Goal: Task Accomplishment & Management: Manage account settings

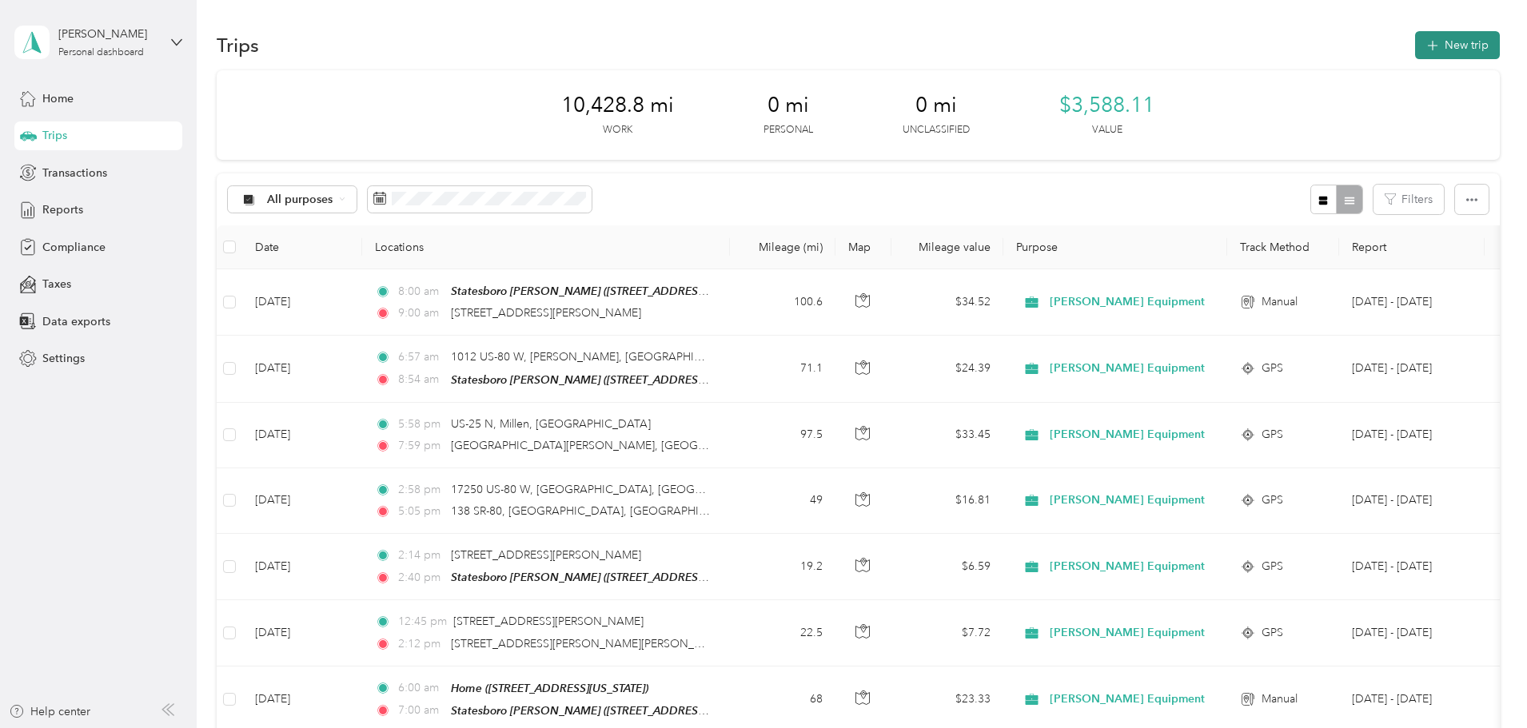
click at [1415, 40] on button "New trip" at bounding box center [1457, 45] width 85 height 28
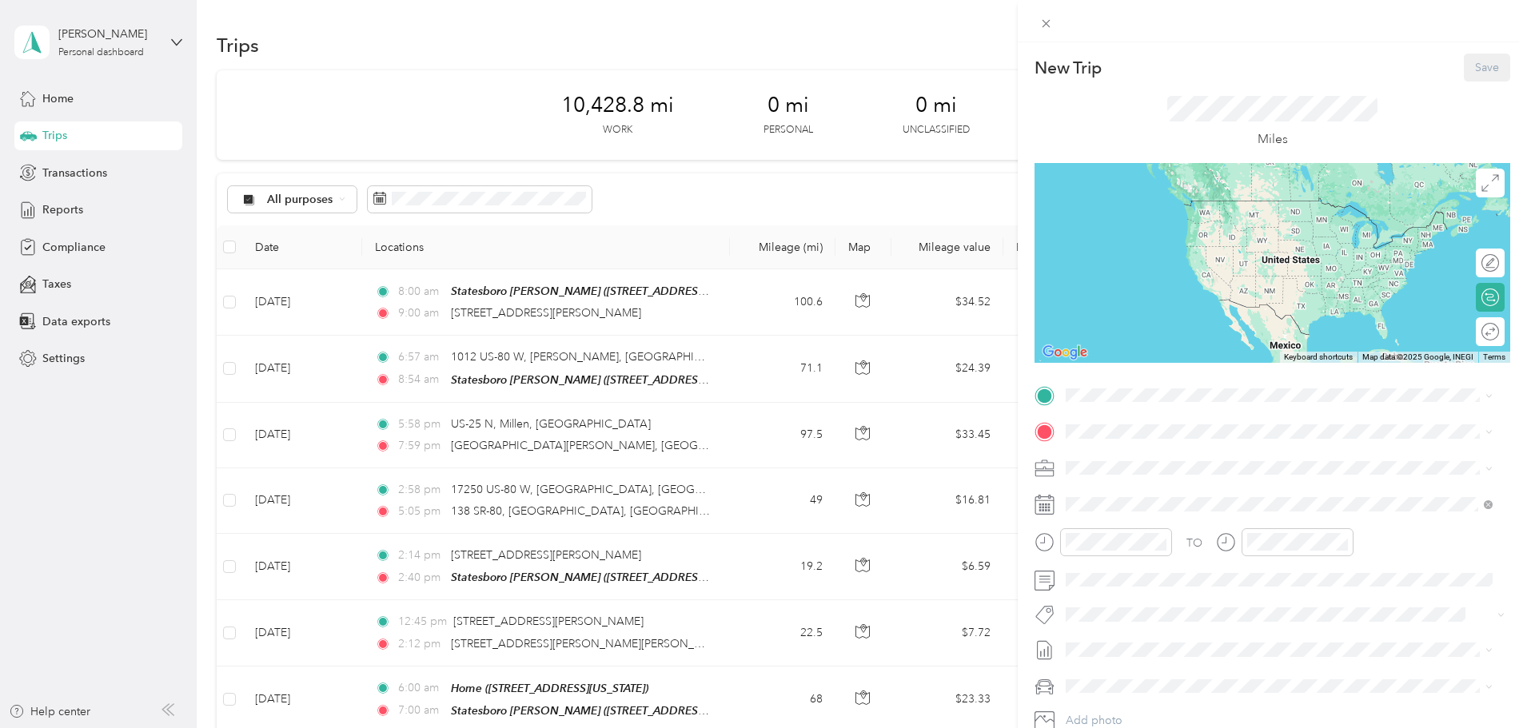
click at [614, 310] on div "New Trip Save This trip cannot be edited because it is either under review, app…" at bounding box center [763, 364] width 1527 height 728
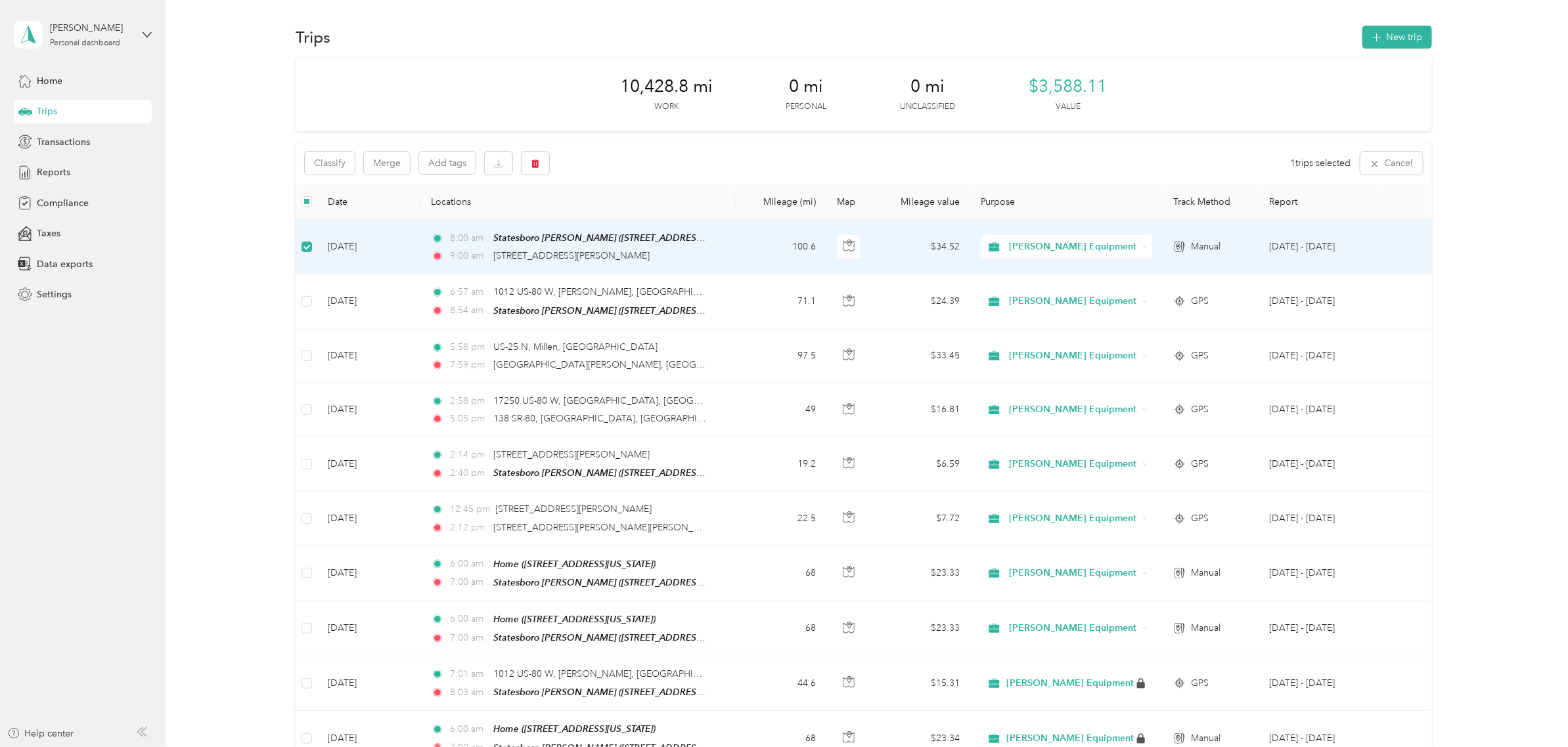
drag, startPoint x: 1141, startPoint y: 5, endPoint x: 1120, endPoint y: 263, distance: 258.9
click at [1120, 263] on td "[PERSON_NAME] Equipment" at bounding box center [1066, 247] width 191 height 54
click at [1253, 256] on td "[DATE] - [DATE]" at bounding box center [1321, 247] width 125 height 54
click at [894, 261] on td "$34.52" at bounding box center [922, 247] width 96 height 54
click at [1029, 251] on span "[PERSON_NAME] Equipment" at bounding box center [1073, 247] width 128 height 15
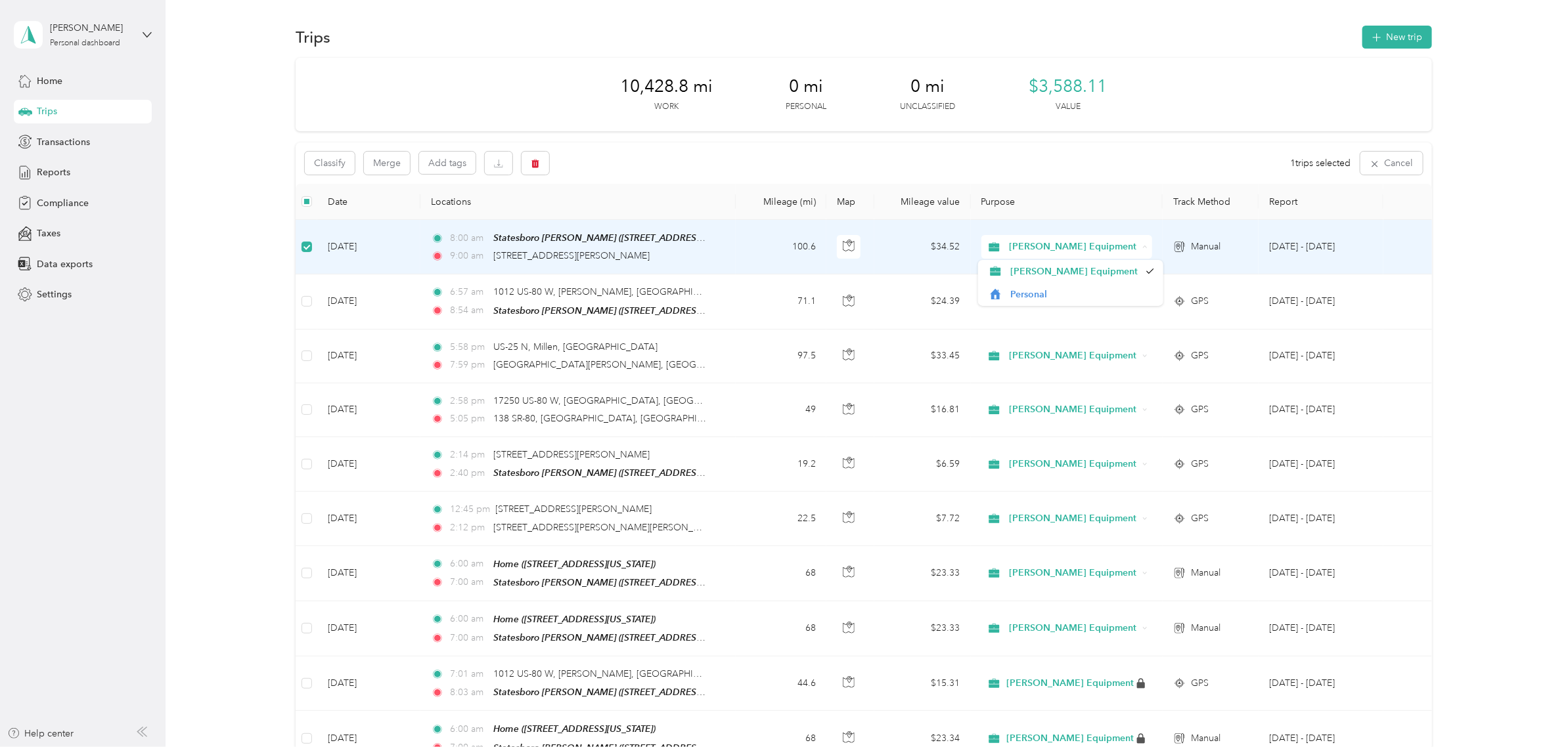
click at [1029, 251] on span "[PERSON_NAME] Equipment" at bounding box center [1073, 247] width 128 height 15
click at [1192, 250] on span "Manual" at bounding box center [1206, 247] width 30 height 15
click at [1192, 248] on span "Manual" at bounding box center [1206, 247] width 30 height 15
click at [336, 168] on button "Classify" at bounding box center [329, 163] width 50 height 23
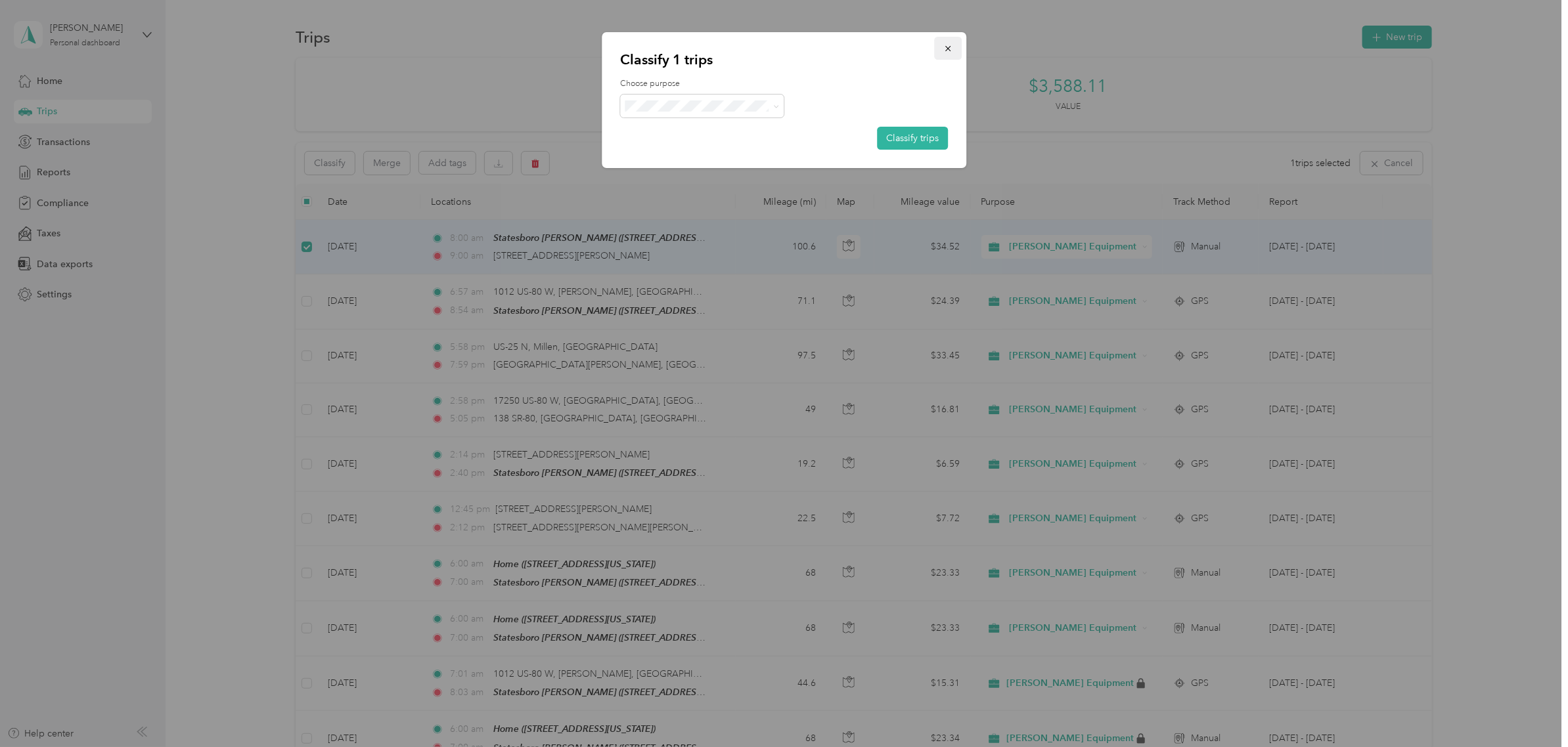
click at [945, 51] on icon "button" at bounding box center [947, 48] width 9 height 9
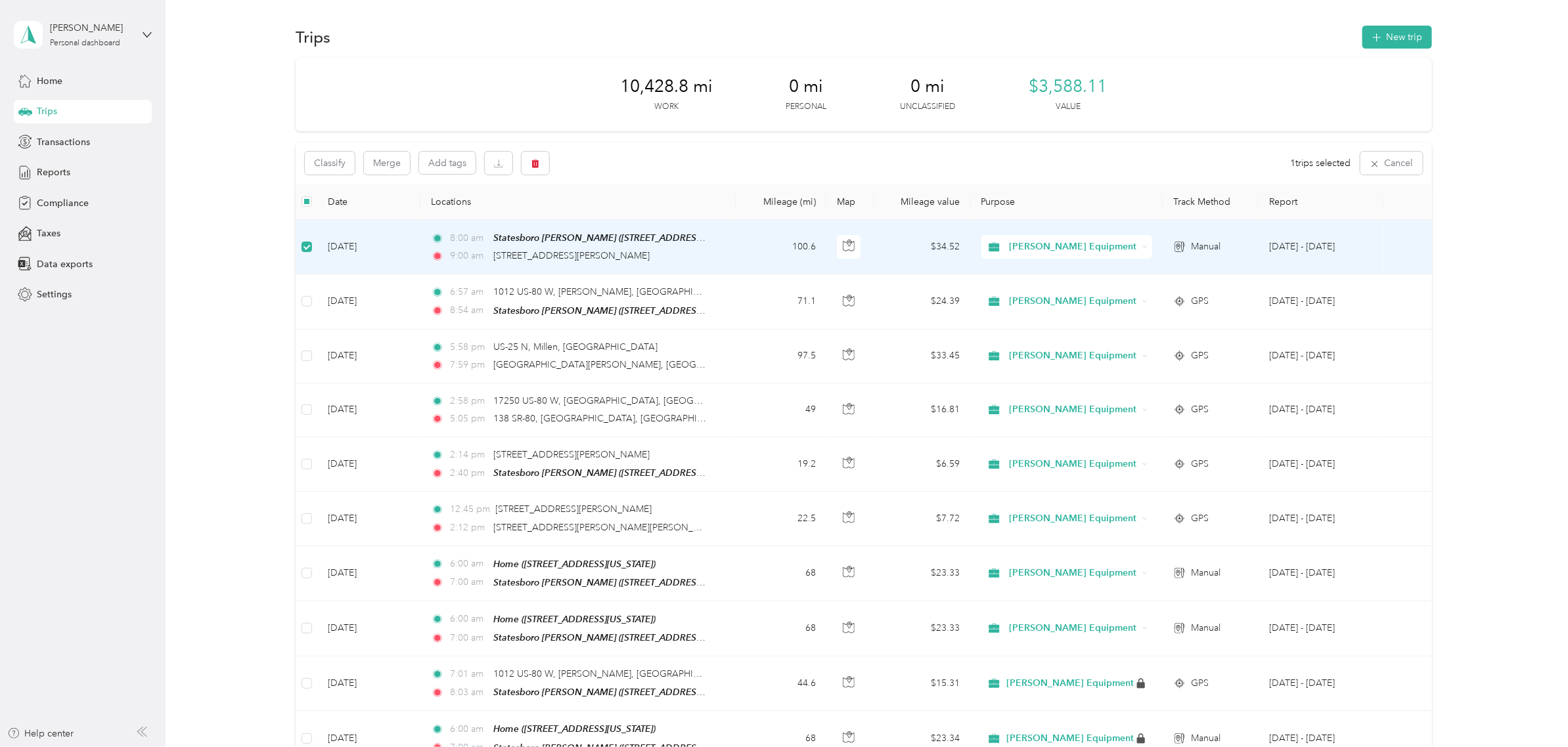
click at [325, 248] on td "[DATE]" at bounding box center [369, 247] width 103 height 54
click at [1253, 241] on td "[DATE] - [DATE]" at bounding box center [1321, 247] width 125 height 54
click at [536, 159] on icon "button" at bounding box center [535, 163] width 9 height 9
click at [628, 214] on button "Yes" at bounding box center [632, 218] width 25 height 21
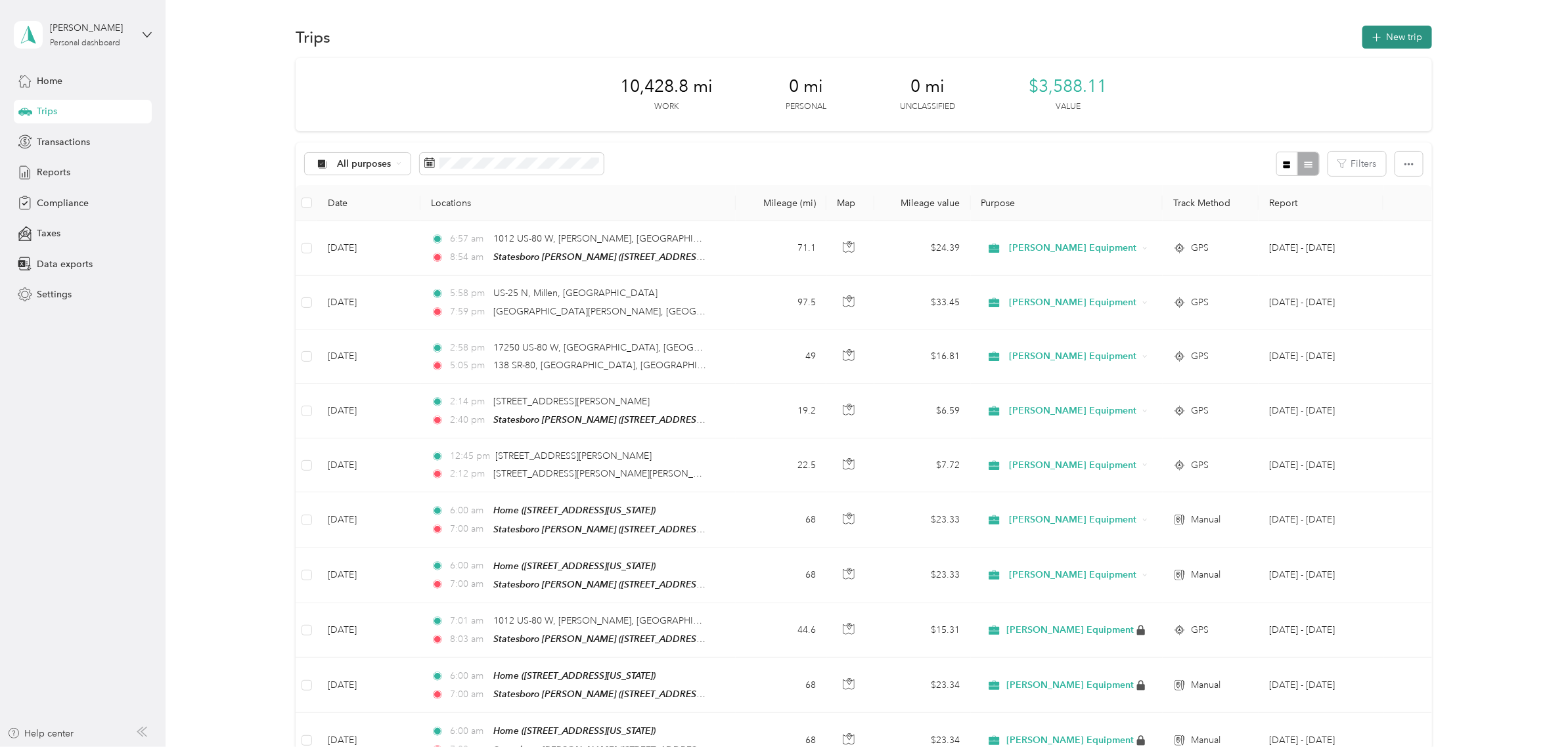
click at [1253, 40] on button "New trip" at bounding box center [1396, 37] width 70 height 23
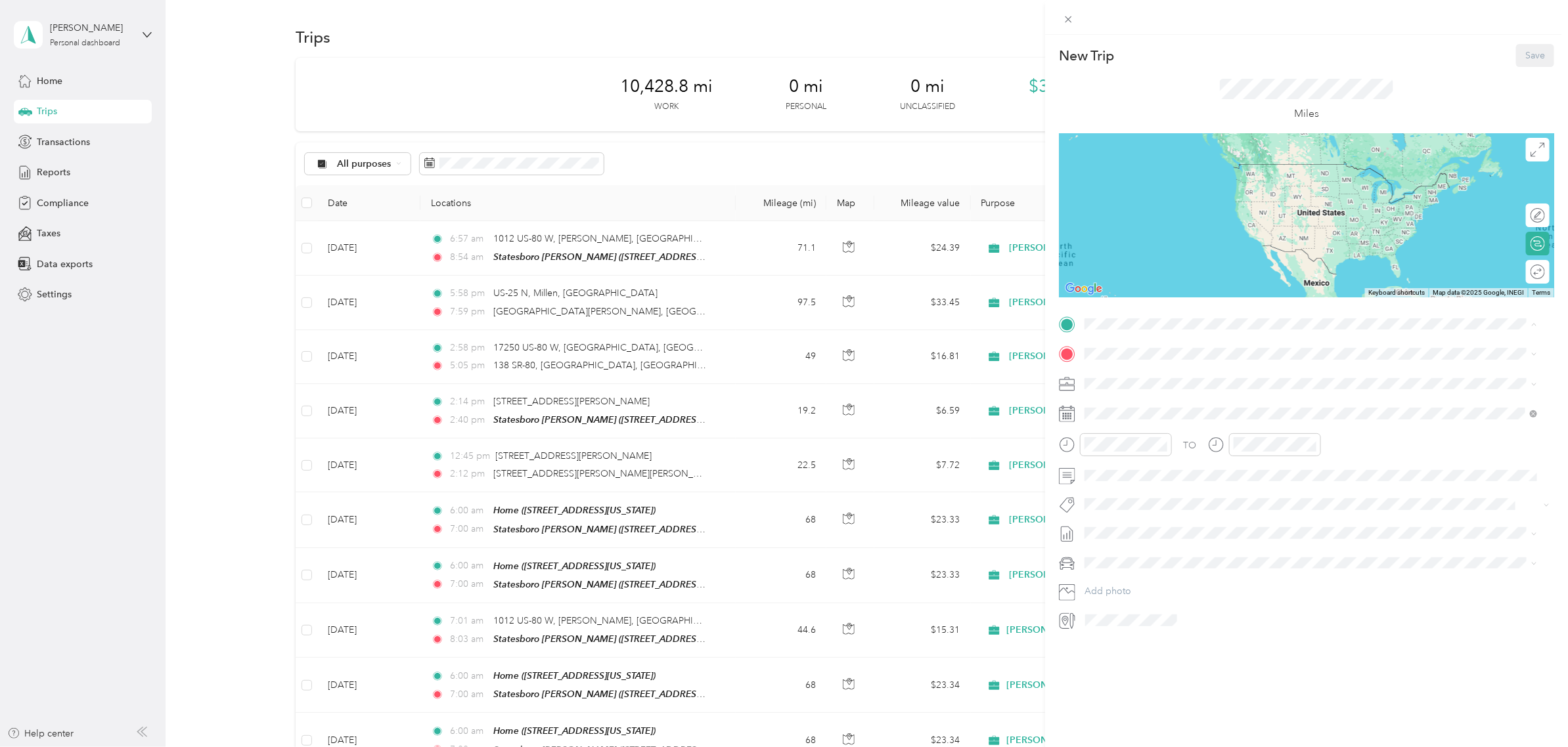
click at [1171, 383] on div "Statesboro [PERSON_NAME] [STREET_ADDRESS][US_STATE]" at bounding box center [1175, 384] width 131 height 28
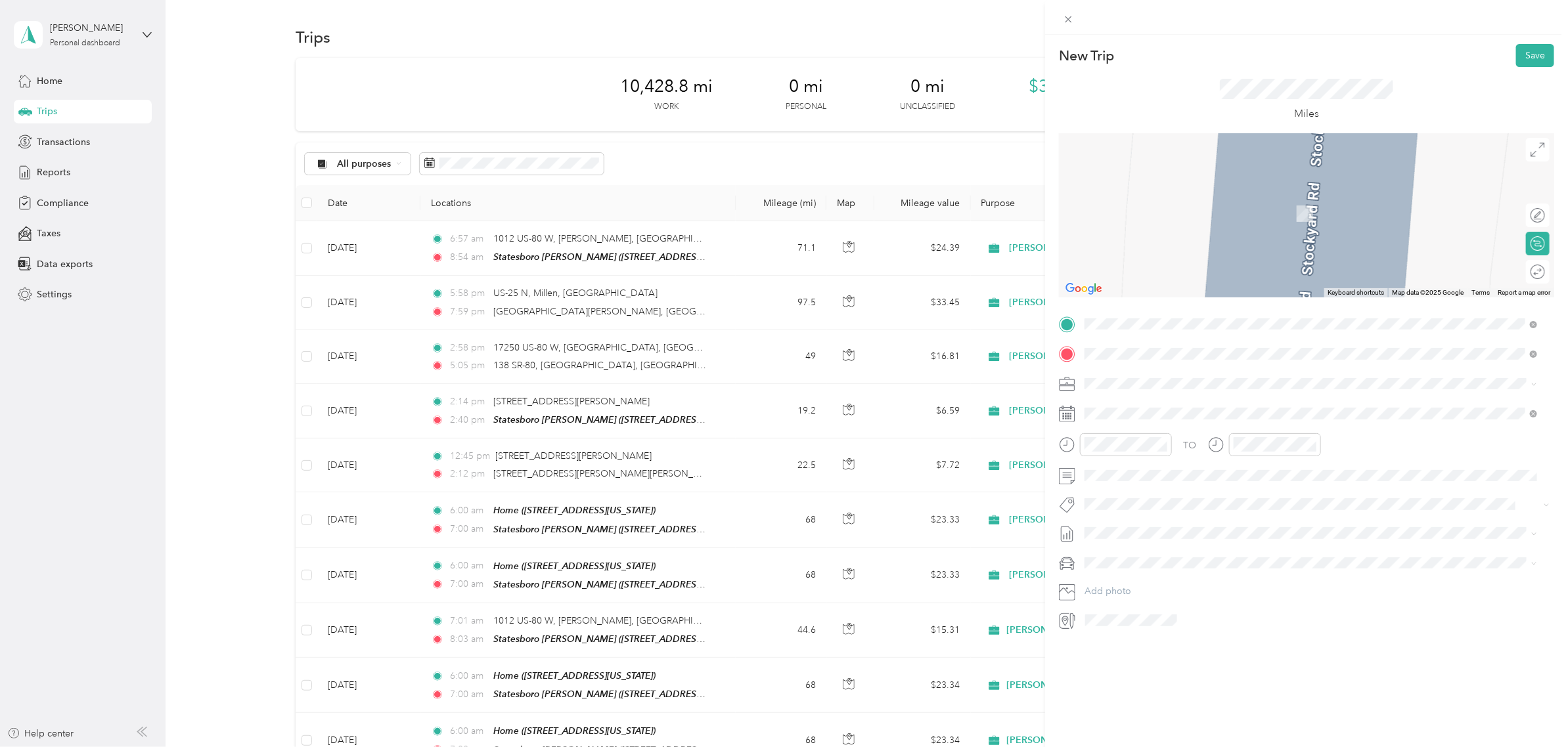
click at [1181, 407] on span "[STREET_ADDRESS][PERSON_NAME][US_STATE]" at bounding box center [1211, 401] width 205 height 11
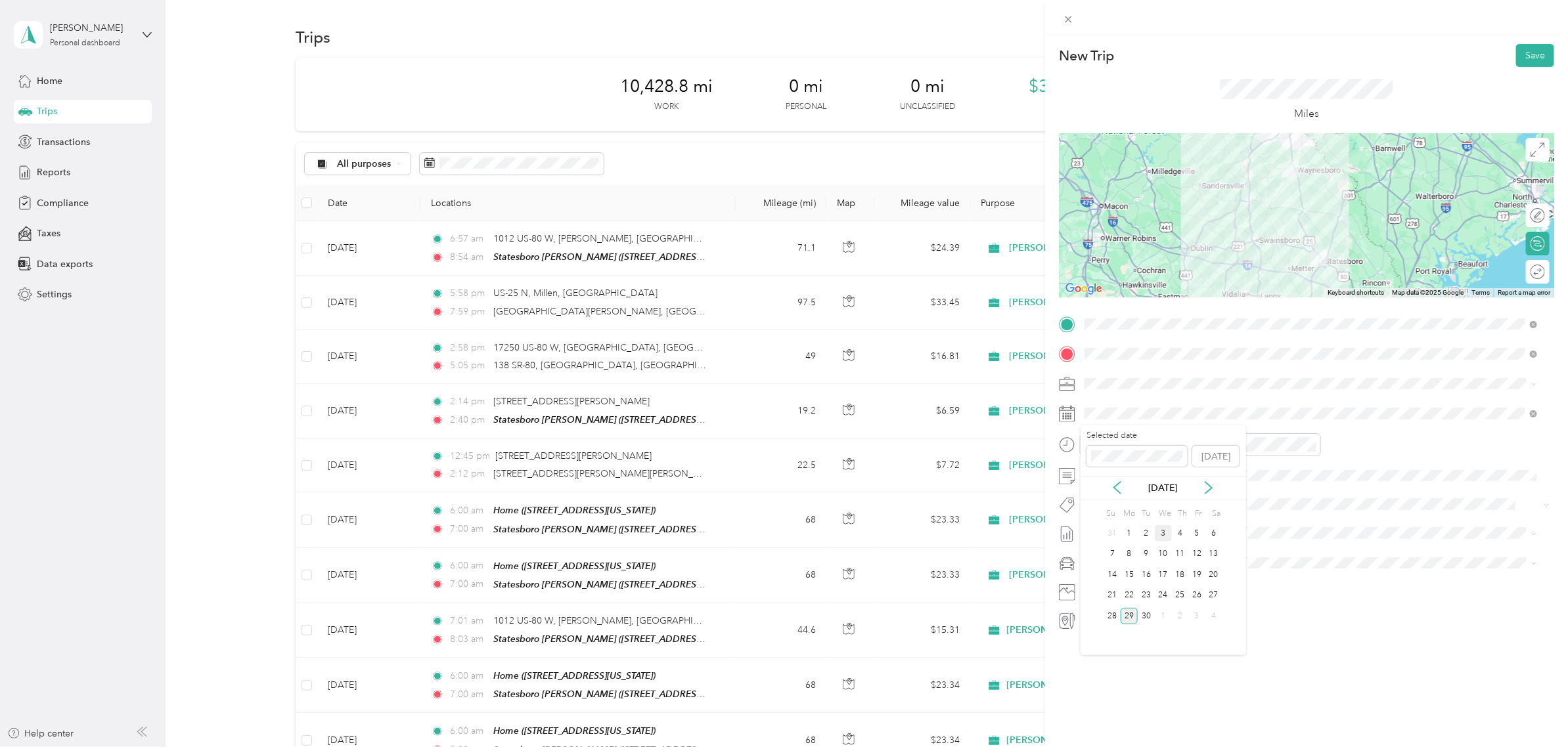
click at [1157, 533] on div "3" at bounding box center [1163, 534] width 17 height 16
click at [1136, 471] on div "00" at bounding box center [1136, 473] width 31 height 18
click at [1243, 506] on div "02" at bounding box center [1247, 510] width 31 height 18
click at [1253, 473] on div "00" at bounding box center [1285, 473] width 31 height 18
click at [1253, 493] on div "PM" at bounding box center [1322, 492] width 31 height 18
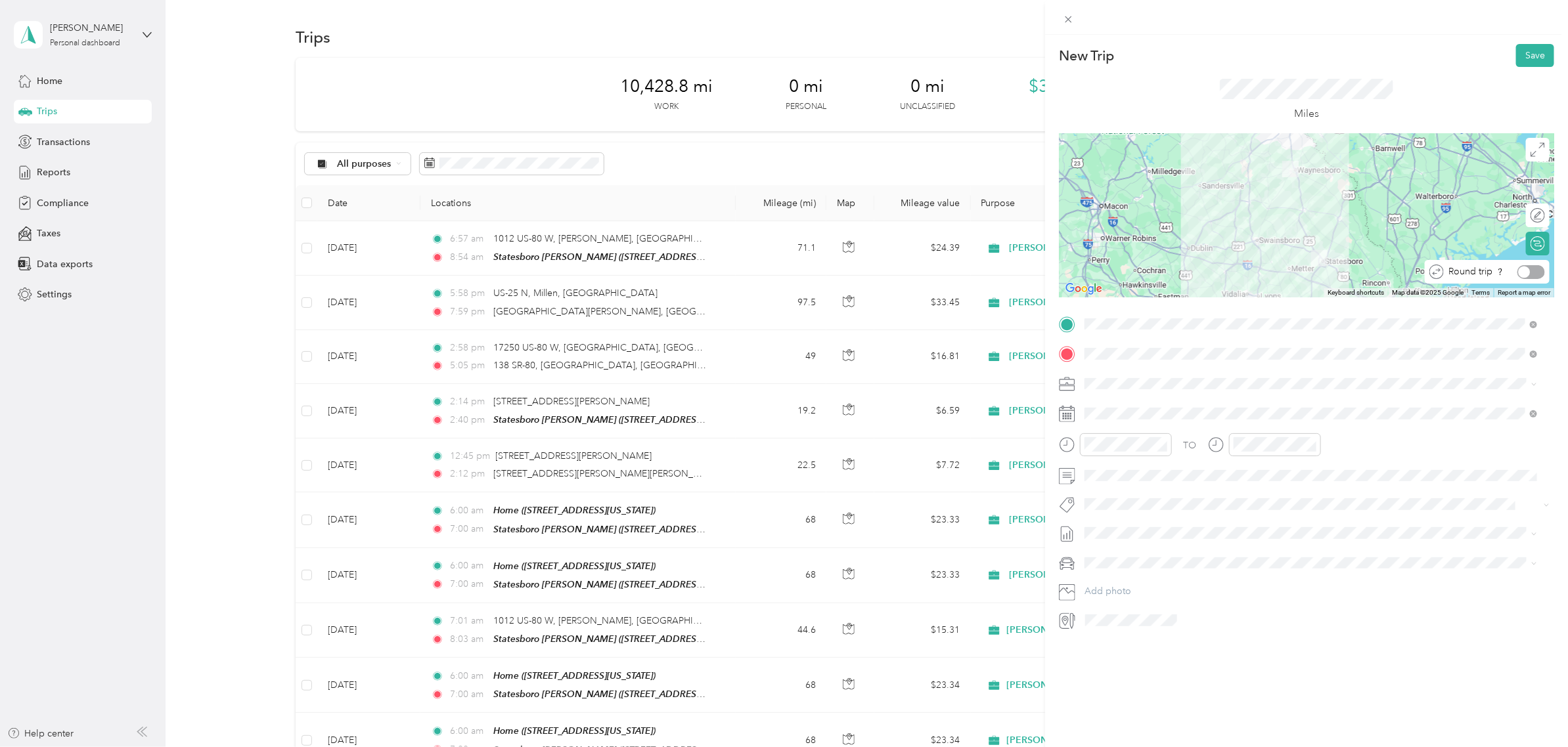
click at [1253, 274] on div at bounding box center [1531, 272] width 28 height 14
click at [1253, 61] on button "Save" at bounding box center [1534, 56] width 38 height 23
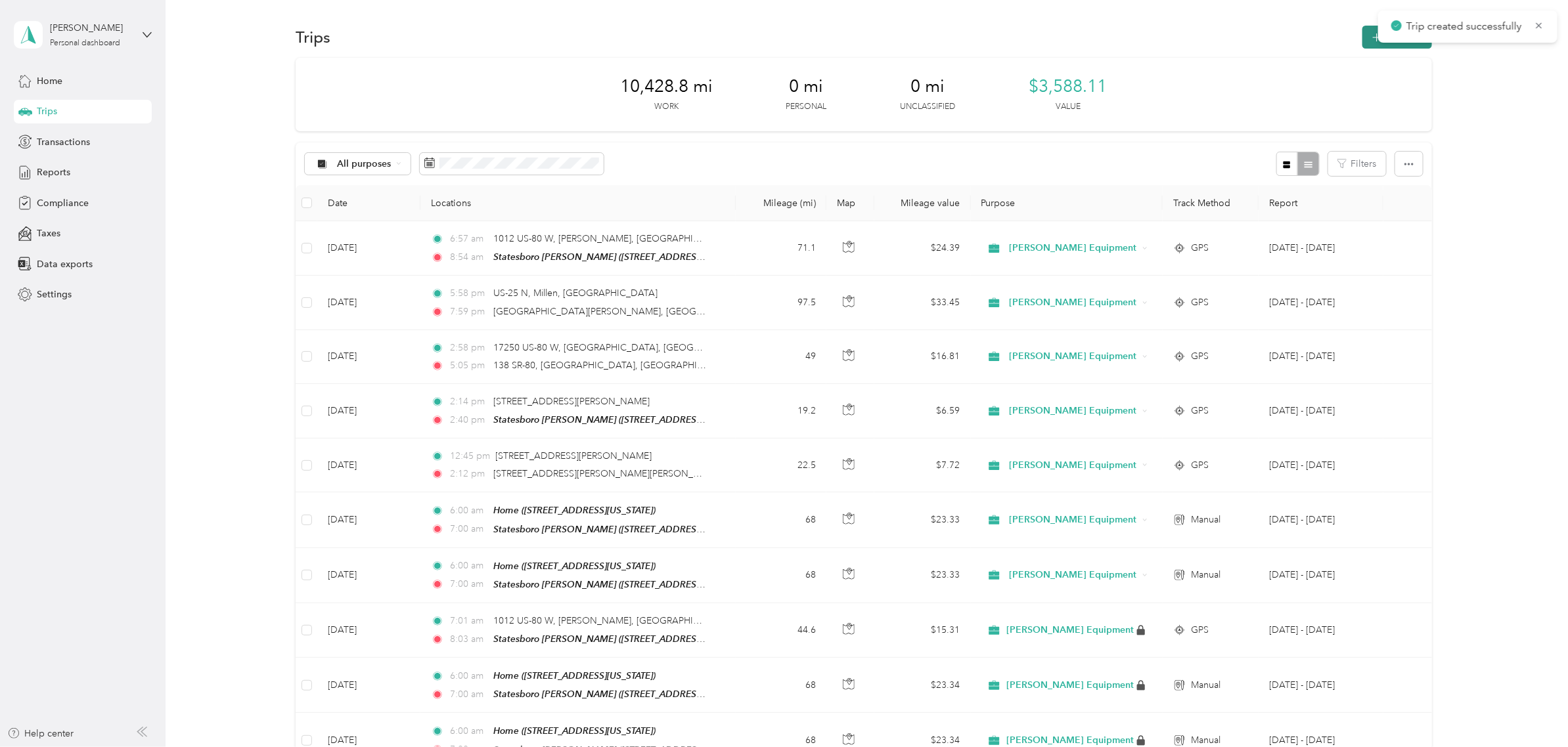
click at [1253, 41] on button "New trip" at bounding box center [1396, 37] width 70 height 23
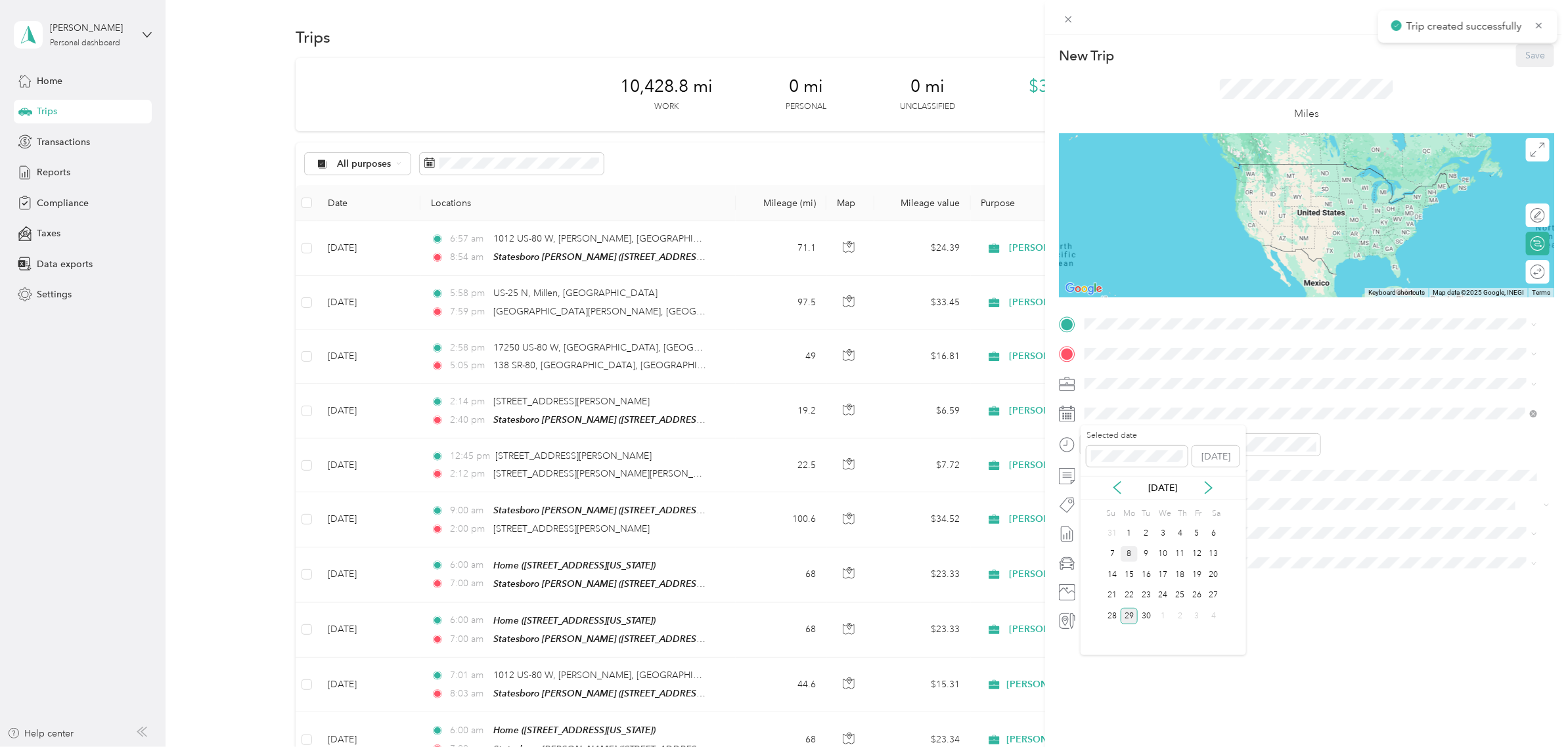
click at [1132, 558] on div "8" at bounding box center [1129, 554] width 17 height 16
click at [1142, 471] on div "Home" at bounding box center [1175, 473] width 131 height 11
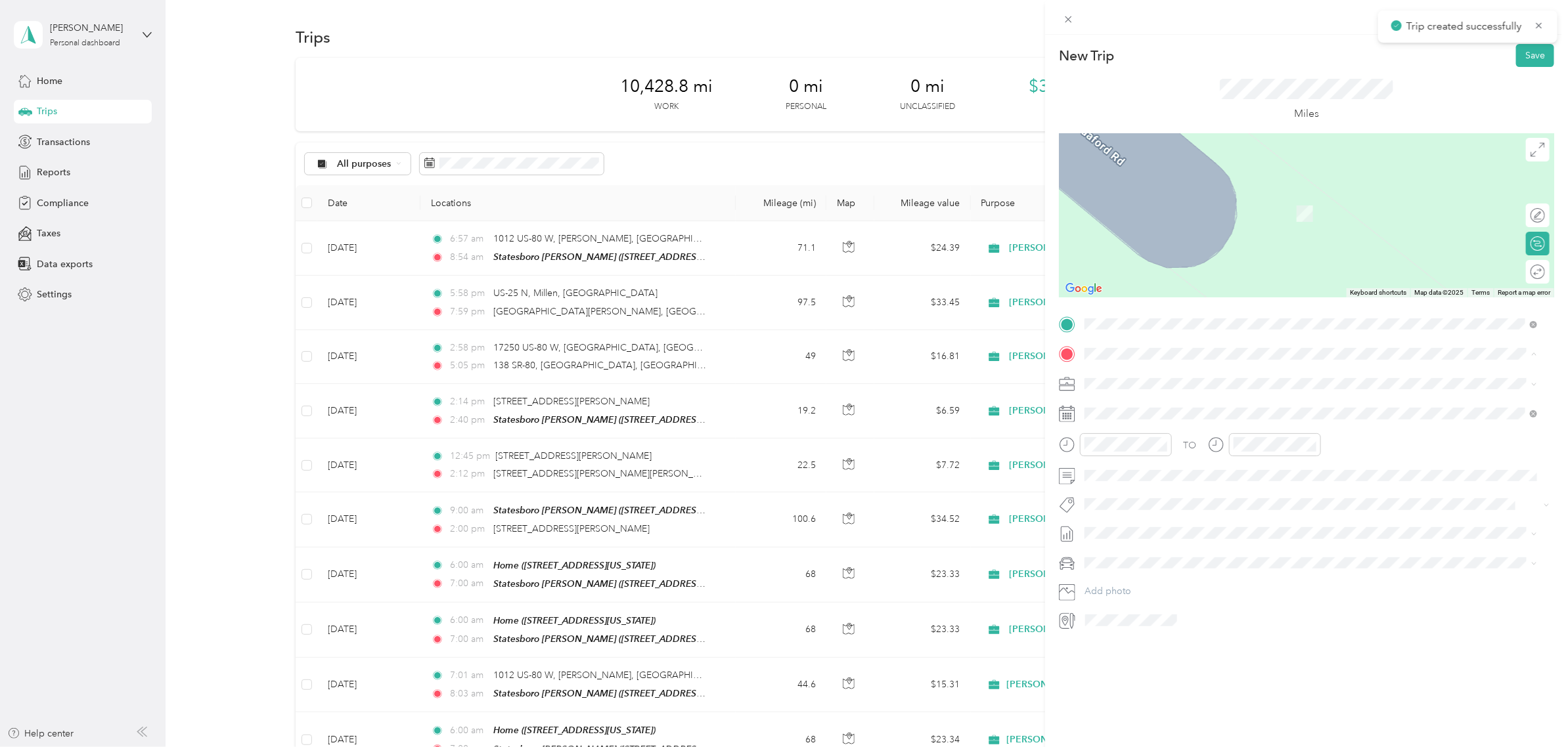
click at [1147, 424] on div "Statesboro [PERSON_NAME] [STREET_ADDRESS][US_STATE]" at bounding box center [1175, 414] width 131 height 28
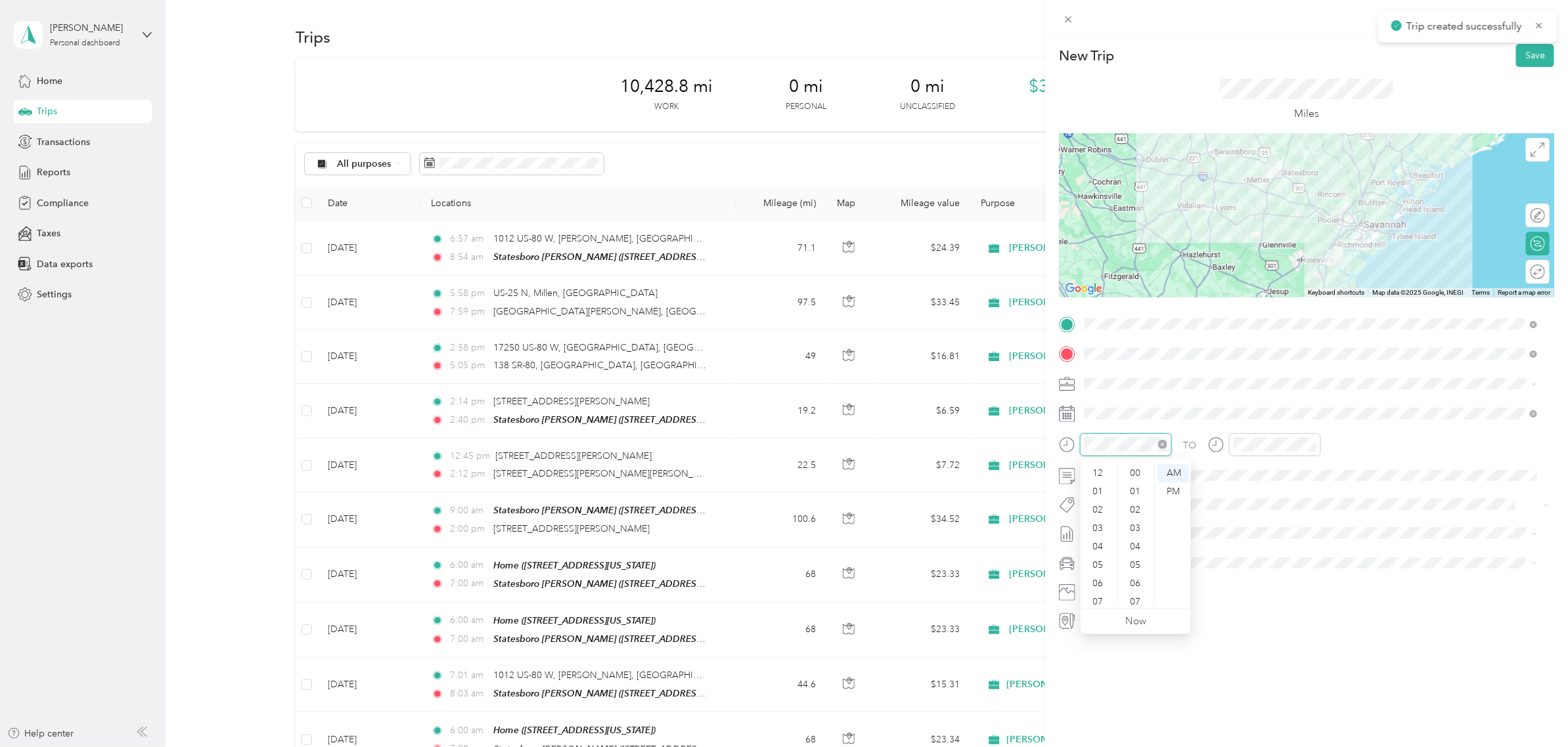
scroll to position [79, 0]
click at [1099, 509] on div "06" at bounding box center [1099, 505] width 31 height 18
click at [1137, 473] on div "00" at bounding box center [1136, 473] width 31 height 18
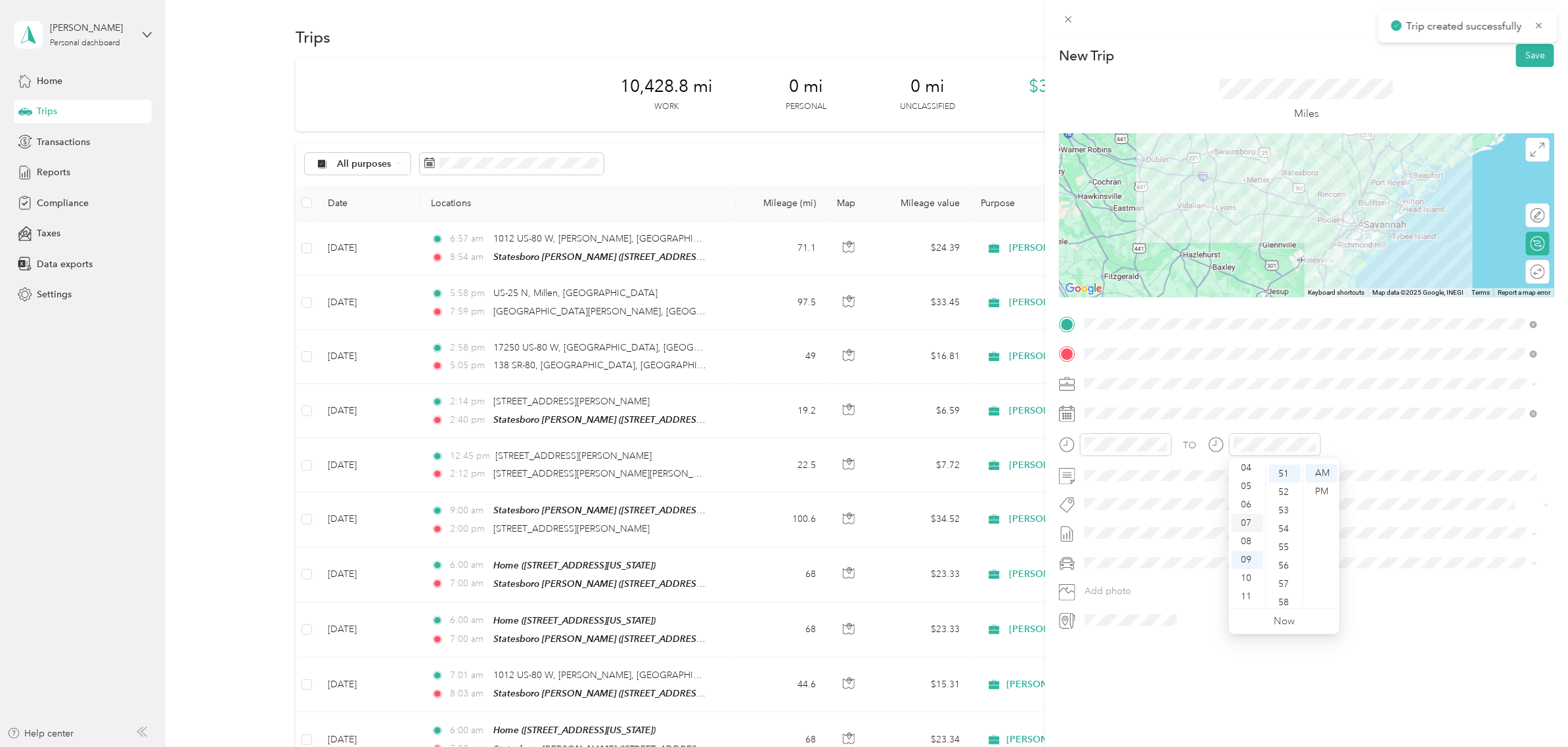
click at [1244, 520] on div "07" at bounding box center [1247, 523] width 31 height 18
click at [1253, 473] on div "00" at bounding box center [1285, 473] width 31 height 18
click at [1253, 470] on div "AM" at bounding box center [1322, 473] width 31 height 18
click at [1253, 473] on div "AM" at bounding box center [1322, 473] width 31 height 18
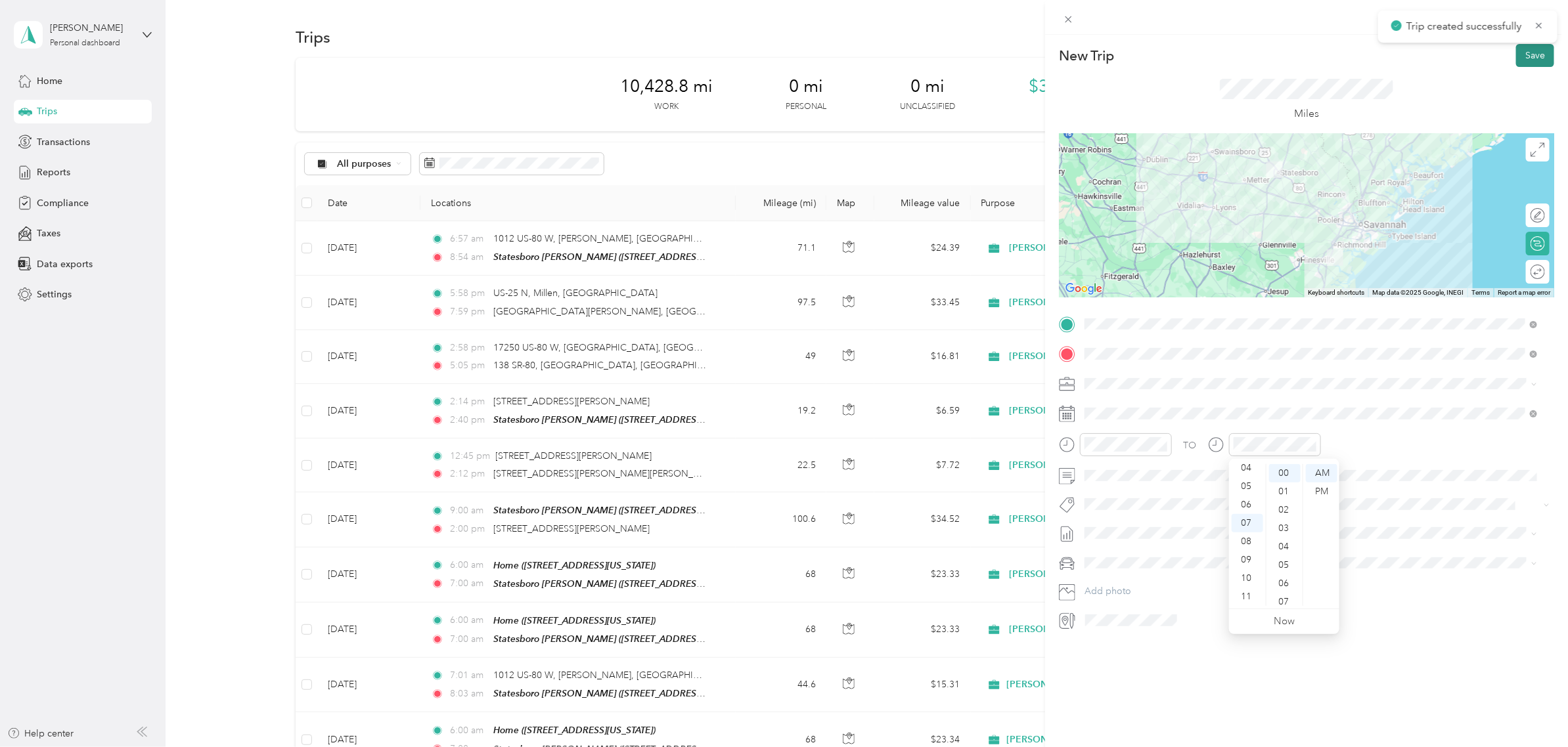
click at [1253, 54] on button "Save" at bounding box center [1534, 56] width 38 height 23
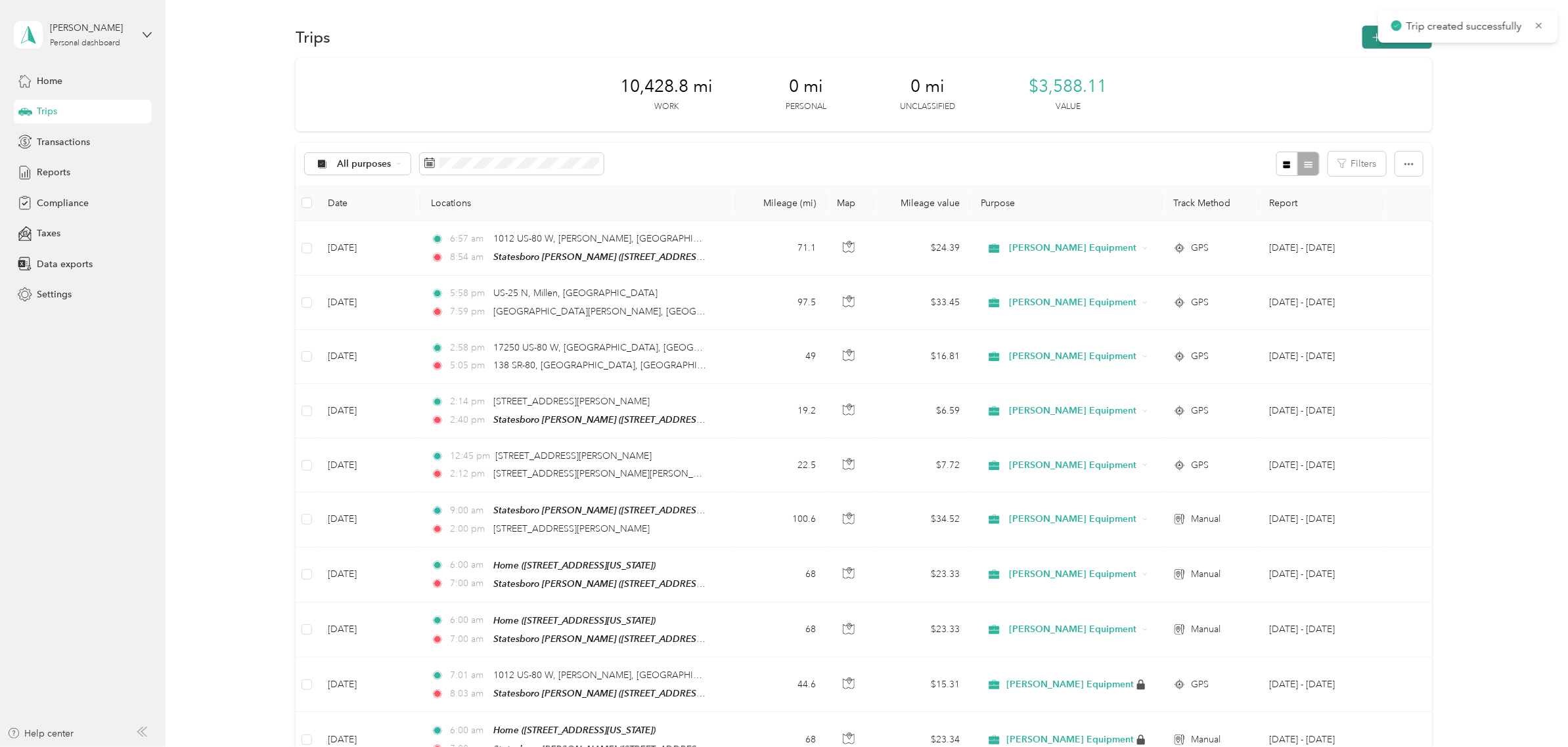
click at [1253, 37] on icon "button" at bounding box center [1376, 38] width 15 height 15
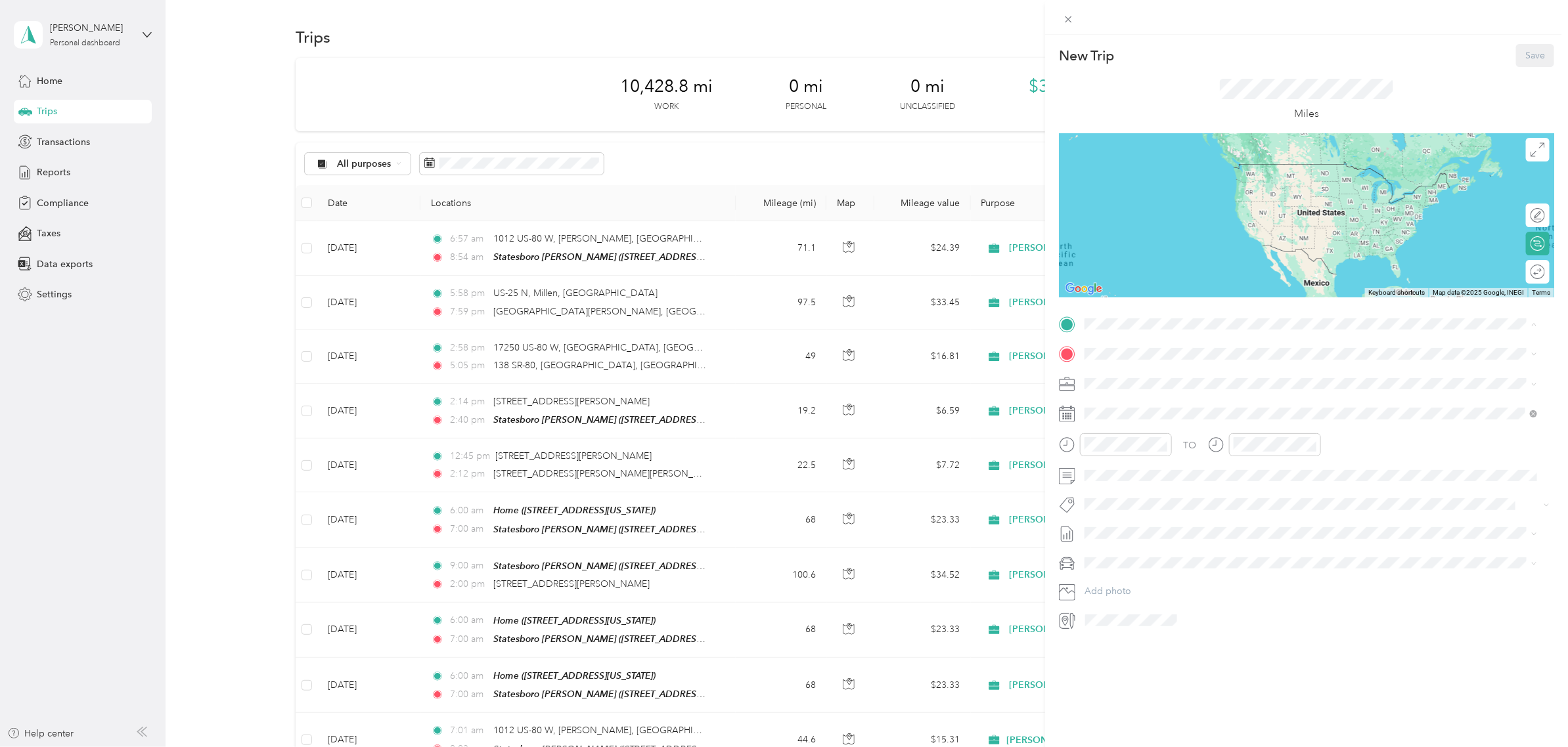
click at [1124, 482] on span "[STREET_ADDRESS][US_STATE]" at bounding box center [1175, 488] width 131 height 11
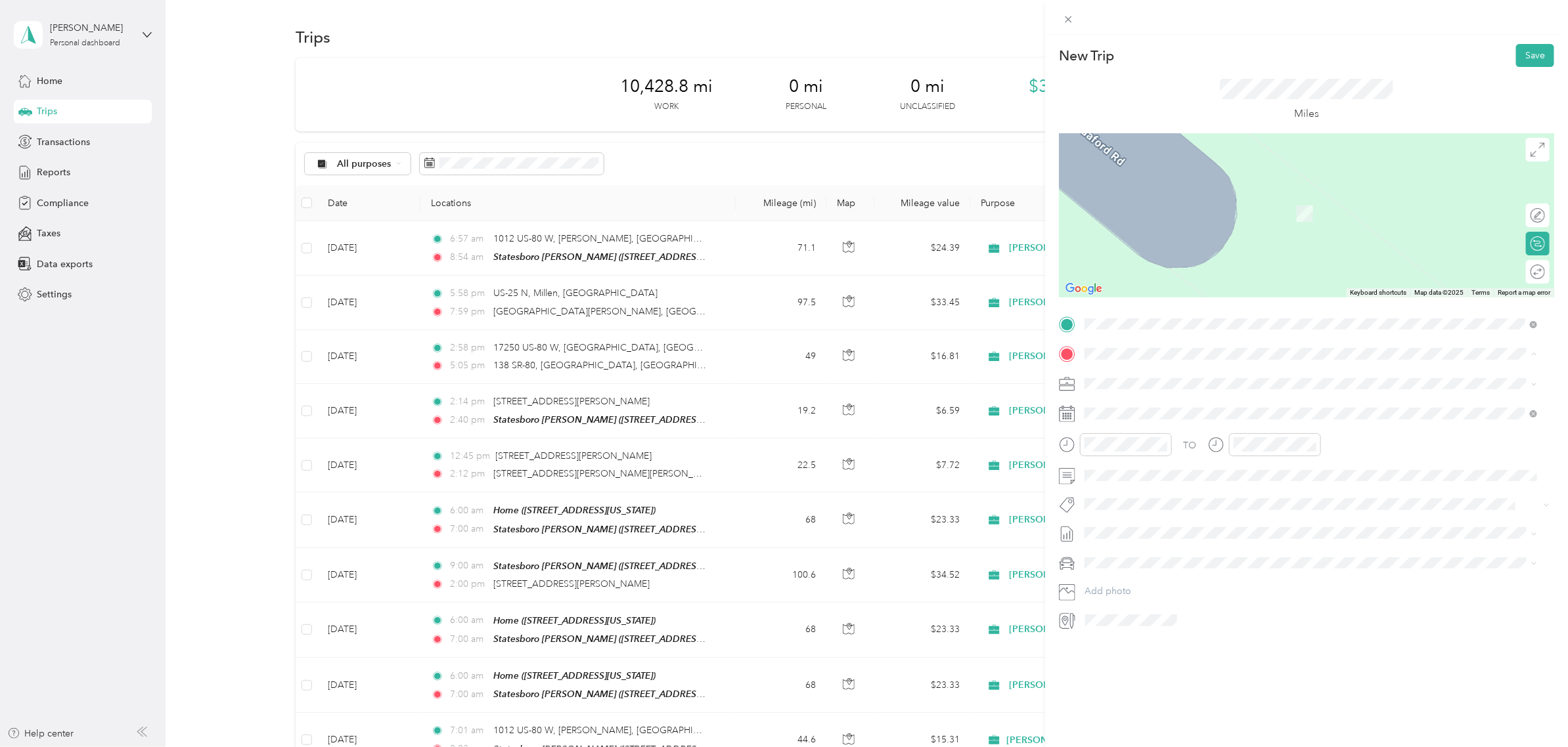
click at [1142, 410] on div "Statesboro [PERSON_NAME] [STREET_ADDRESS][US_STATE]" at bounding box center [1175, 414] width 131 height 28
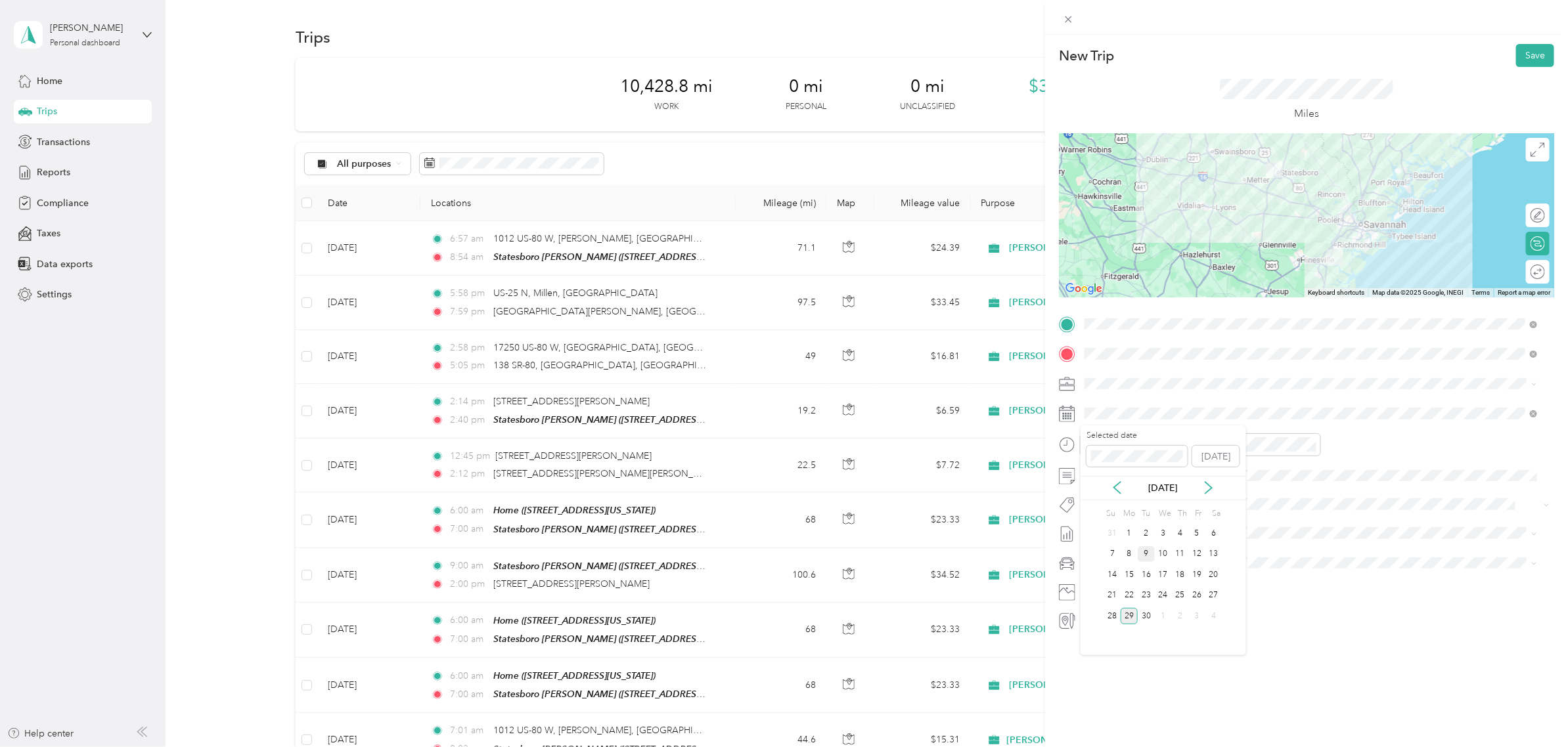
click at [1144, 553] on div "9" at bounding box center [1146, 554] width 17 height 16
click at [1097, 584] on div "06" at bounding box center [1099, 584] width 31 height 18
click at [1133, 479] on div "00" at bounding box center [1136, 473] width 31 height 18
click at [1247, 523] on div "07" at bounding box center [1247, 523] width 31 height 18
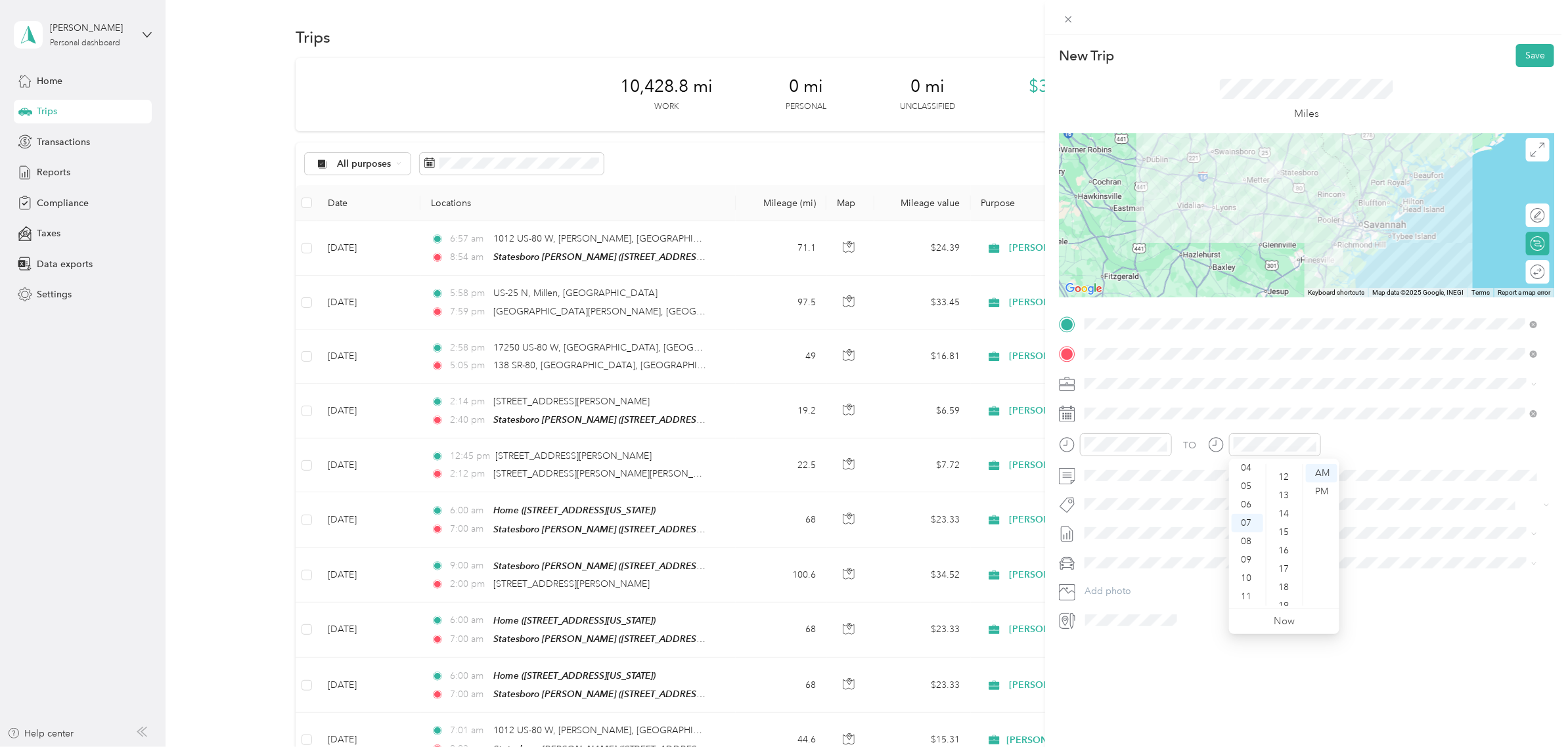
scroll to position [0, 0]
click at [1253, 477] on div "00" at bounding box center [1285, 473] width 31 height 18
click at [1253, 474] on div "AM" at bounding box center [1322, 473] width 31 height 18
click at [1253, 57] on form "New Trip Save This trip cannot be edited because it is either under review, app…" at bounding box center [1306, 337] width 522 height 587
click at [1253, 62] on button "Save" at bounding box center [1534, 56] width 38 height 23
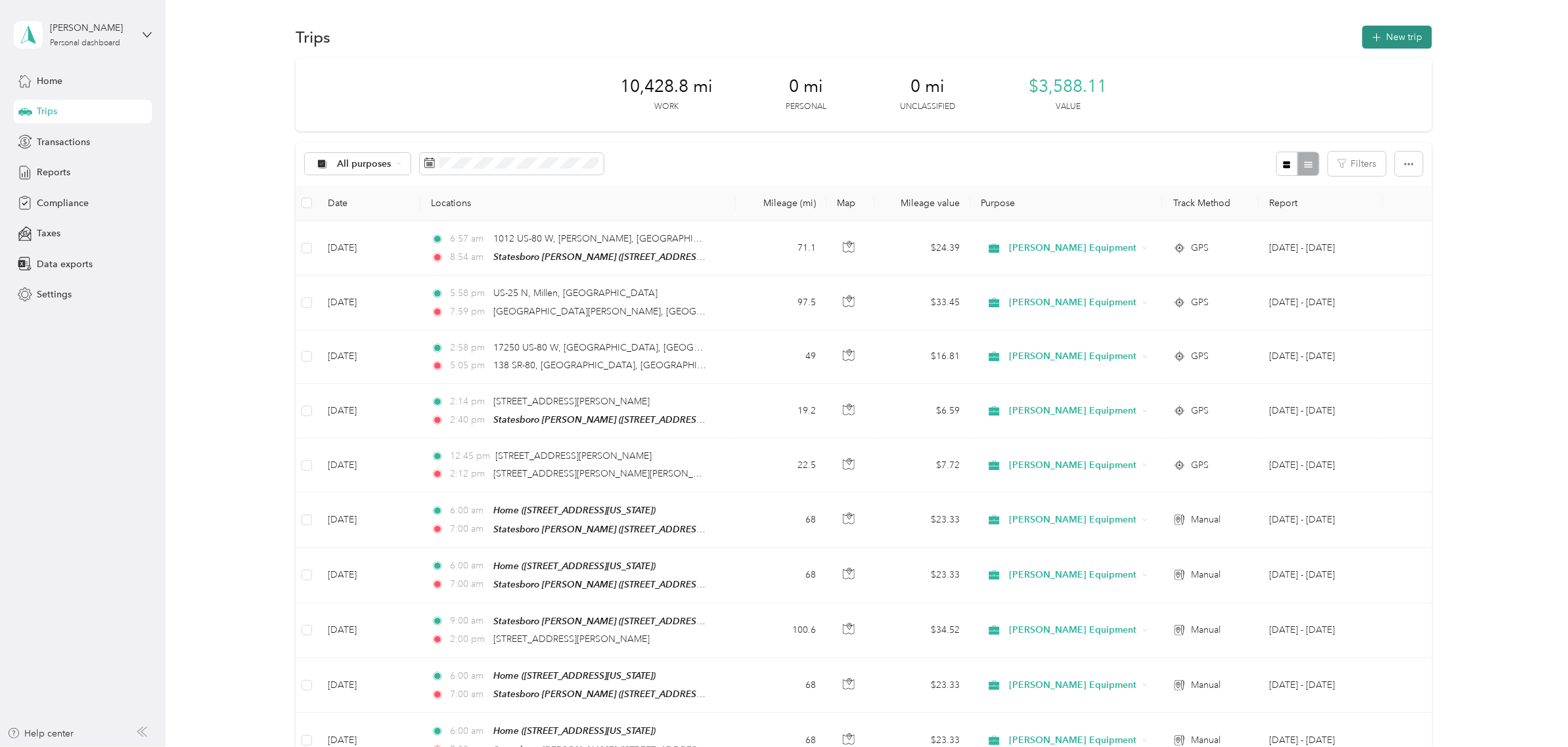
click at [1253, 44] on icon "button" at bounding box center [1376, 38] width 15 height 15
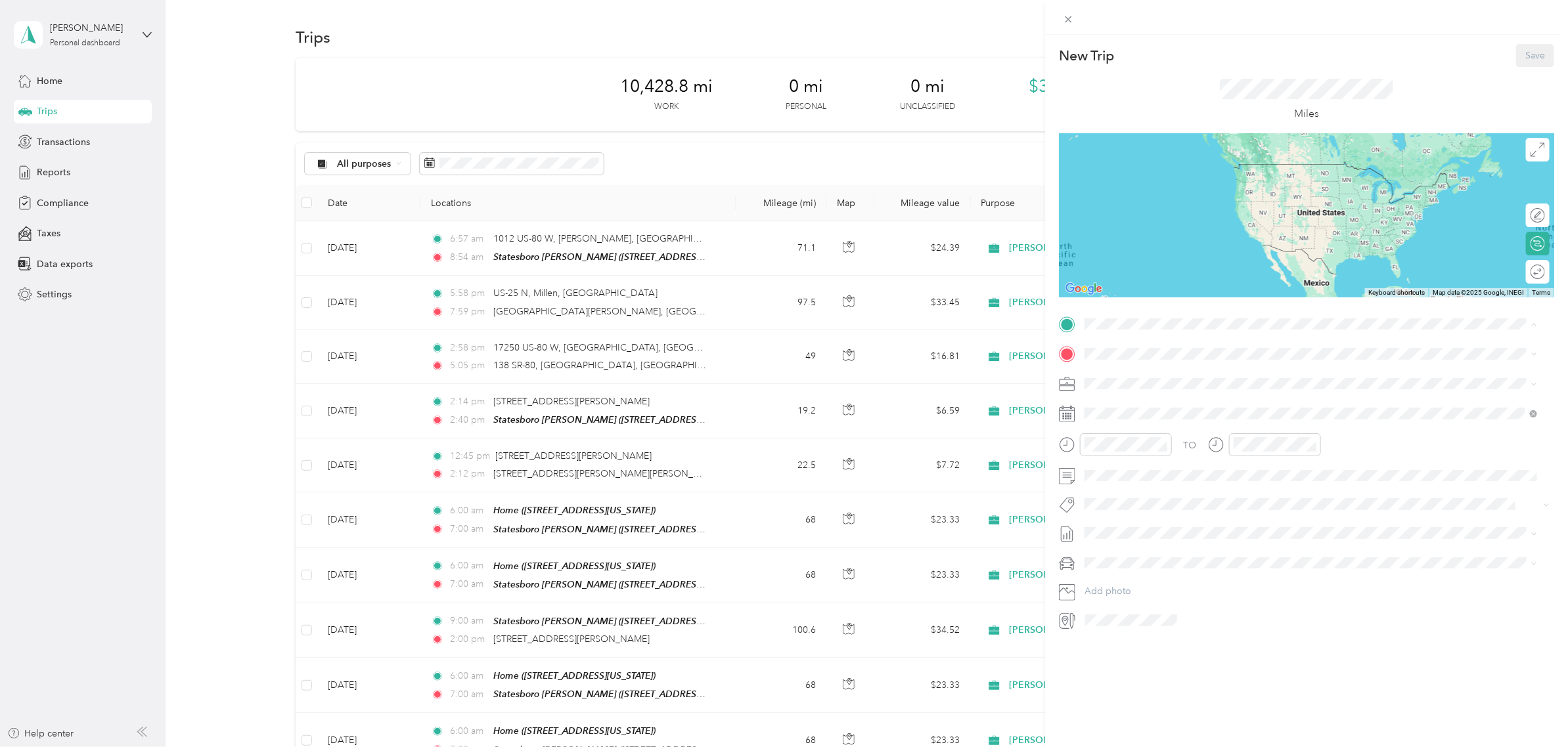
click at [1164, 392] on span "[STREET_ADDRESS][US_STATE]" at bounding box center [1175, 391] width 131 height 11
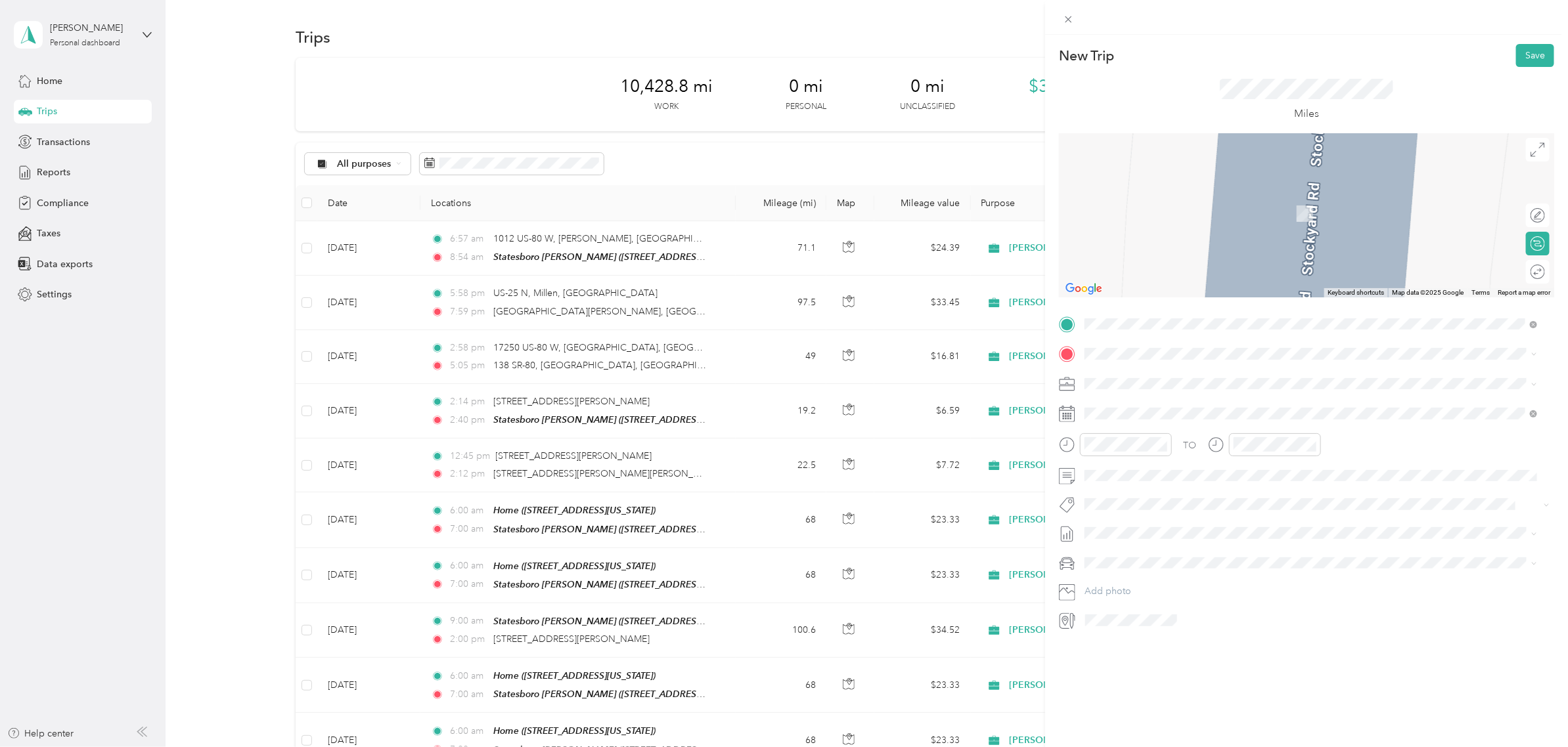
click at [1133, 335] on div "TO Add photo" at bounding box center [1306, 472] width 495 height 317
click at [1149, 477] on div "Home [STREET_ADDRESS][US_STATE]" at bounding box center [1175, 481] width 131 height 28
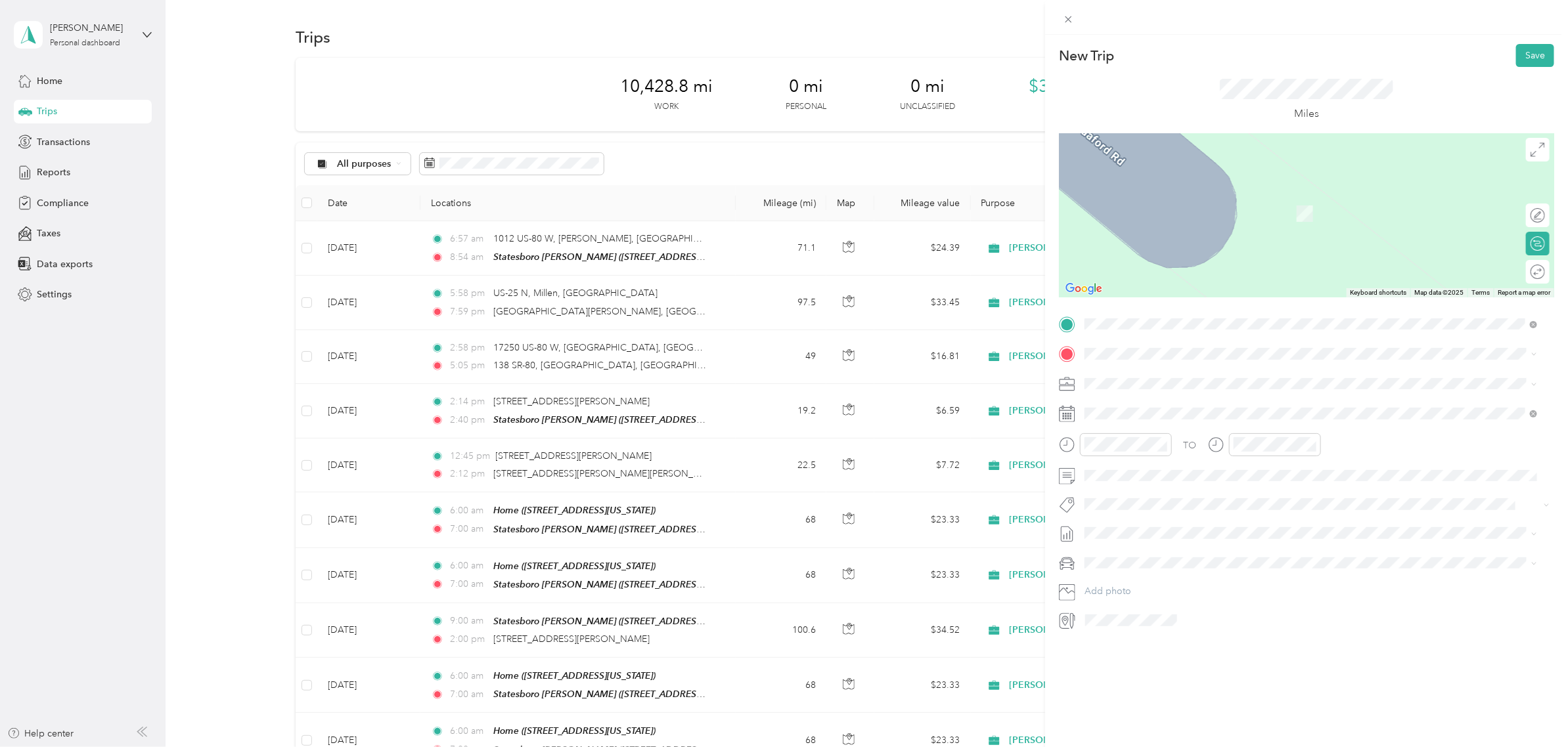
click at [1139, 419] on span "[STREET_ADDRESS][US_STATE]" at bounding box center [1175, 419] width 131 height 11
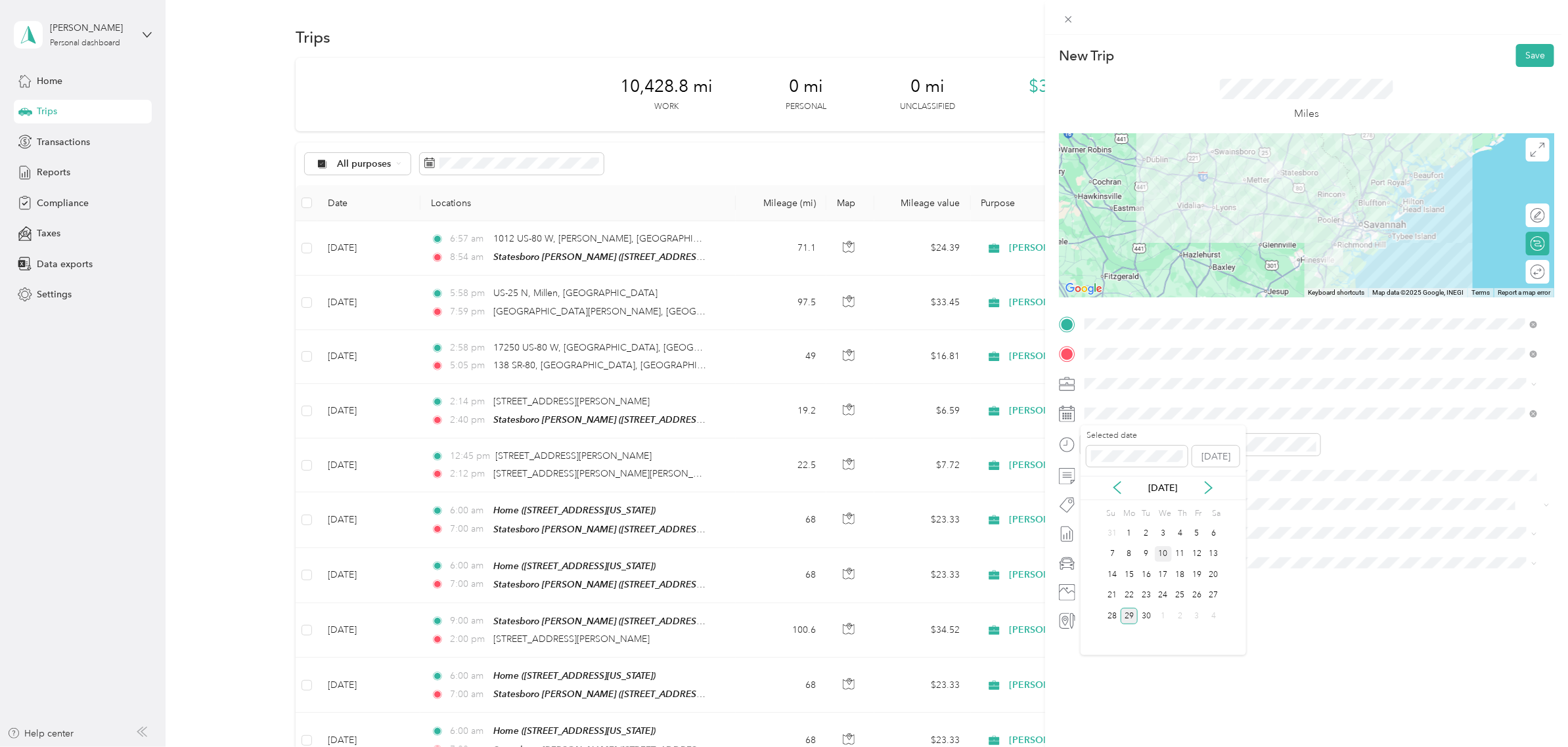
click at [1162, 558] on div "10" at bounding box center [1163, 554] width 17 height 16
click at [1103, 506] on div "06" at bounding box center [1099, 505] width 31 height 18
click at [1133, 467] on div "00" at bounding box center [1136, 473] width 31 height 18
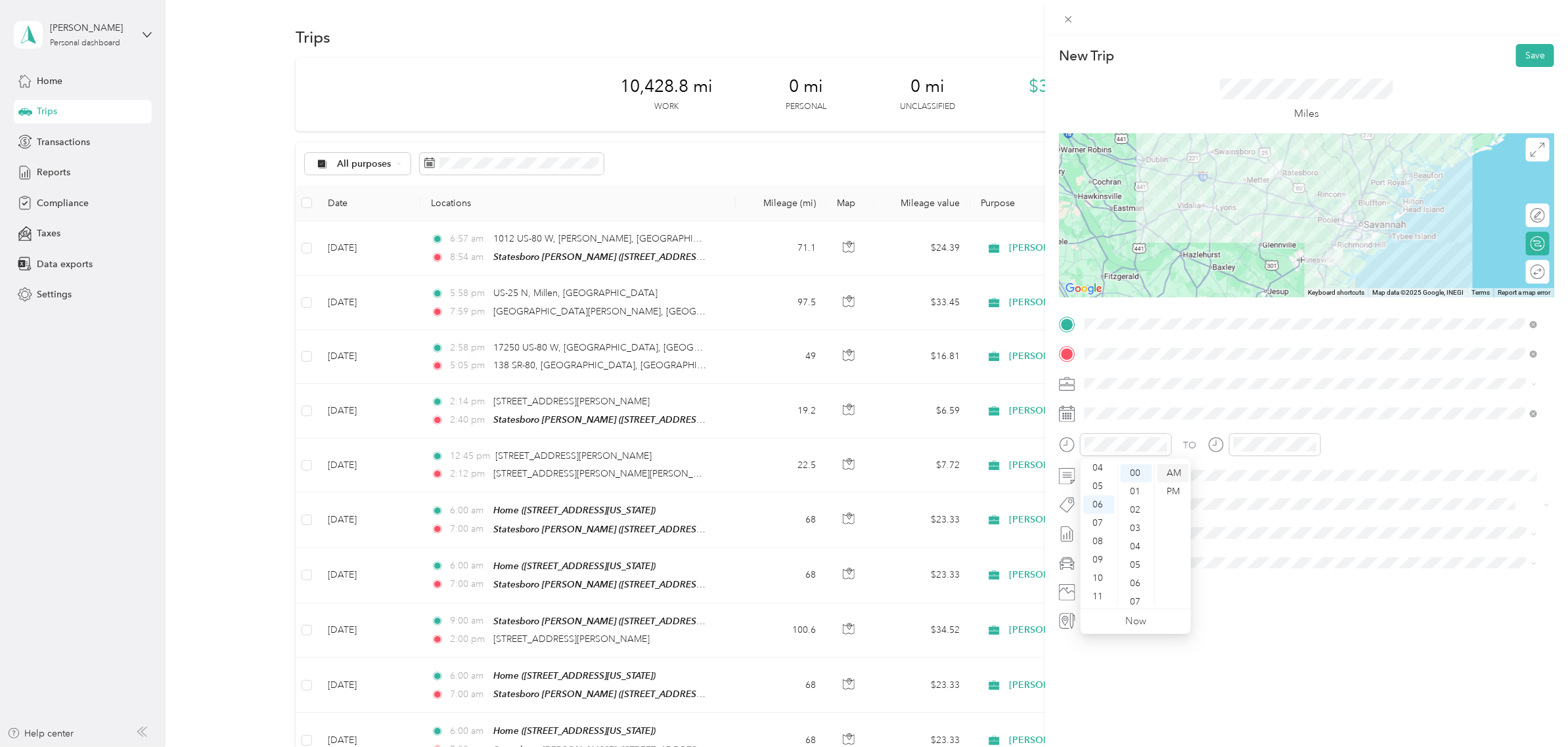
click at [1169, 476] on div "AM" at bounding box center [1173, 473] width 31 height 18
click at [1253, 524] on div "07" at bounding box center [1247, 523] width 31 height 18
click at [1253, 473] on div "00" at bounding box center [1285, 473] width 31 height 18
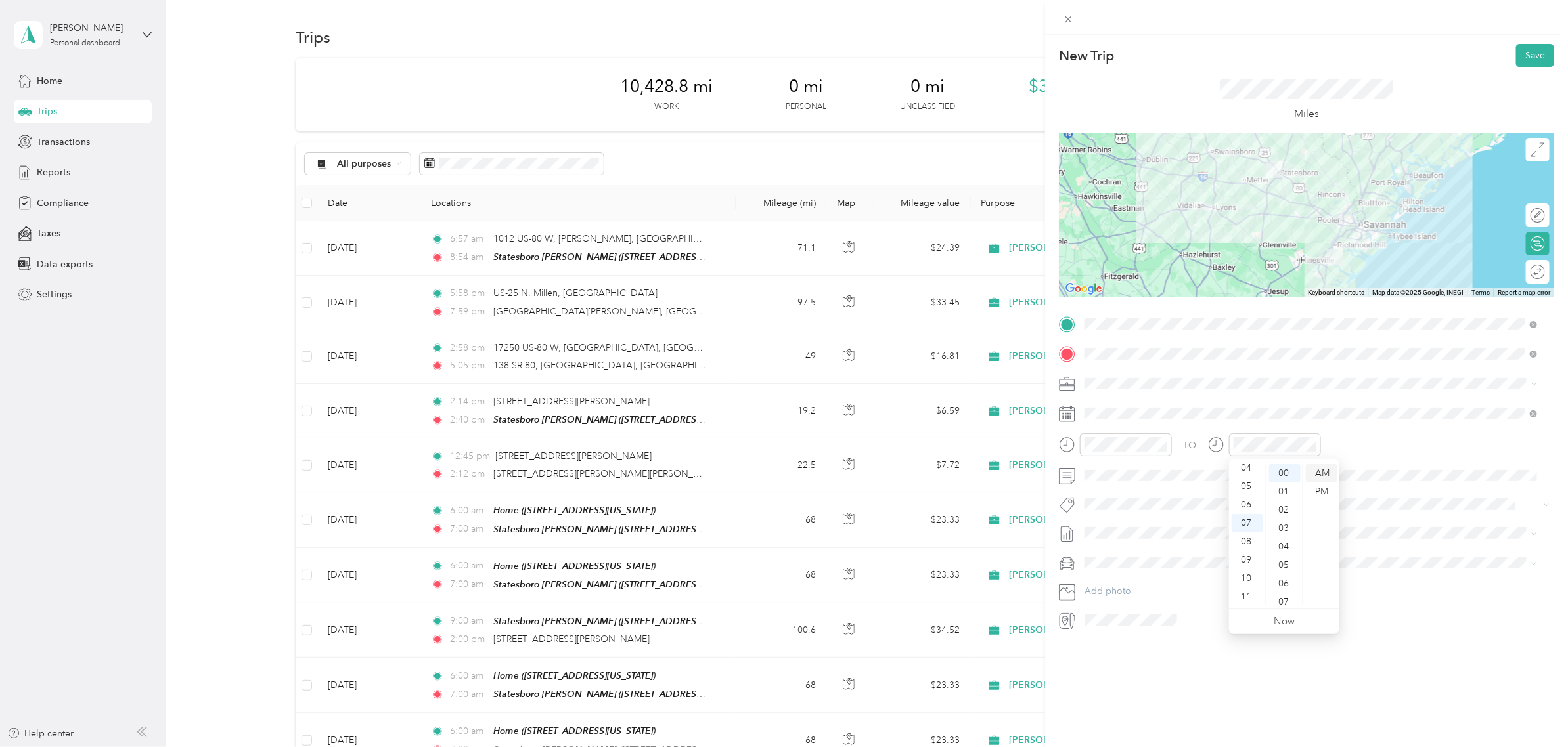
click at [1253, 471] on div "AM" at bounding box center [1322, 473] width 31 height 18
click at [1253, 57] on button "Save" at bounding box center [1534, 56] width 38 height 23
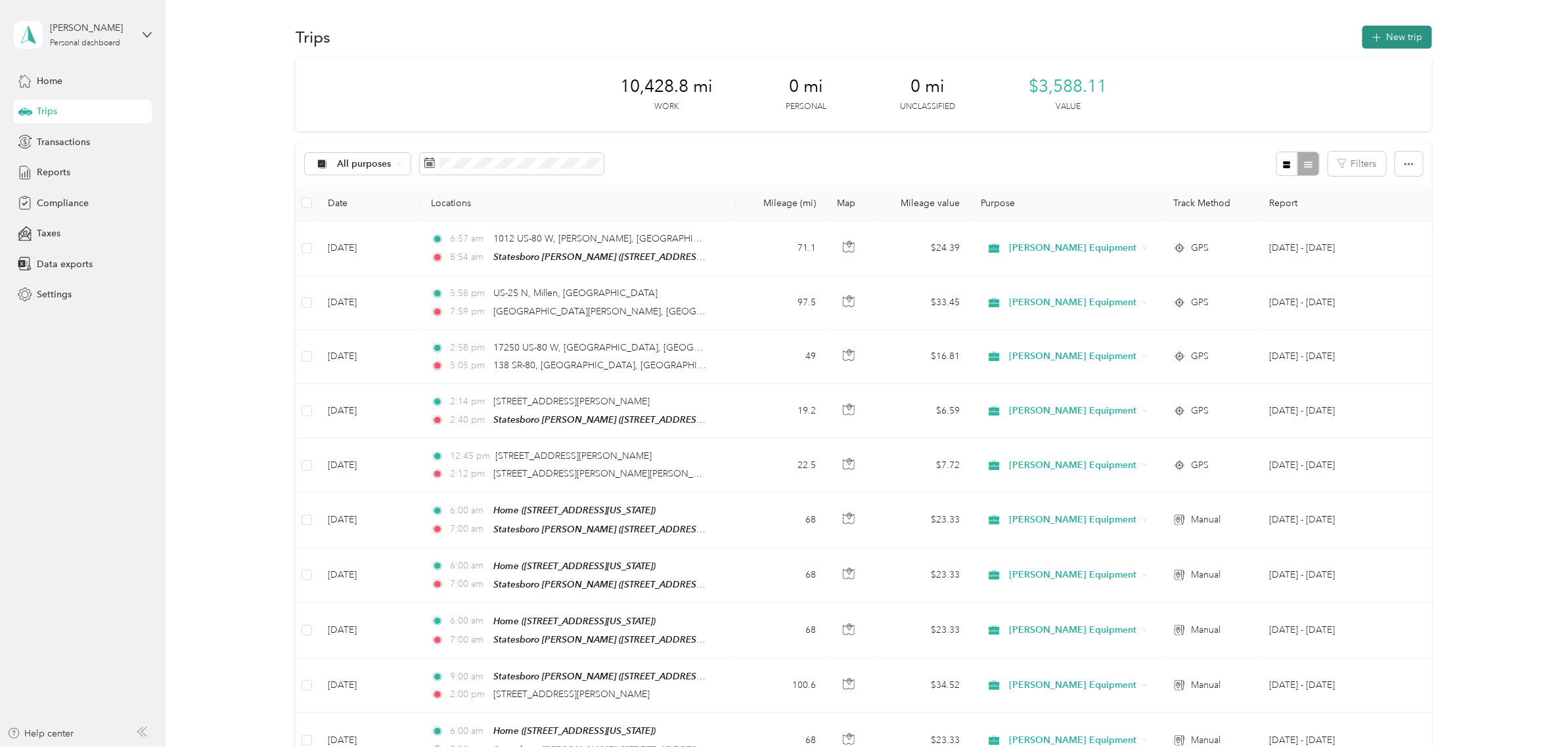
click at [1253, 40] on button "New trip" at bounding box center [1396, 37] width 70 height 23
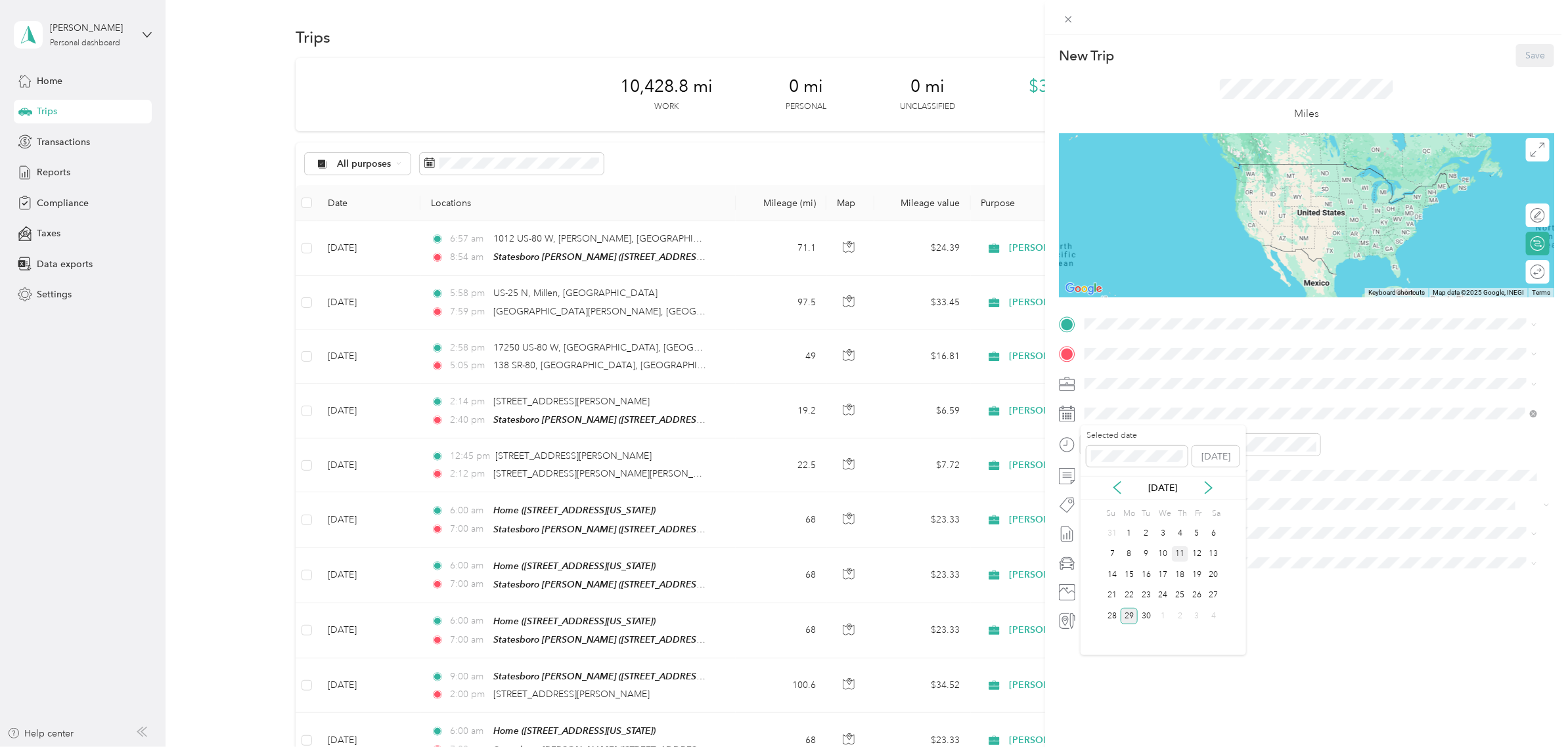
click at [1178, 555] on div "11" at bounding box center [1179, 554] width 17 height 16
click at [1139, 598] on div "New Trip Save This trip cannot be edited because it is either under review, app…" at bounding box center [780, 747] width 1561 height 0
click at [1117, 330] on span at bounding box center [1317, 324] width 474 height 21
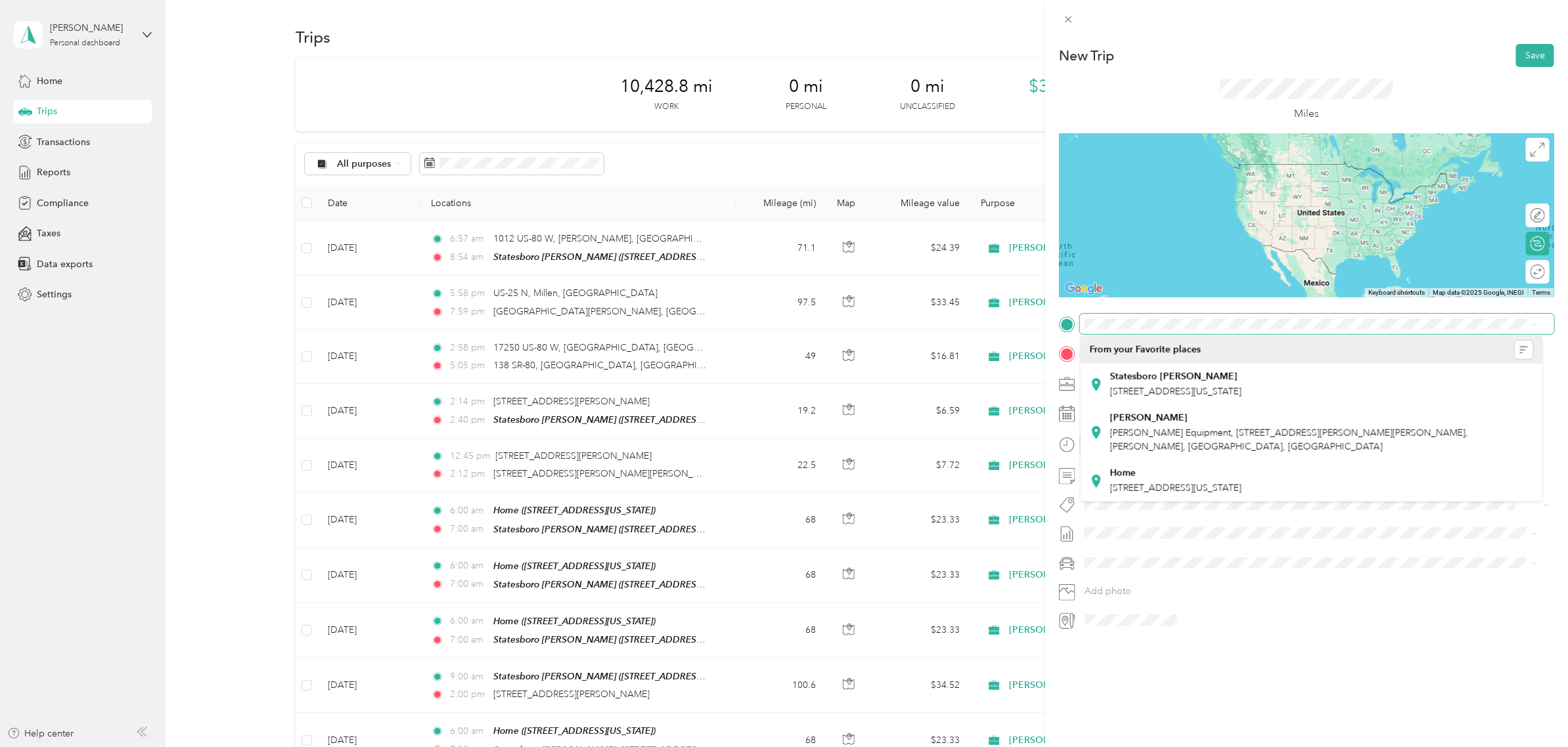
click at [1117, 330] on span at bounding box center [1317, 324] width 474 height 21
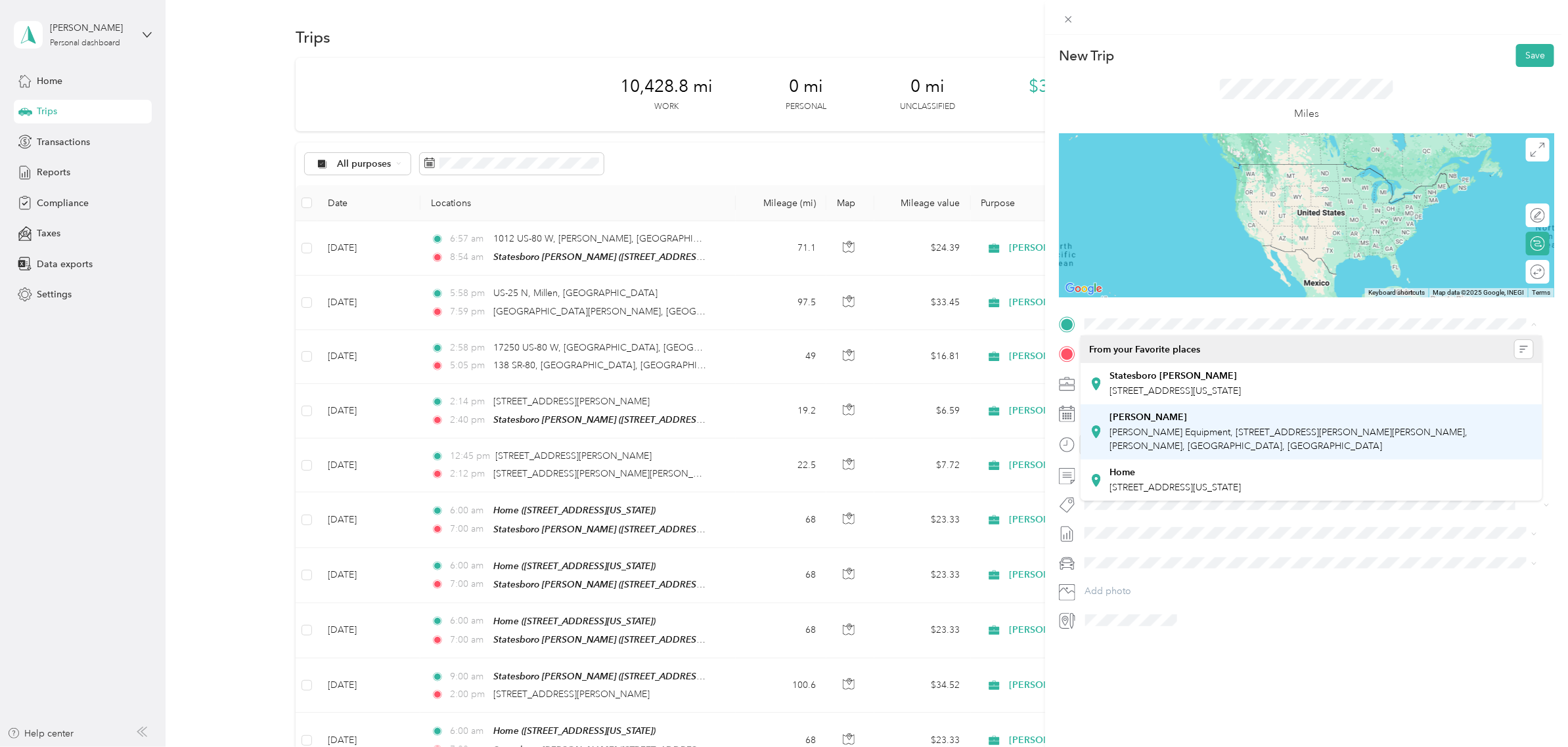
click at [1176, 431] on span "[PERSON_NAME] Equipment, [STREET_ADDRESS][PERSON_NAME][PERSON_NAME], [PERSON_NA…" at bounding box center [1288, 439] width 358 height 25
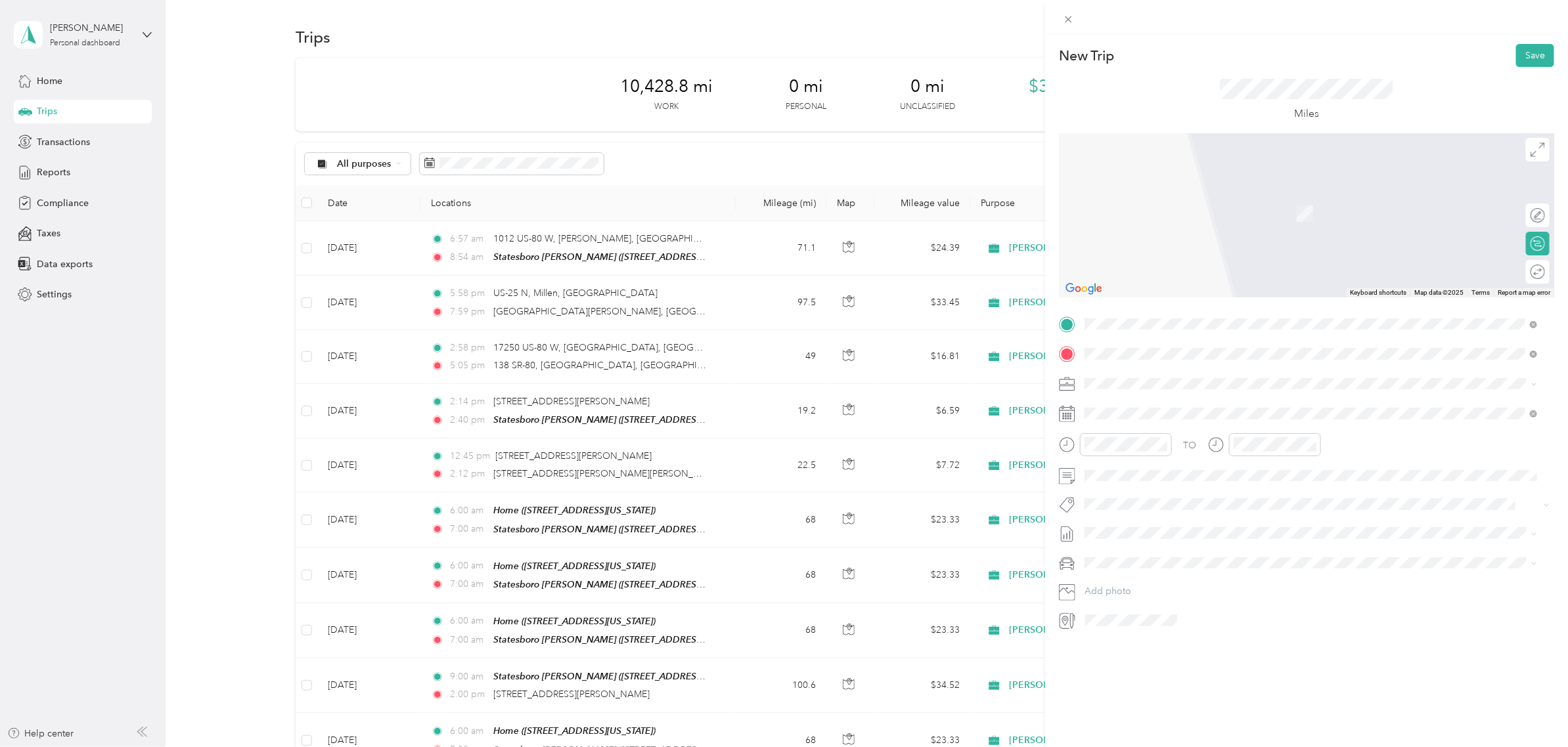
click at [1174, 407] on span "[STREET_ADDRESS][US_STATE]" at bounding box center [1175, 401] width 131 height 11
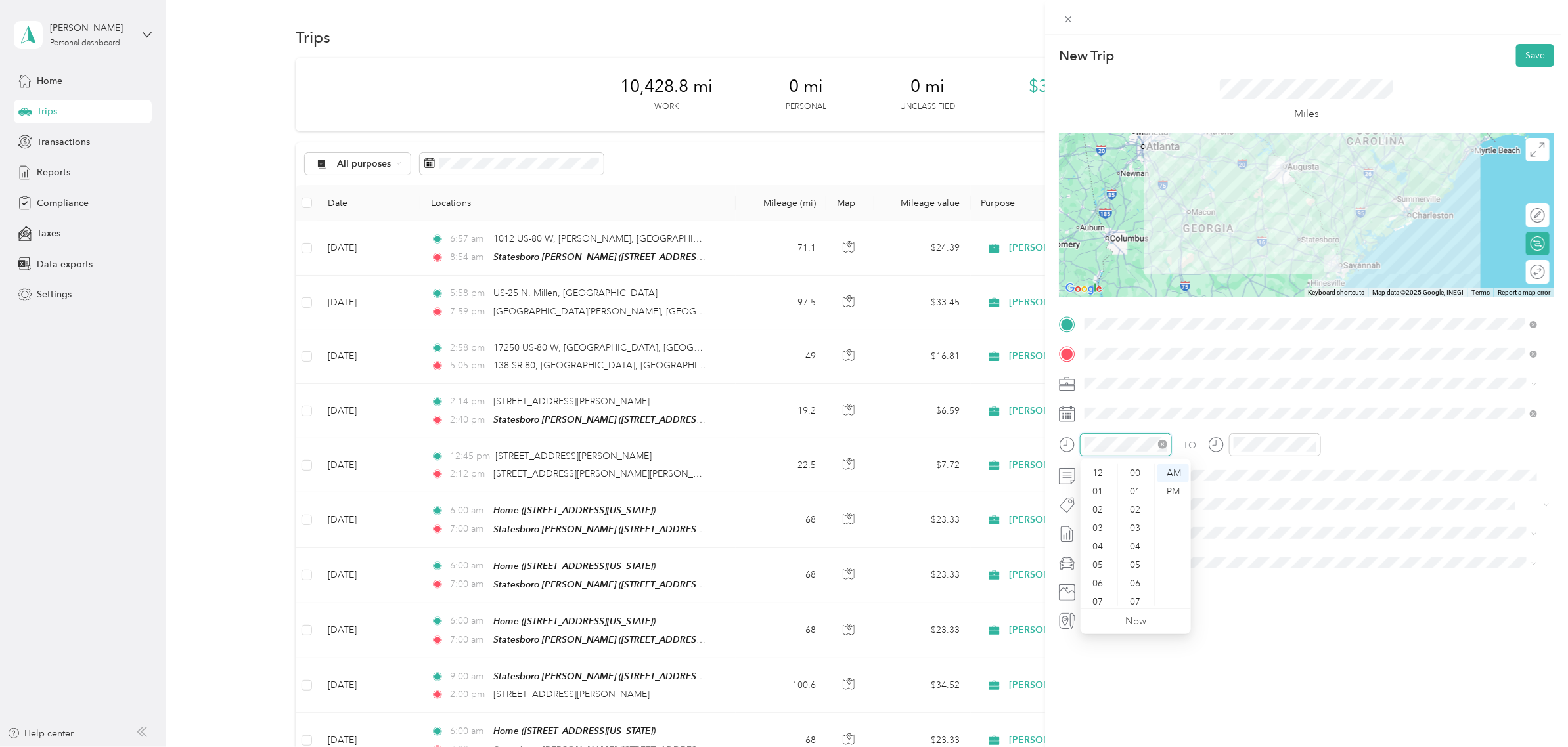
scroll to position [79, 0]
click at [1097, 511] on div "06" at bounding box center [1099, 505] width 31 height 18
click at [1140, 476] on div "00" at bounding box center [1136, 473] width 31 height 18
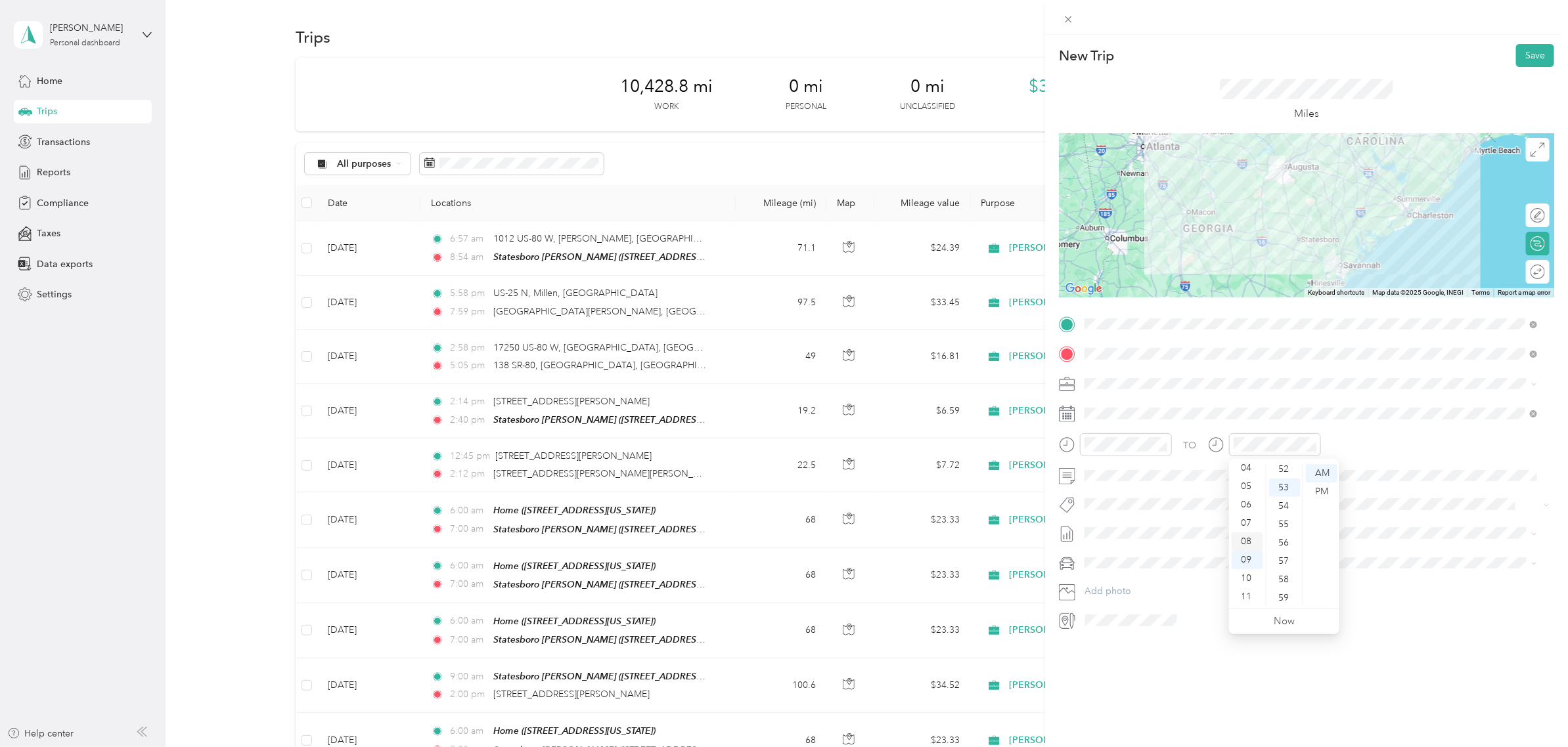
click at [1246, 540] on div "08" at bounding box center [1247, 541] width 31 height 18
click at [1253, 476] on div "00" at bounding box center [1285, 473] width 31 height 18
click at [1253, 476] on div "AM" at bounding box center [1322, 473] width 31 height 18
click at [1245, 598] on div "07" at bounding box center [1247, 602] width 31 height 18
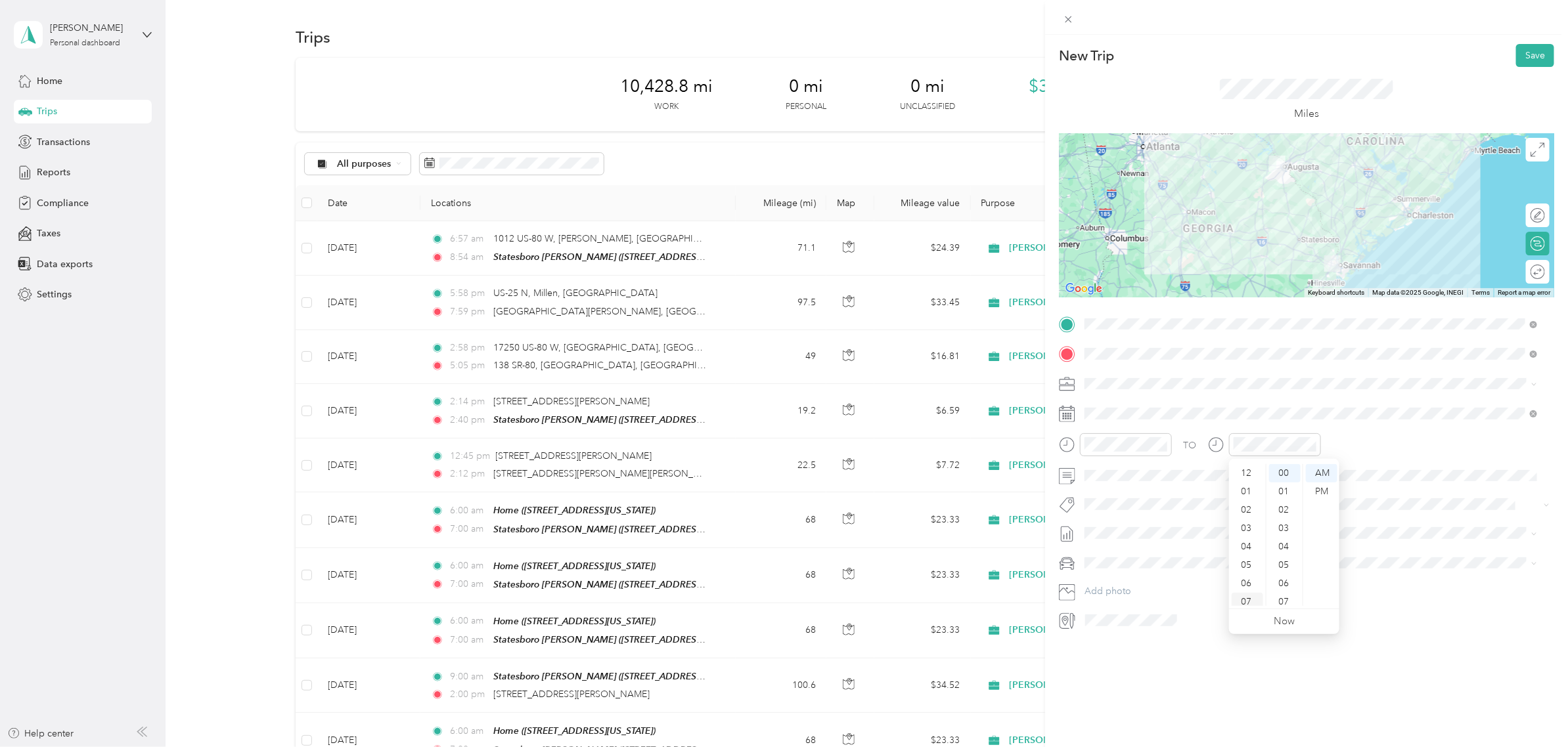
scroll to position [79, 0]
click at [1240, 451] on div at bounding box center [1275, 445] width 92 height 23
click at [1251, 470] on div "04" at bounding box center [1247, 468] width 31 height 18
click at [1253, 488] on div "PM" at bounding box center [1322, 492] width 31 height 18
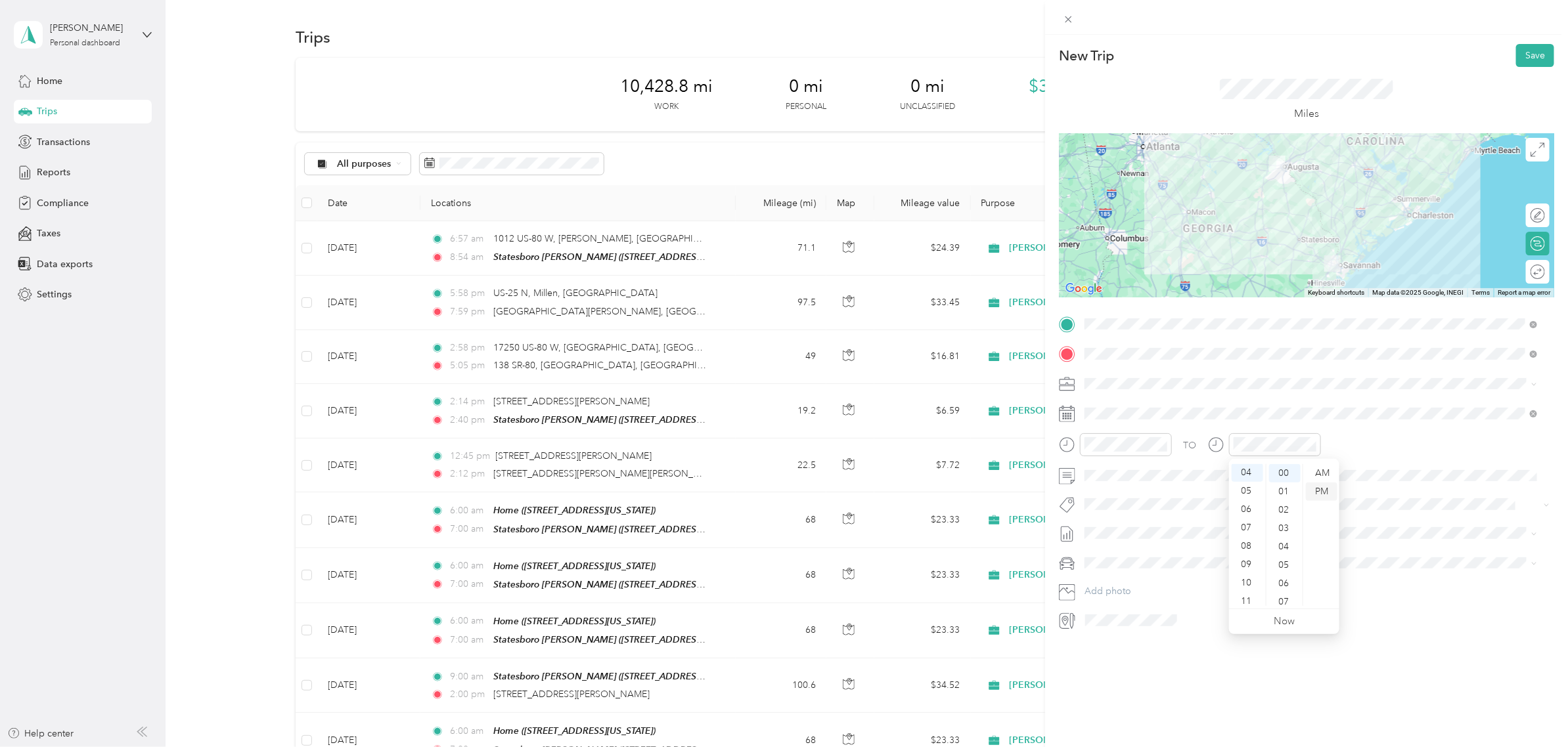
click at [1253, 493] on div "PM" at bounding box center [1322, 492] width 31 height 18
click at [1253, 268] on div at bounding box center [1531, 272] width 28 height 14
click at [1253, 54] on button "Save" at bounding box center [1534, 56] width 38 height 23
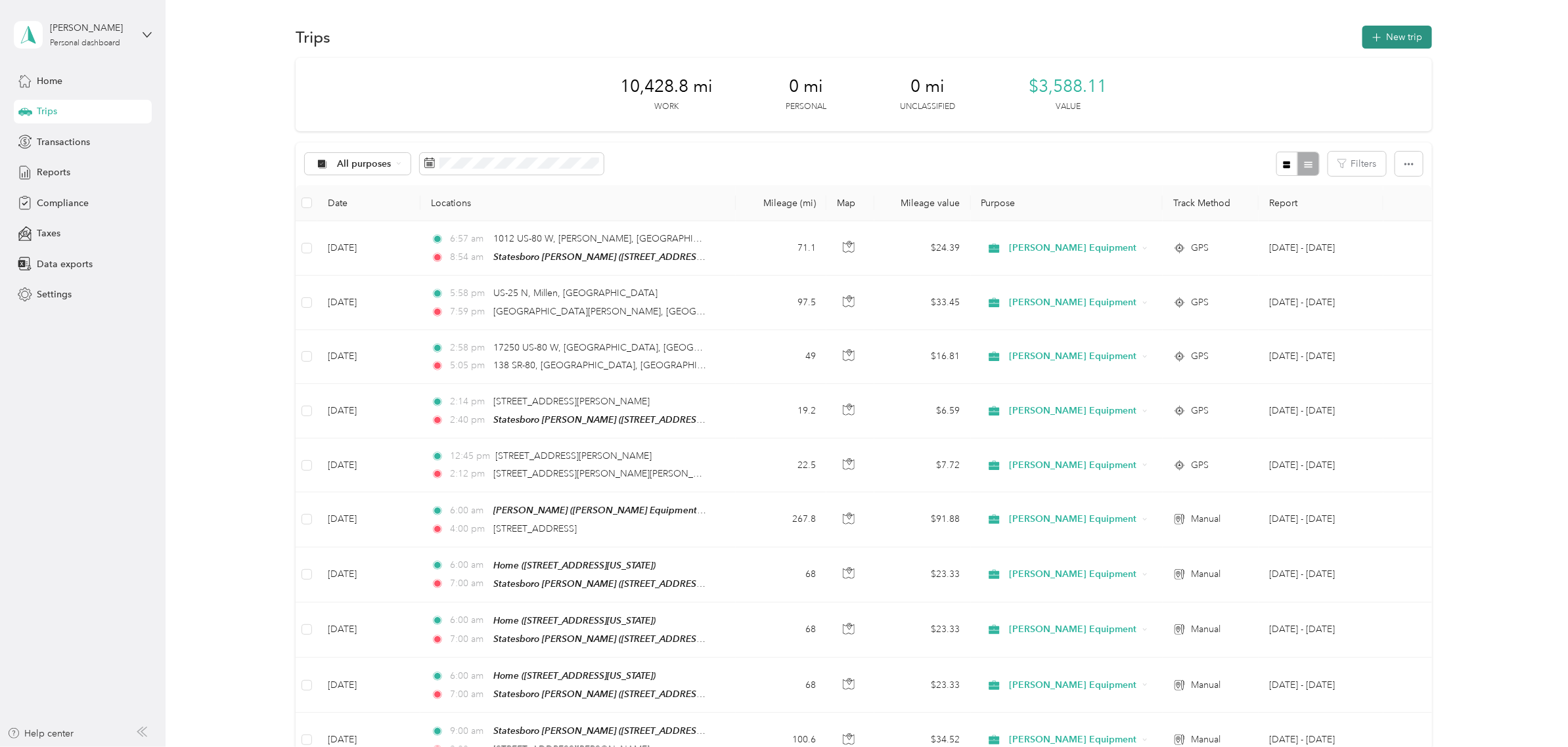
click at [1253, 39] on button "New trip" at bounding box center [1396, 37] width 70 height 23
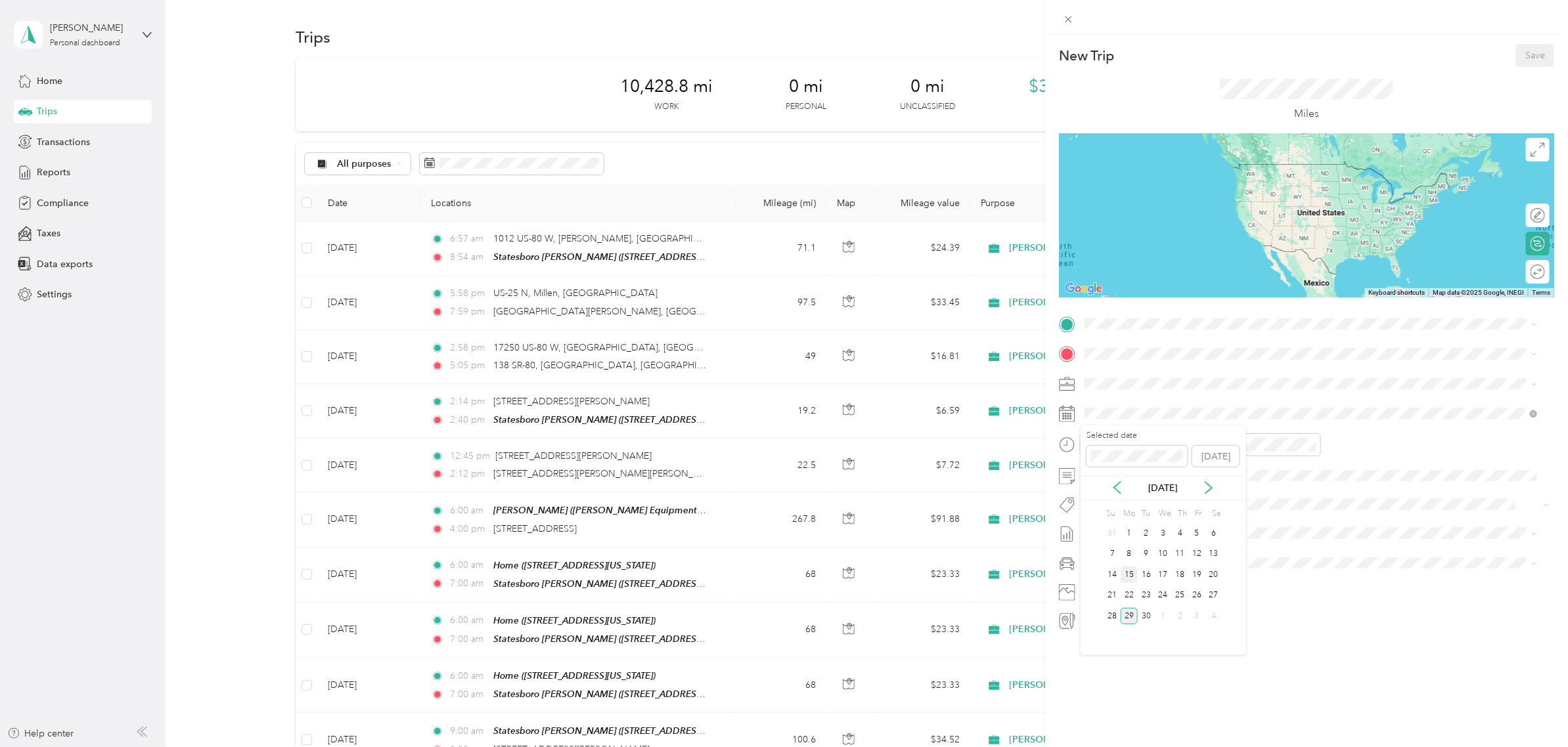
click at [1126, 576] on div "15" at bounding box center [1129, 575] width 17 height 16
click at [1132, 489] on span "[STREET_ADDRESS][US_STATE]" at bounding box center [1175, 488] width 131 height 11
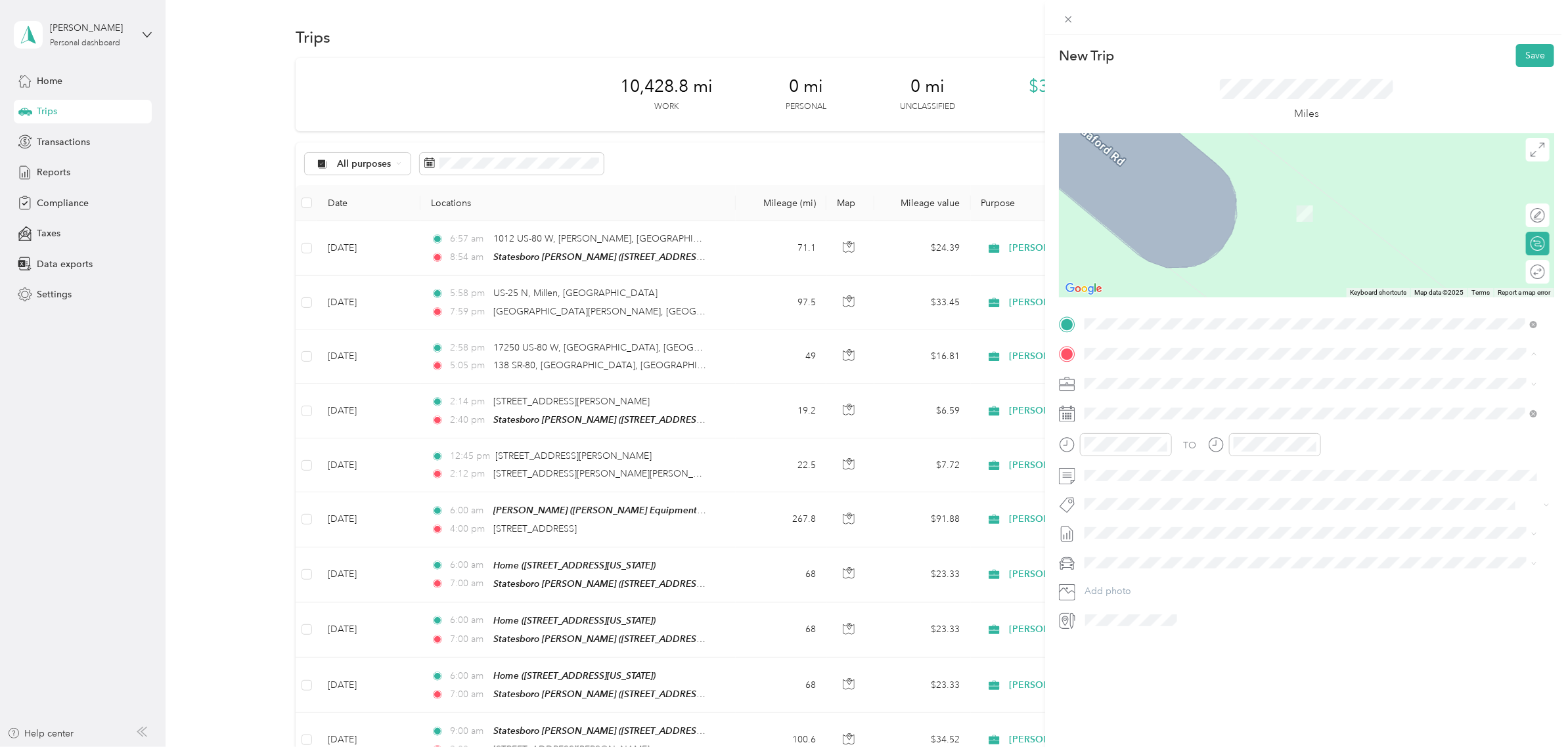
click at [1156, 421] on span "[STREET_ADDRESS][US_STATE]" at bounding box center [1175, 420] width 131 height 11
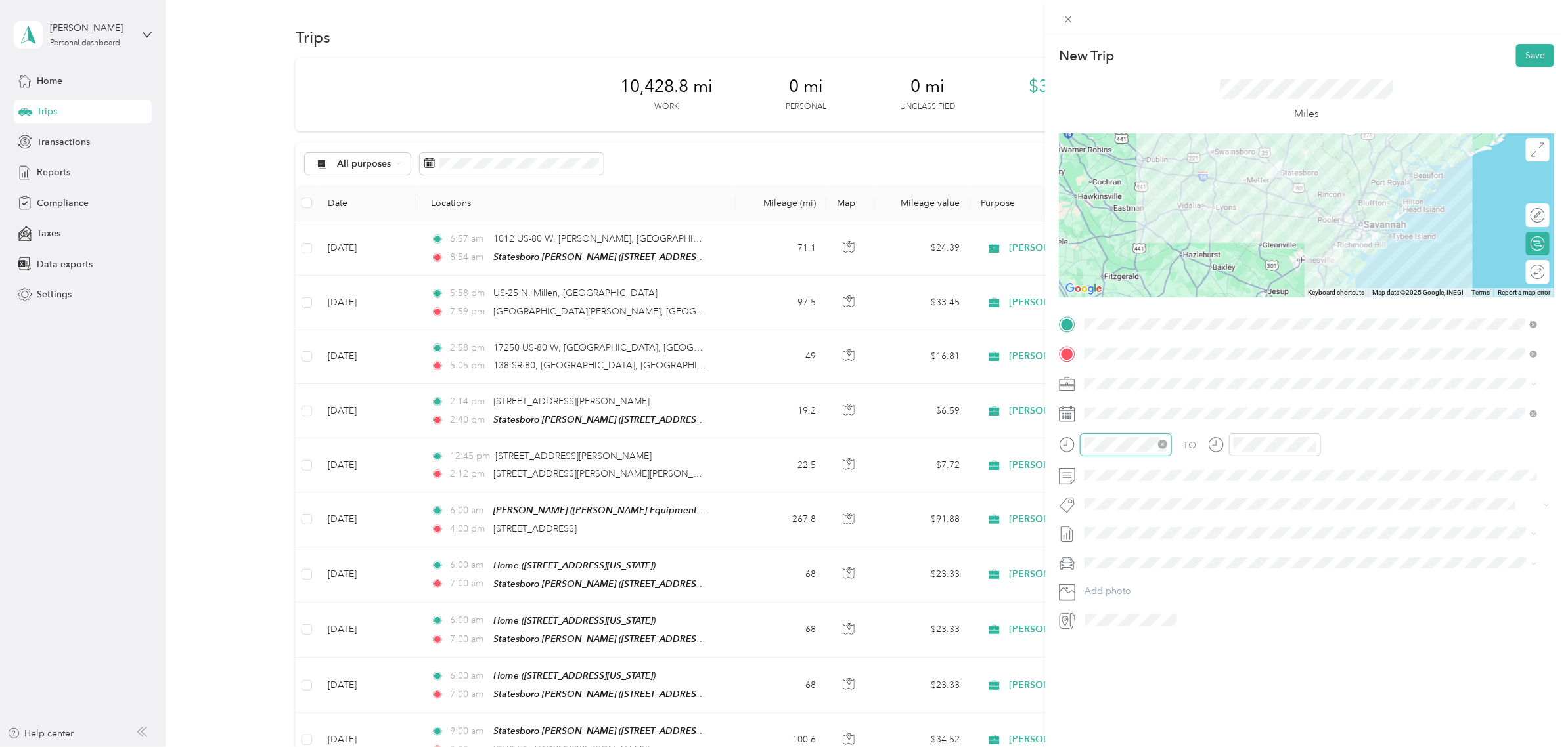
click at [1104, 451] on div at bounding box center [1126, 445] width 92 height 23
click at [1096, 497] on div "06" at bounding box center [1099, 505] width 31 height 18
click at [1101, 509] on div "06" at bounding box center [1099, 505] width 31 height 18
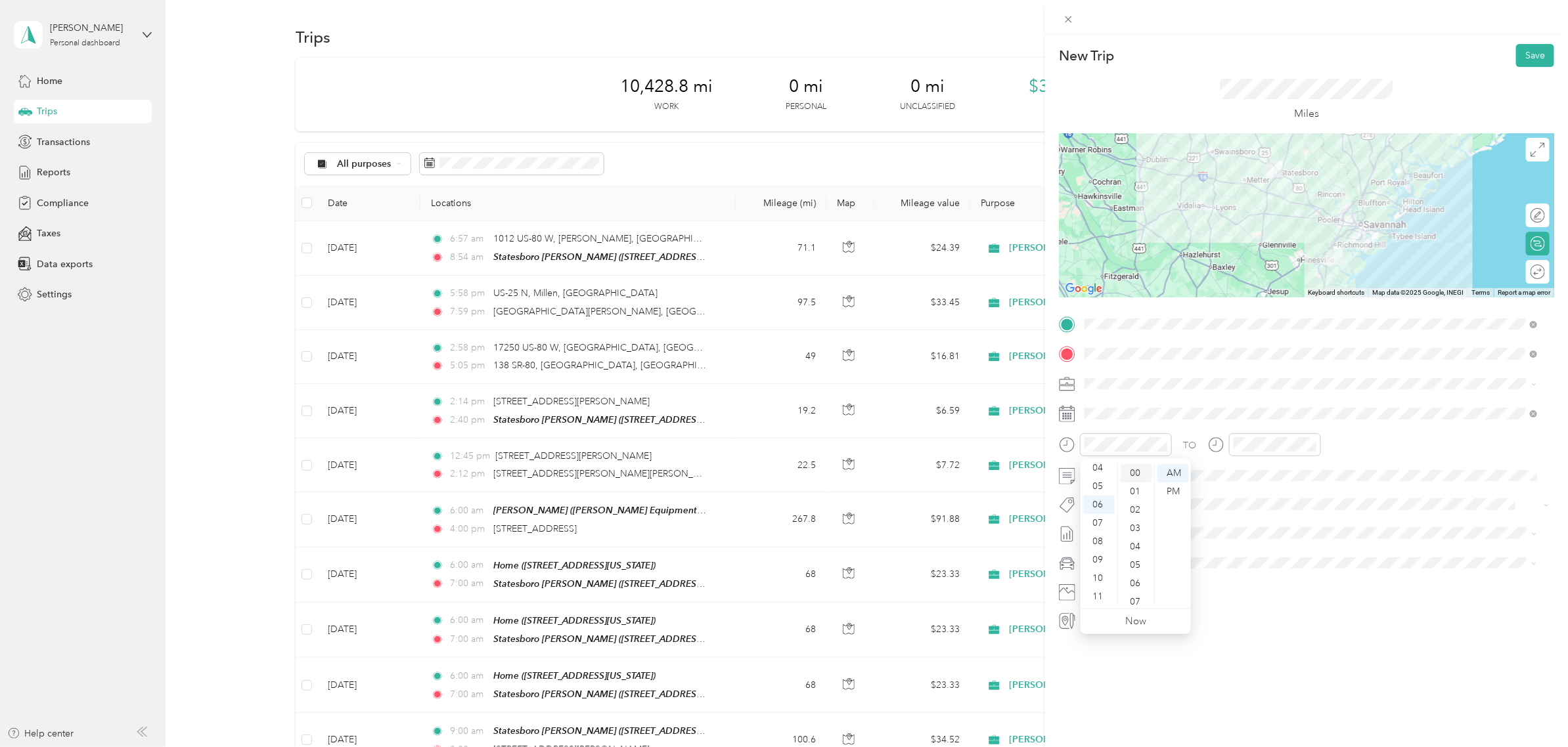
click at [1138, 473] on div "00" at bounding box center [1136, 473] width 31 height 18
click at [1243, 527] on div "07" at bounding box center [1247, 523] width 31 height 18
click at [1253, 464] on div "00" at bounding box center [1285, 473] width 31 height 18
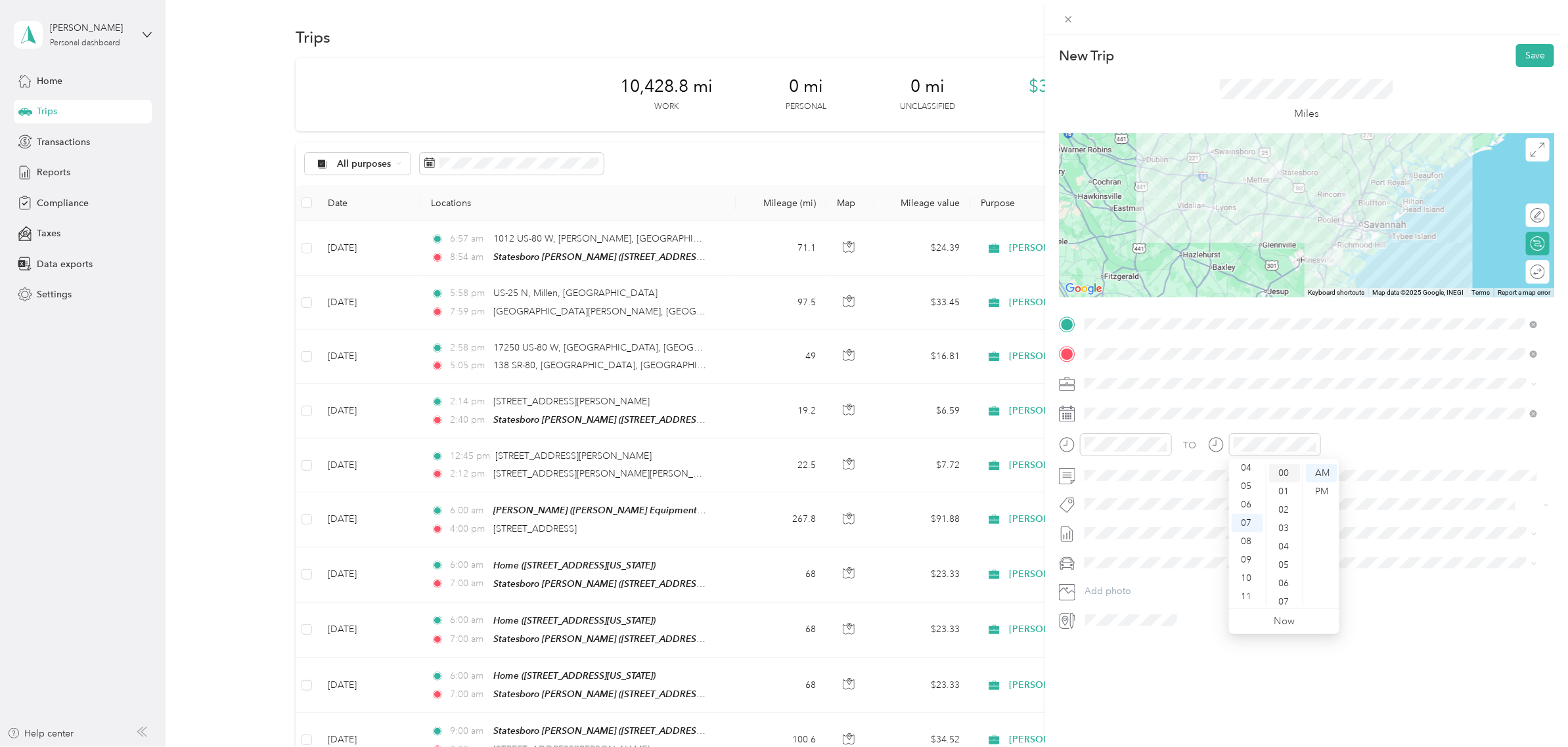
click at [1253, 473] on div "00" at bounding box center [1285, 473] width 31 height 18
click at [1253, 63] on button "Save" at bounding box center [1534, 56] width 38 height 23
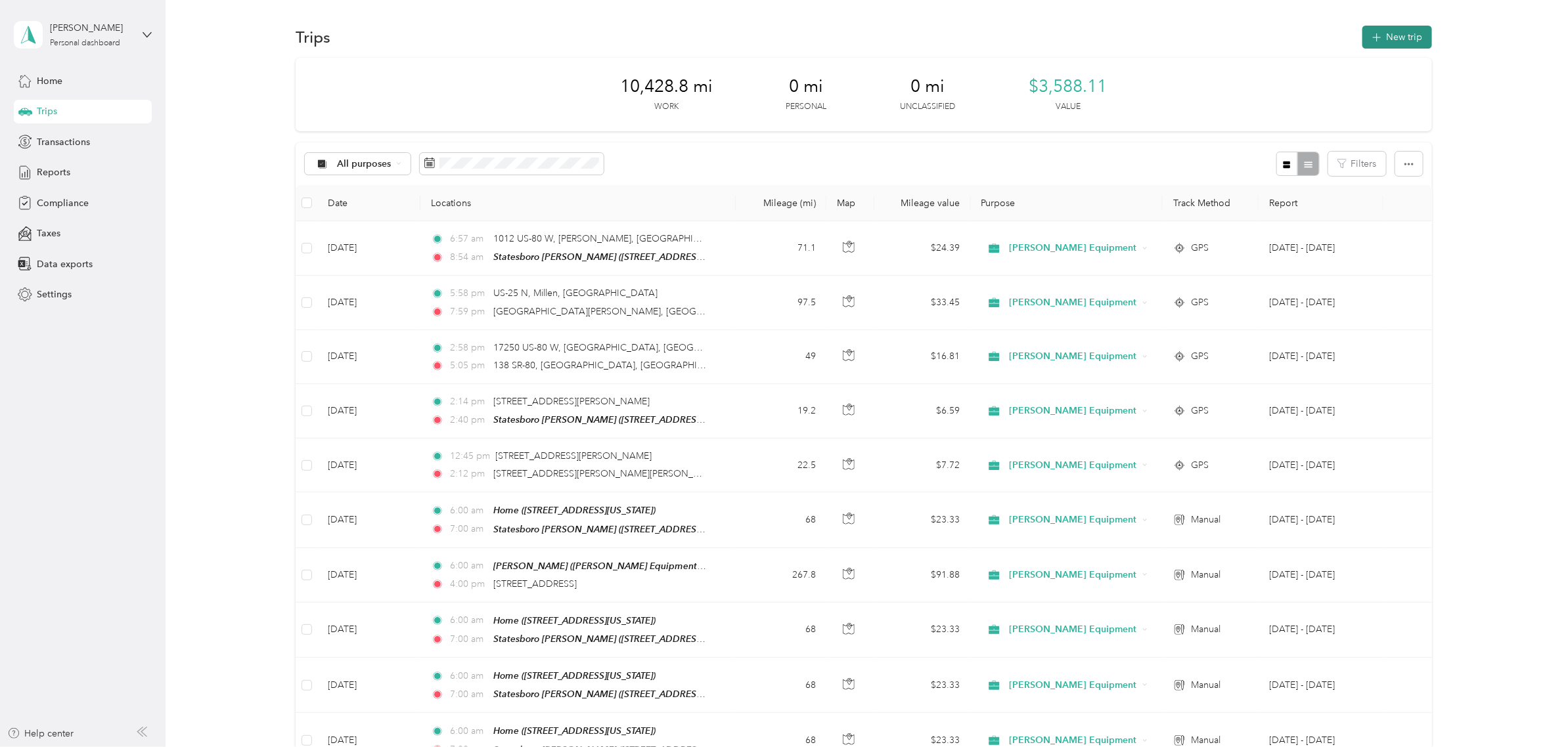
click at [1253, 41] on button "New trip" at bounding box center [1396, 37] width 70 height 23
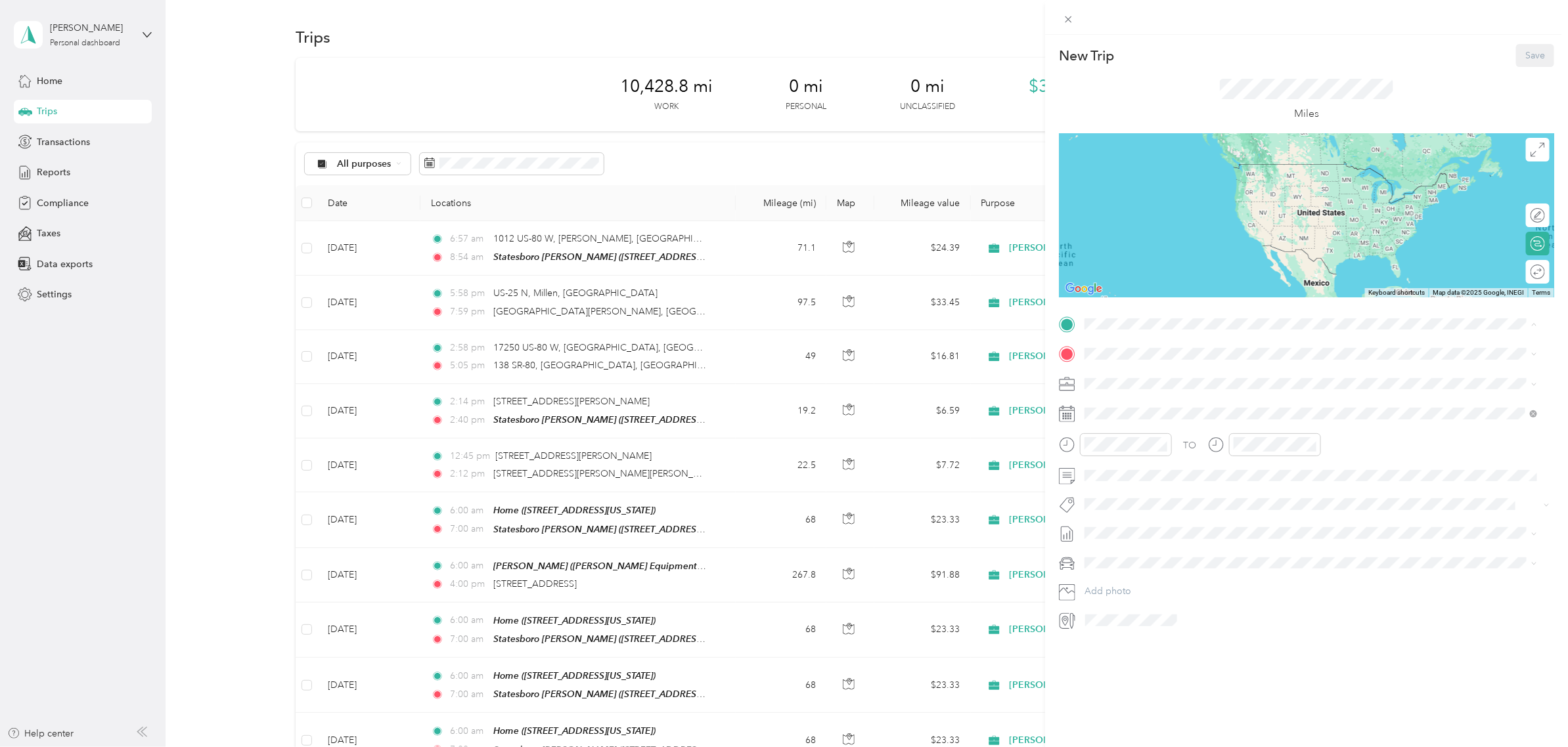
click at [1114, 483] on span "[STREET_ADDRESS][US_STATE]" at bounding box center [1175, 488] width 131 height 11
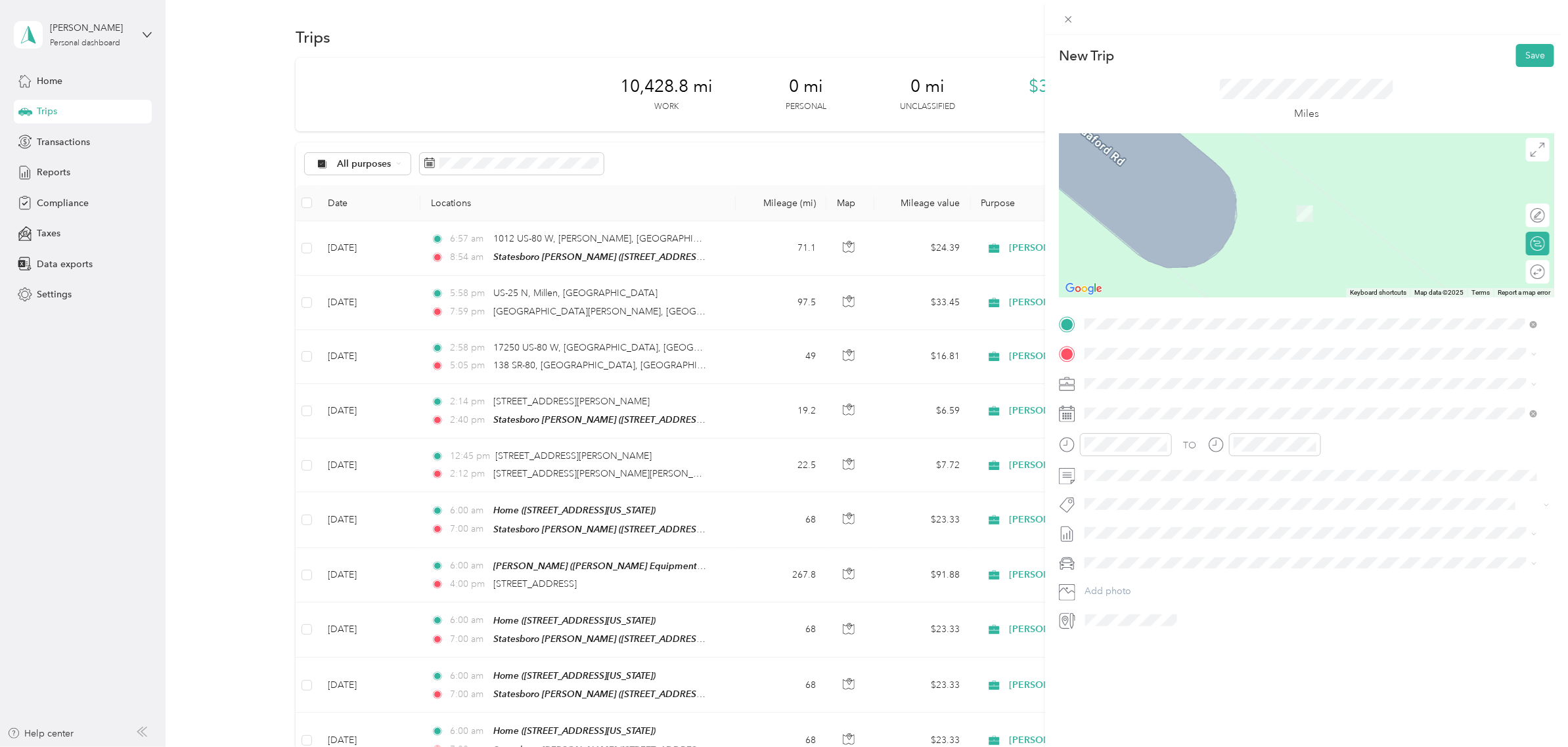
click at [1150, 421] on span "[STREET_ADDRESS][US_STATE]" at bounding box center [1175, 420] width 131 height 11
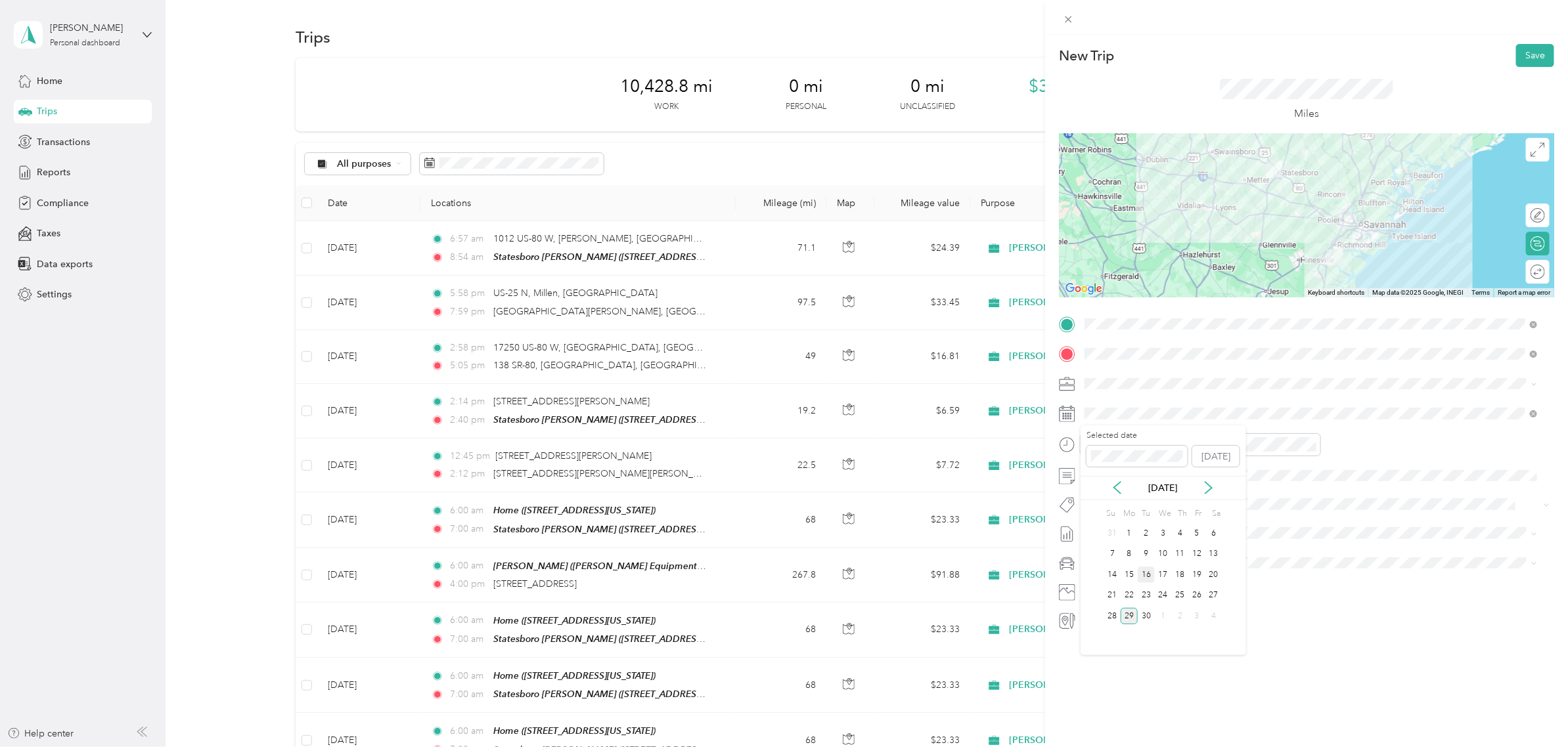
click at [1152, 578] on div "16" at bounding box center [1146, 575] width 17 height 16
click at [1098, 504] on div "06" at bounding box center [1099, 505] width 31 height 18
click at [1136, 473] on div "00" at bounding box center [1136, 473] width 31 height 18
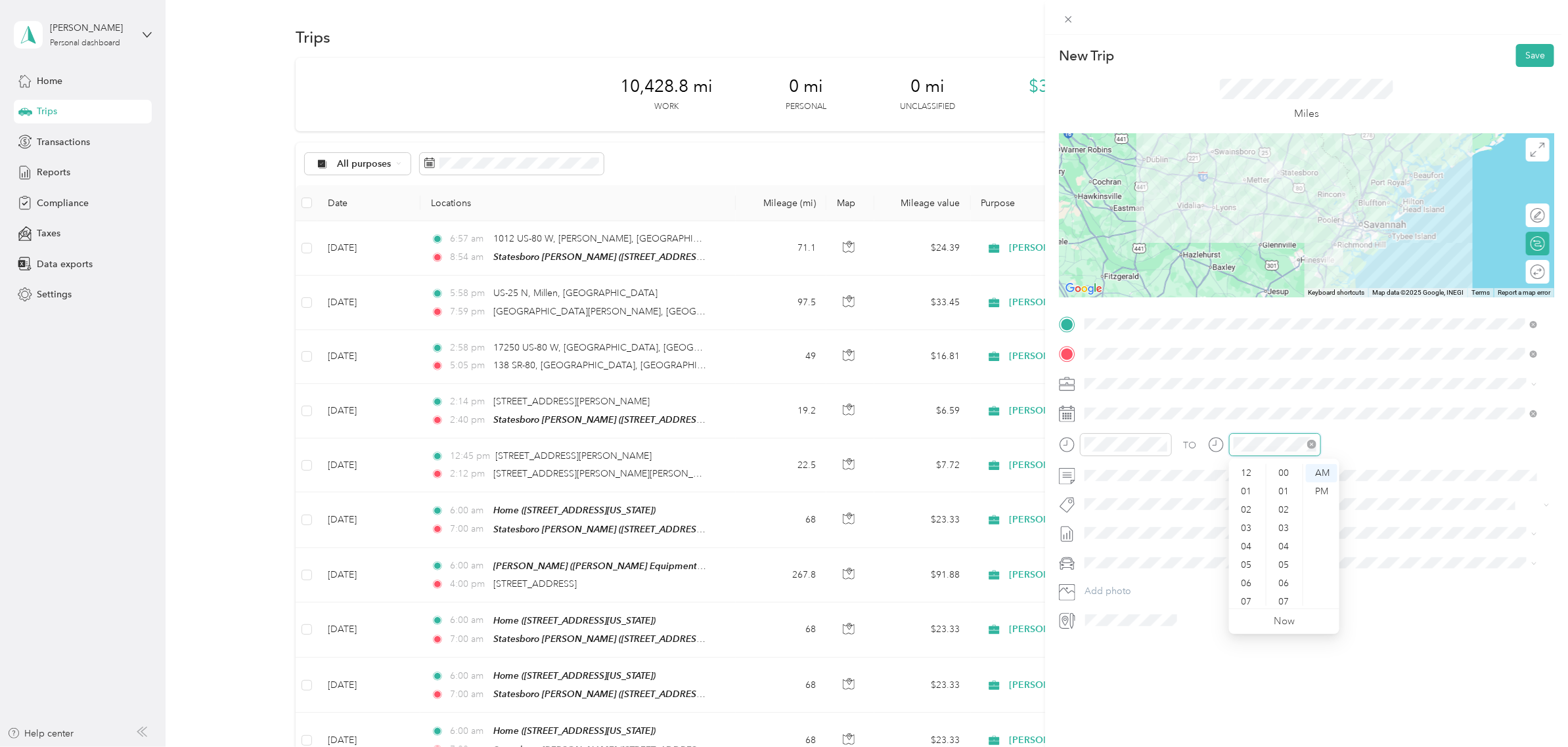
scroll to position [960, 0]
click at [1248, 527] on div "07" at bounding box center [1247, 523] width 31 height 18
click at [1253, 476] on div "00" at bounding box center [1285, 473] width 31 height 18
click at [1253, 56] on button "Save" at bounding box center [1534, 56] width 38 height 23
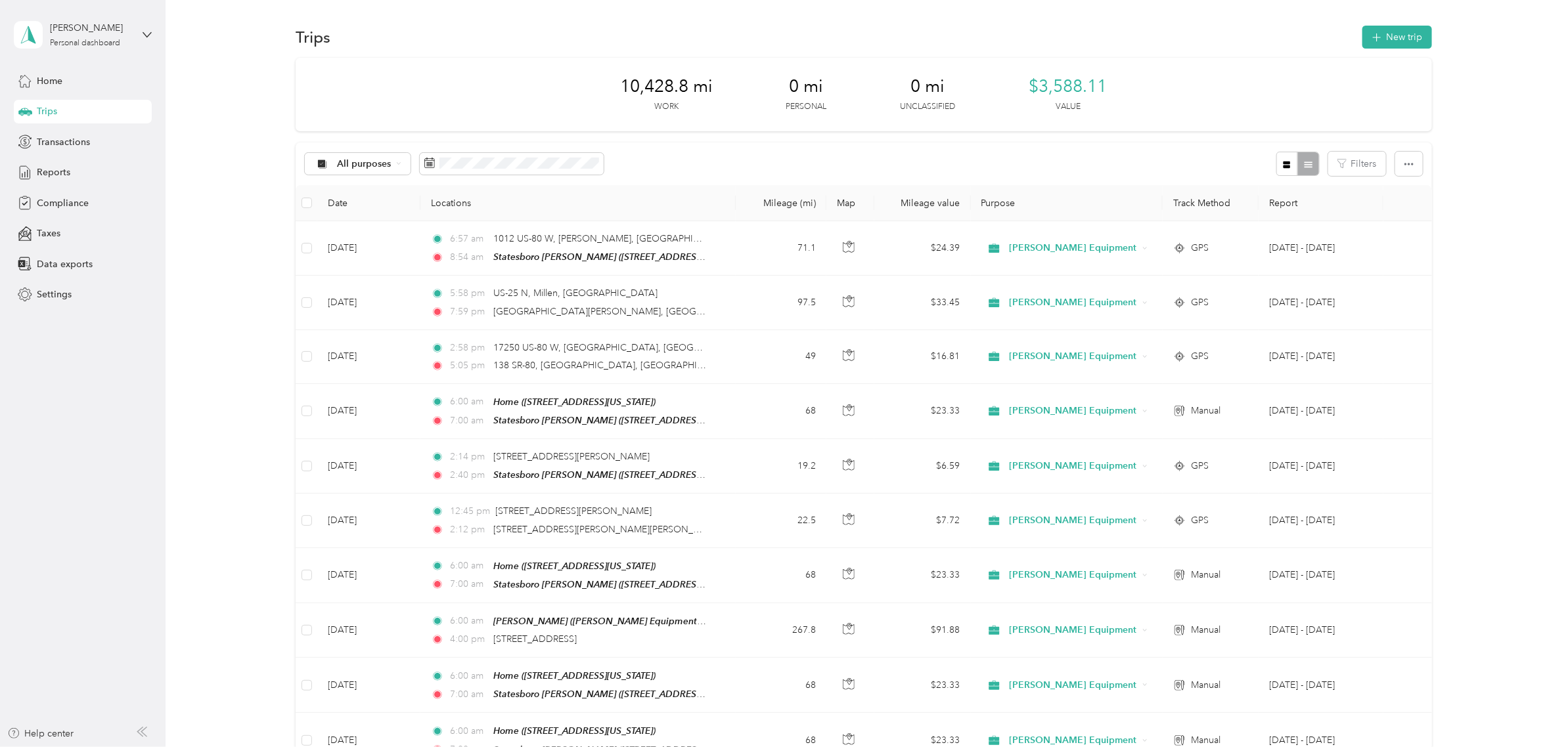
click at [1253, 33] on icon "button" at bounding box center [1376, 38] width 15 height 15
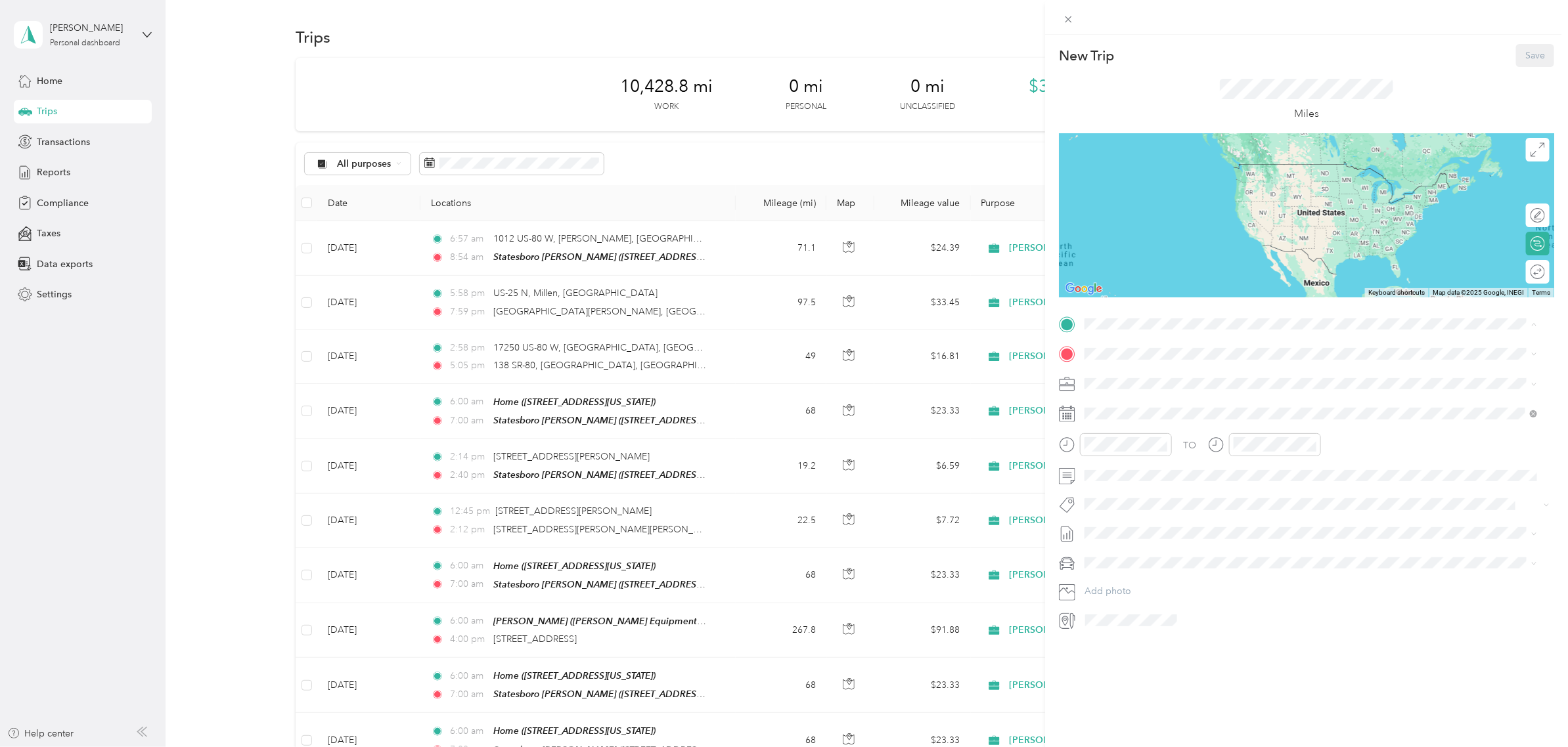
click at [1127, 483] on span "[STREET_ADDRESS][US_STATE]" at bounding box center [1175, 488] width 131 height 11
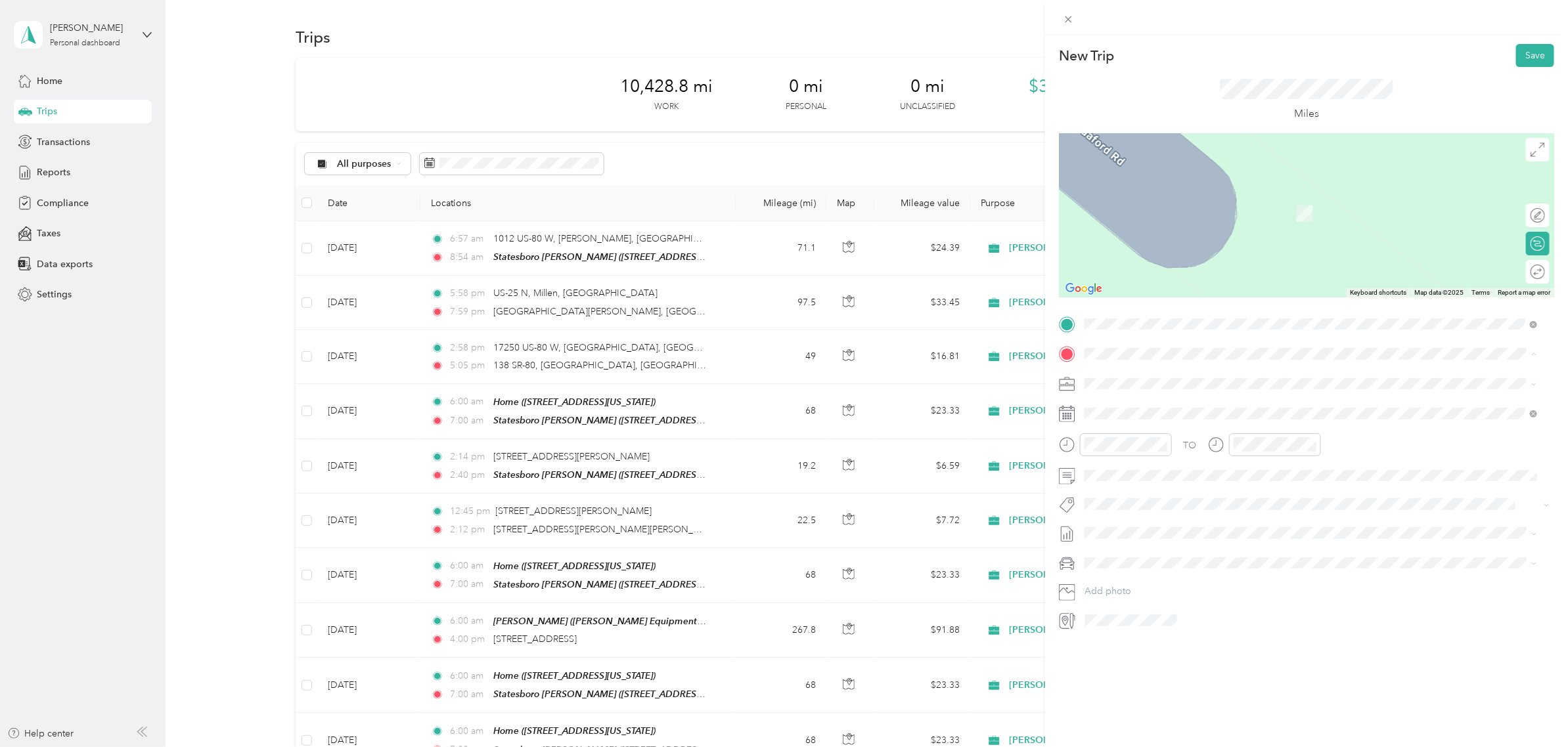
click at [1143, 402] on strong "Statesboro [PERSON_NAME]" at bounding box center [1172, 406] width 127 height 11
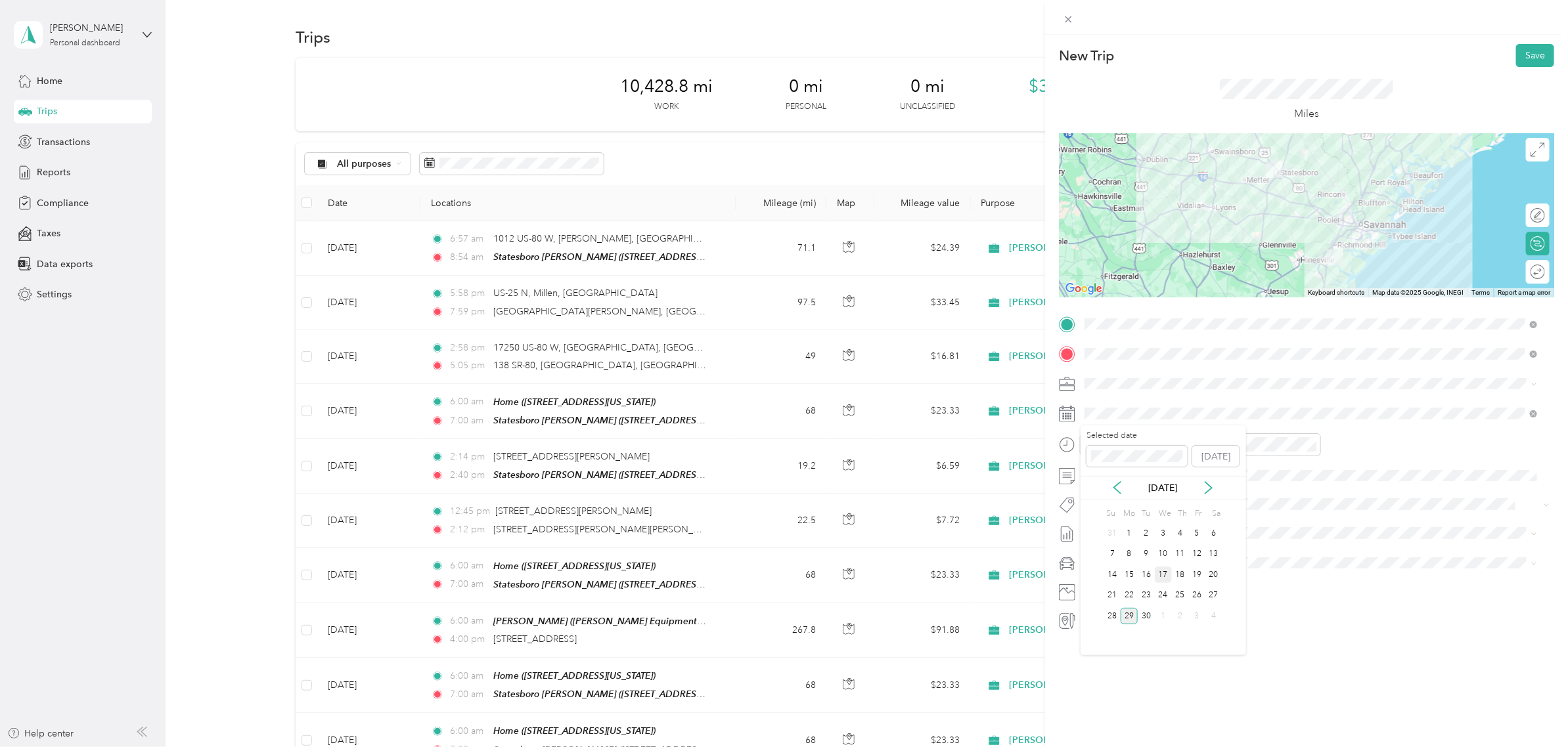
click at [1162, 575] on div "17" at bounding box center [1163, 575] width 17 height 16
click at [1101, 525] on div "07" at bounding box center [1099, 523] width 31 height 18
click at [1130, 476] on div "00" at bounding box center [1136, 473] width 31 height 18
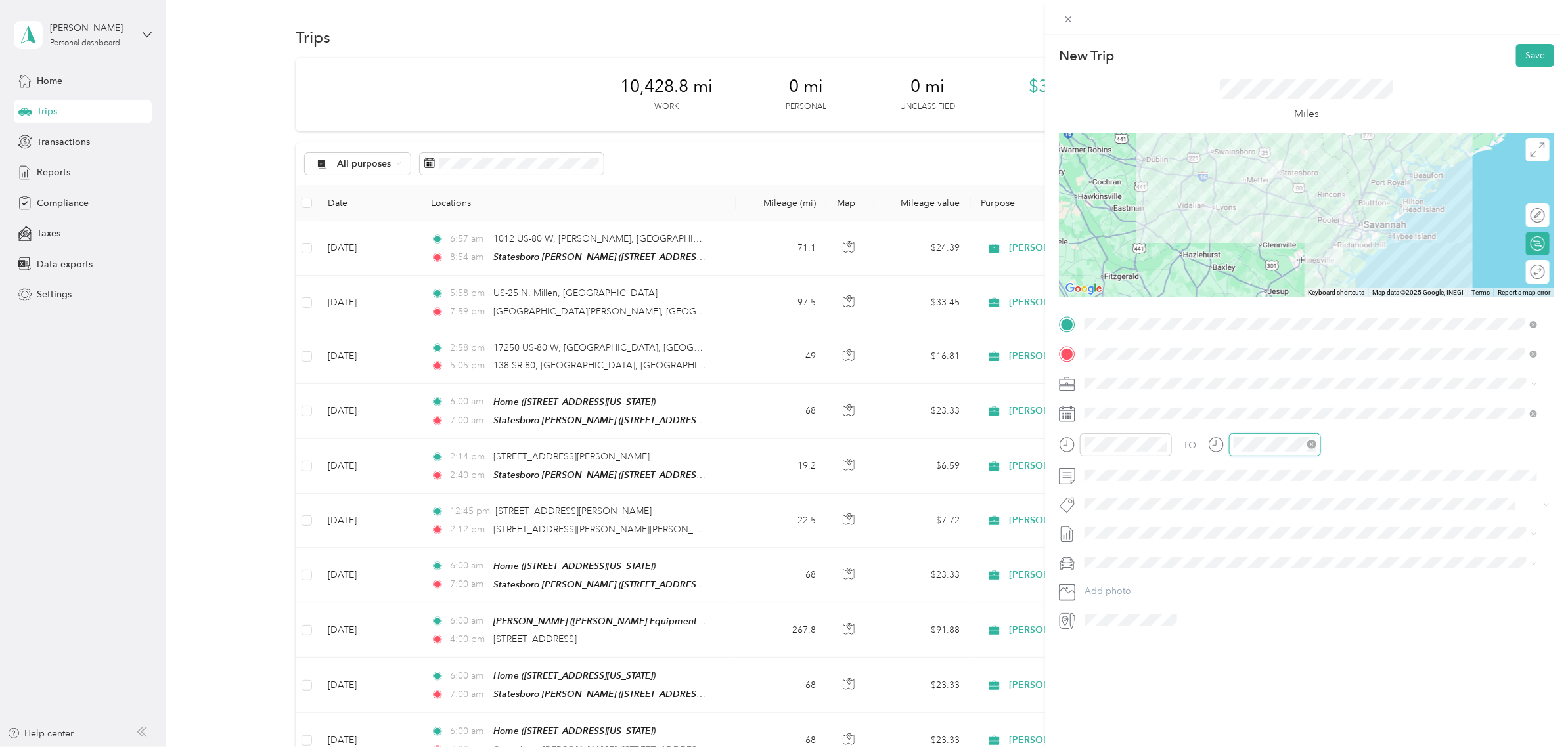
scroll to position [960, 0]
click at [1097, 506] on div "06" at bounding box center [1099, 505] width 31 height 18
click at [1241, 524] on div "07" at bounding box center [1247, 523] width 31 height 18
click at [1253, 473] on div "00" at bounding box center [1285, 473] width 31 height 18
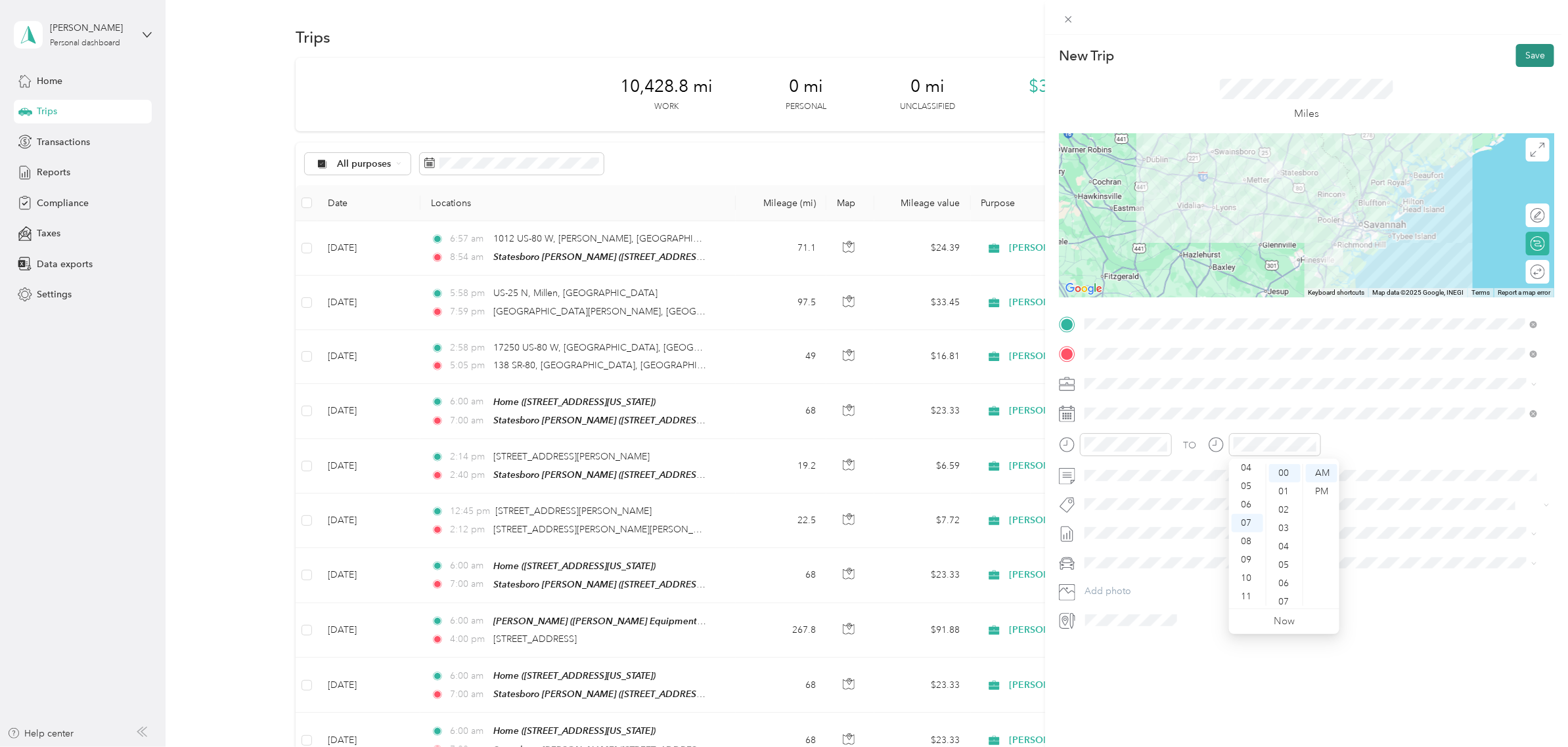
click at [1253, 64] on button "Save" at bounding box center [1534, 56] width 38 height 23
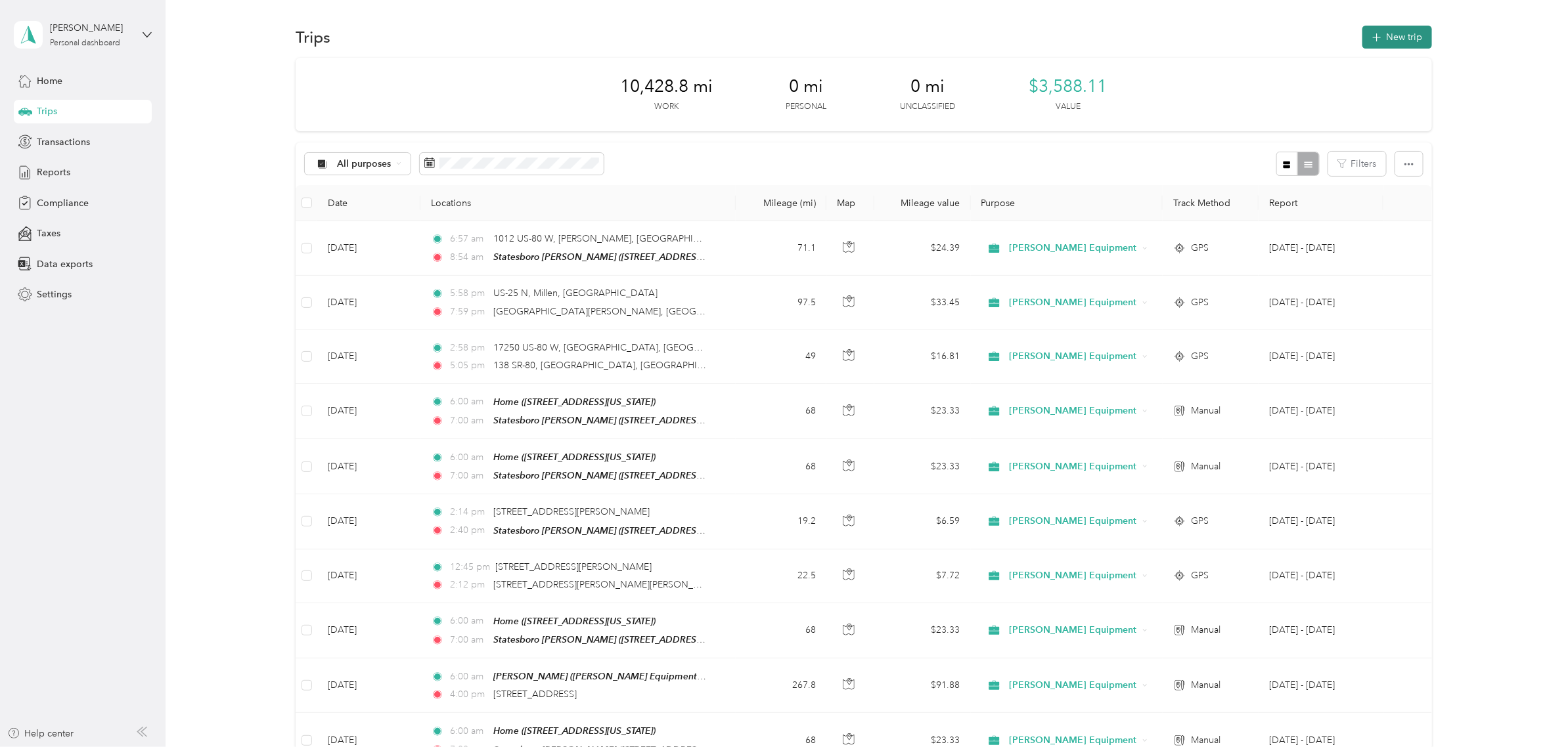
click at [1253, 44] on button "New trip" at bounding box center [1396, 37] width 70 height 23
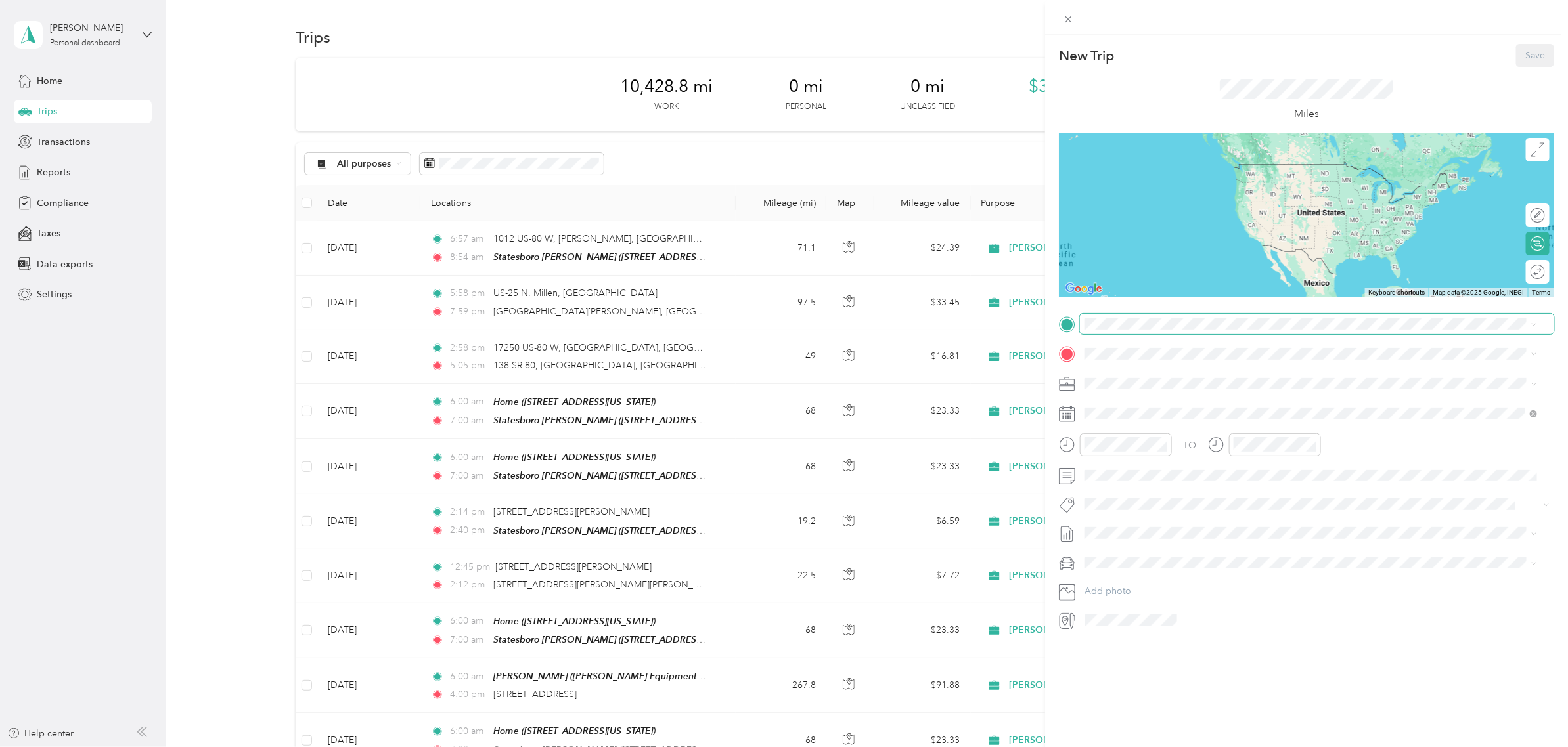
click at [1116, 333] on span at bounding box center [1317, 324] width 474 height 21
click at [1144, 484] on span "[STREET_ADDRESS][US_STATE]" at bounding box center [1175, 488] width 131 height 11
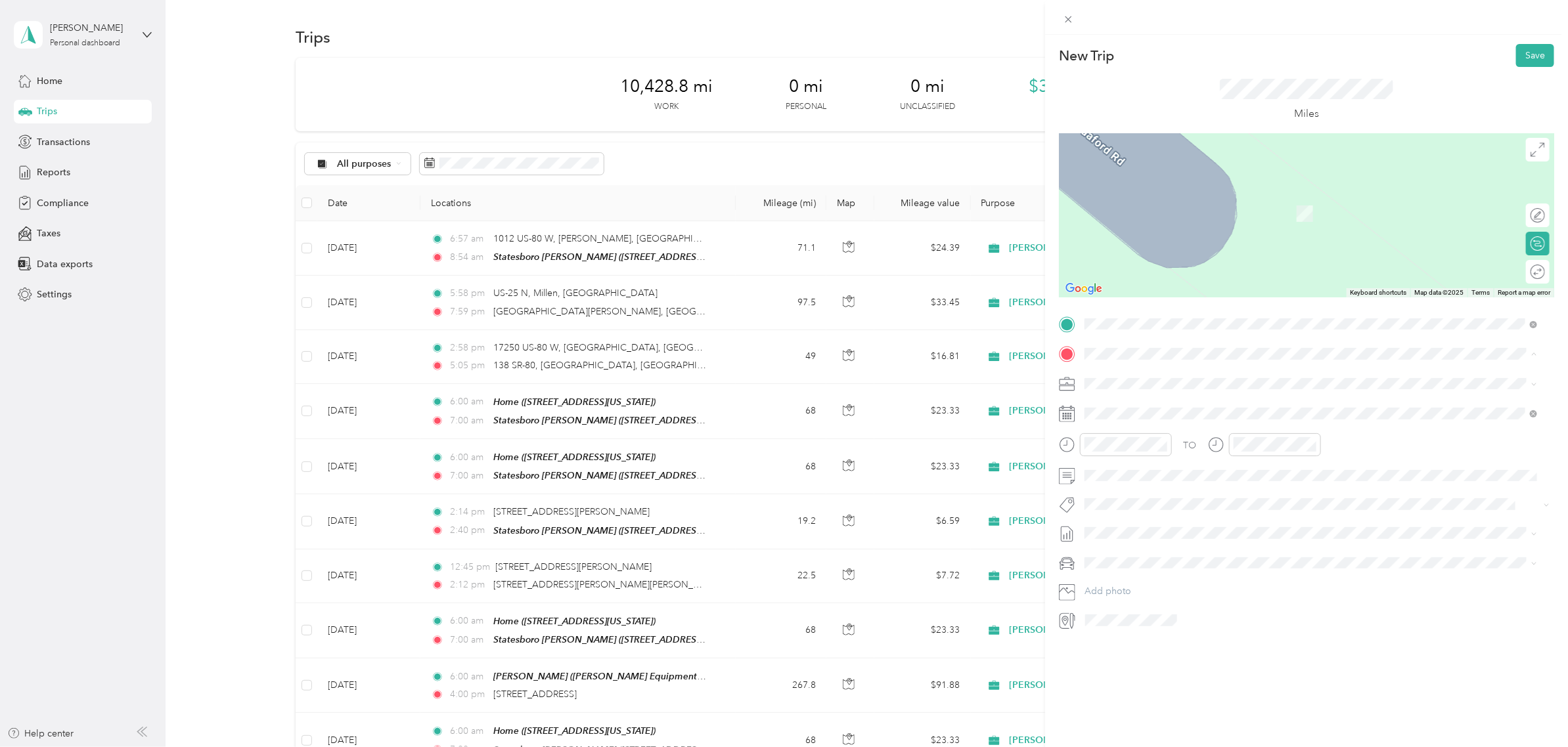
click at [1146, 431] on ol "From your Favorite places [GEOGRAPHIC_DATA] [PERSON_NAME] [STREET_ADDRESS][US_S…" at bounding box center [1311, 447] width 462 height 165
click at [1198, 578] on div "19" at bounding box center [1196, 575] width 17 height 16
click at [1106, 360] on span at bounding box center [1317, 354] width 474 height 21
click at [1136, 409] on strong "Statesboro [PERSON_NAME]" at bounding box center [1172, 406] width 127 height 11
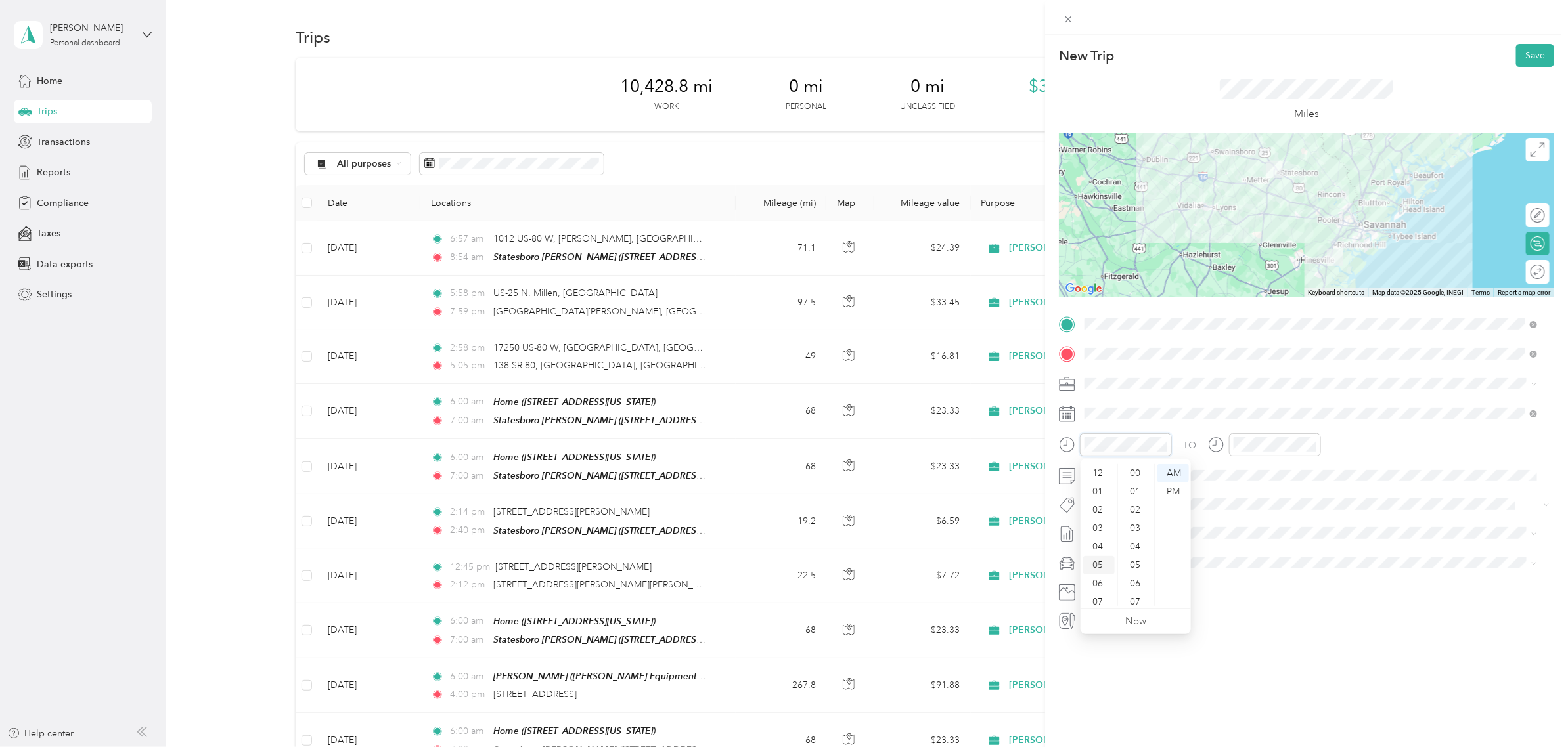
scroll to position [960, 0]
click at [1101, 512] on div "06" at bounding box center [1099, 505] width 31 height 18
click at [1101, 506] on div "06" at bounding box center [1099, 505] width 31 height 18
click at [1133, 473] on div "00" at bounding box center [1136, 473] width 31 height 18
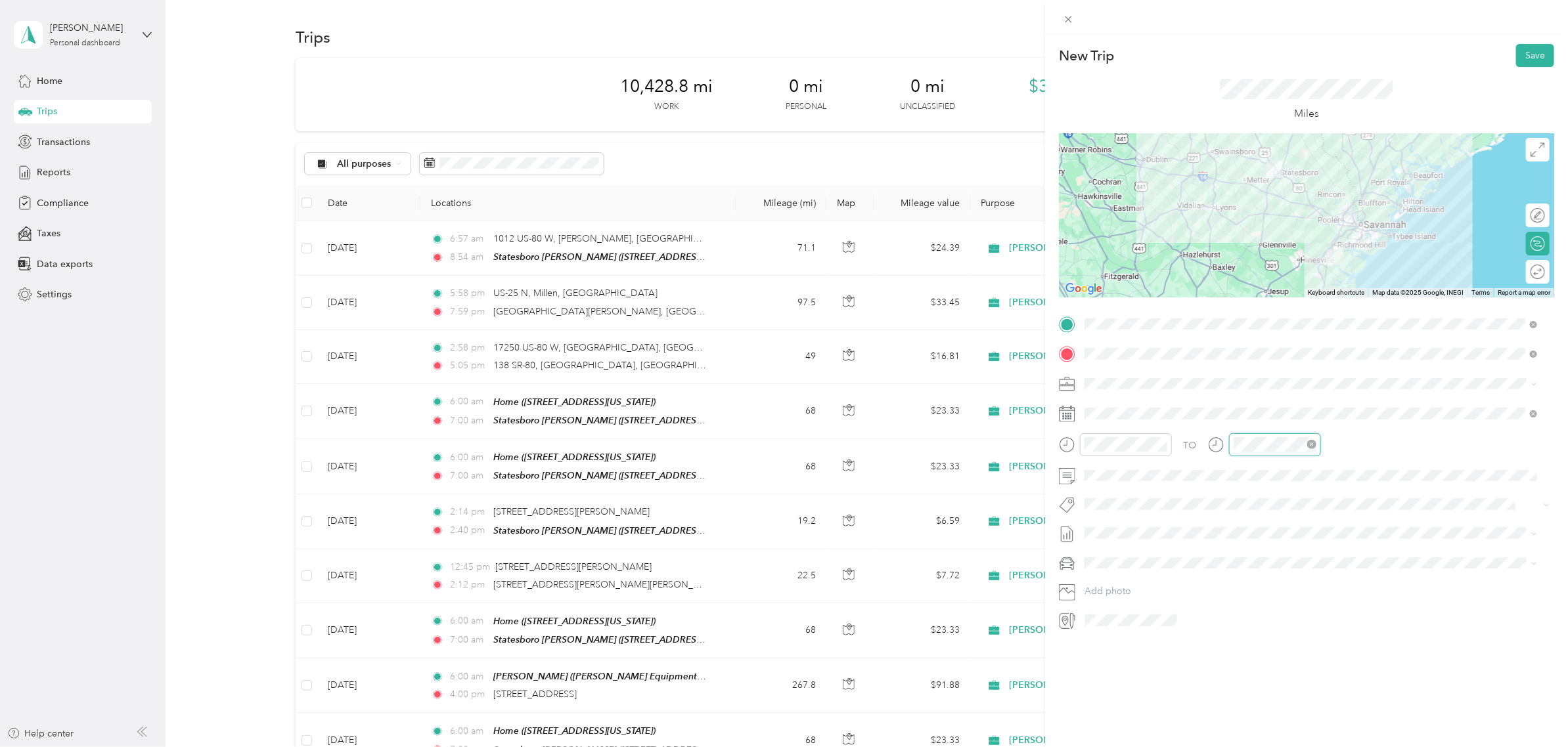
scroll to position [79, 0]
click at [1246, 525] on div "07" at bounding box center [1247, 523] width 31 height 18
click at [1253, 473] on div "00" at bounding box center [1285, 473] width 31 height 18
click at [1253, 57] on button "Save" at bounding box center [1534, 56] width 38 height 23
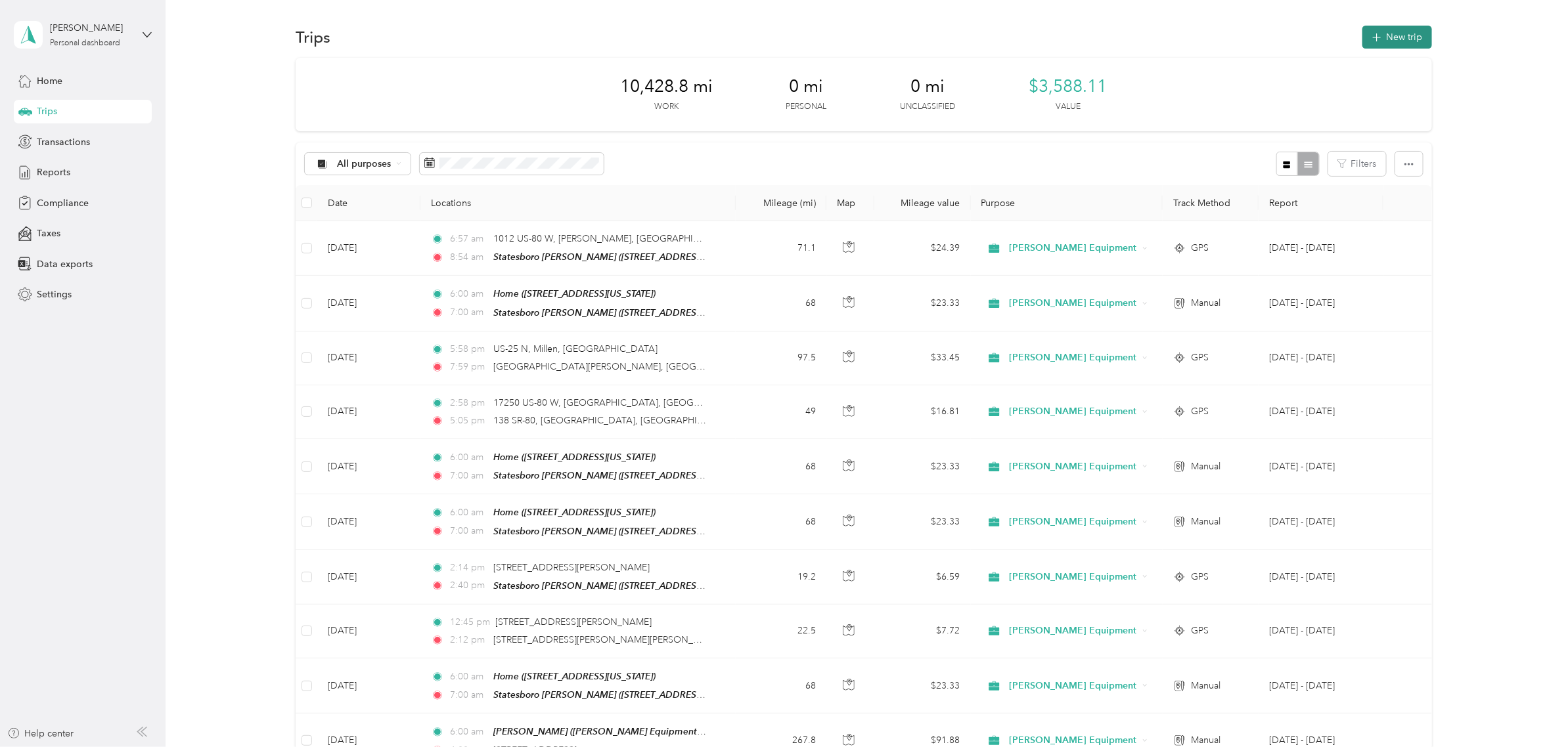
click at [1253, 41] on icon "button" at bounding box center [1376, 38] width 15 height 15
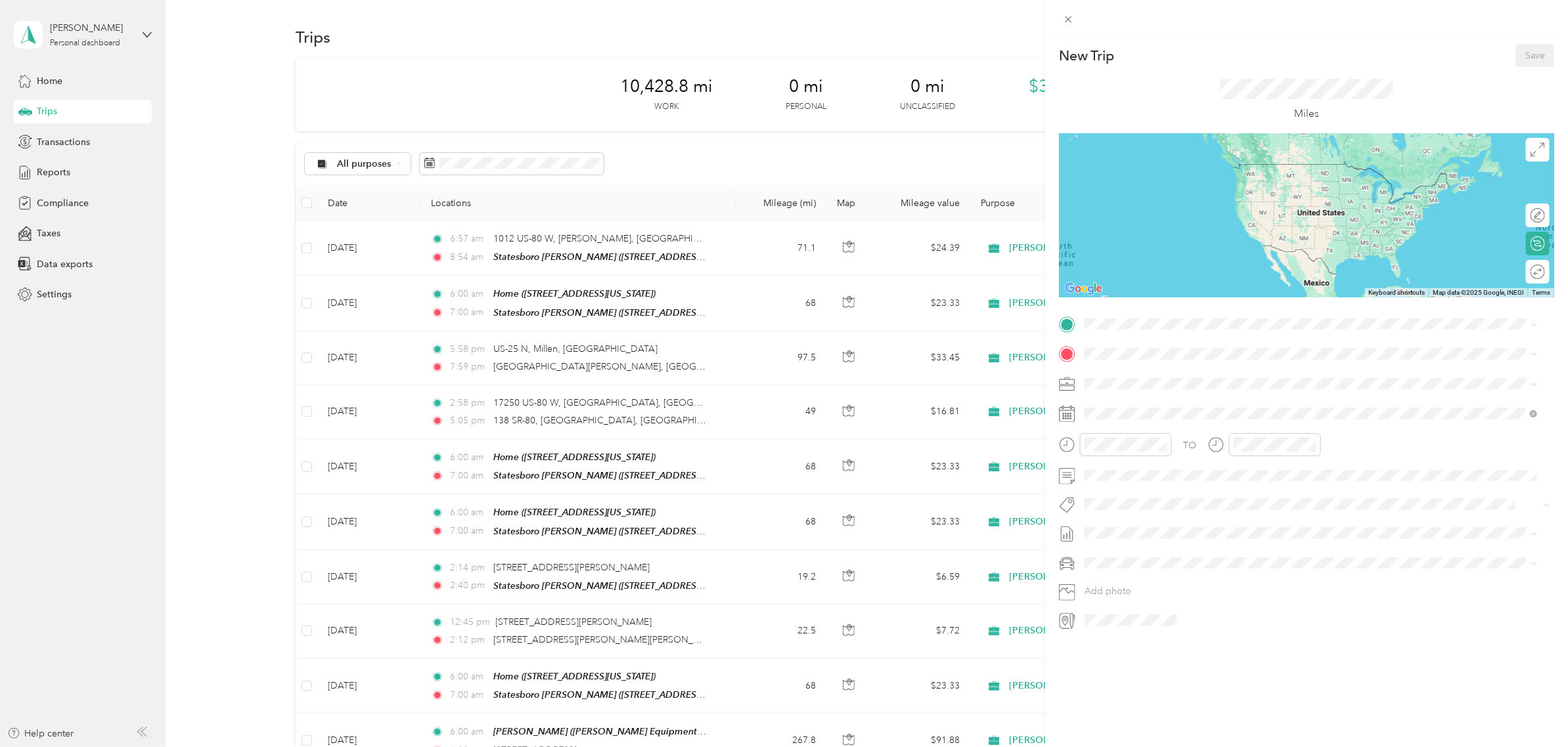
click at [1117, 476] on div "Home [STREET_ADDRESS][US_STATE]" at bounding box center [1175, 480] width 131 height 28
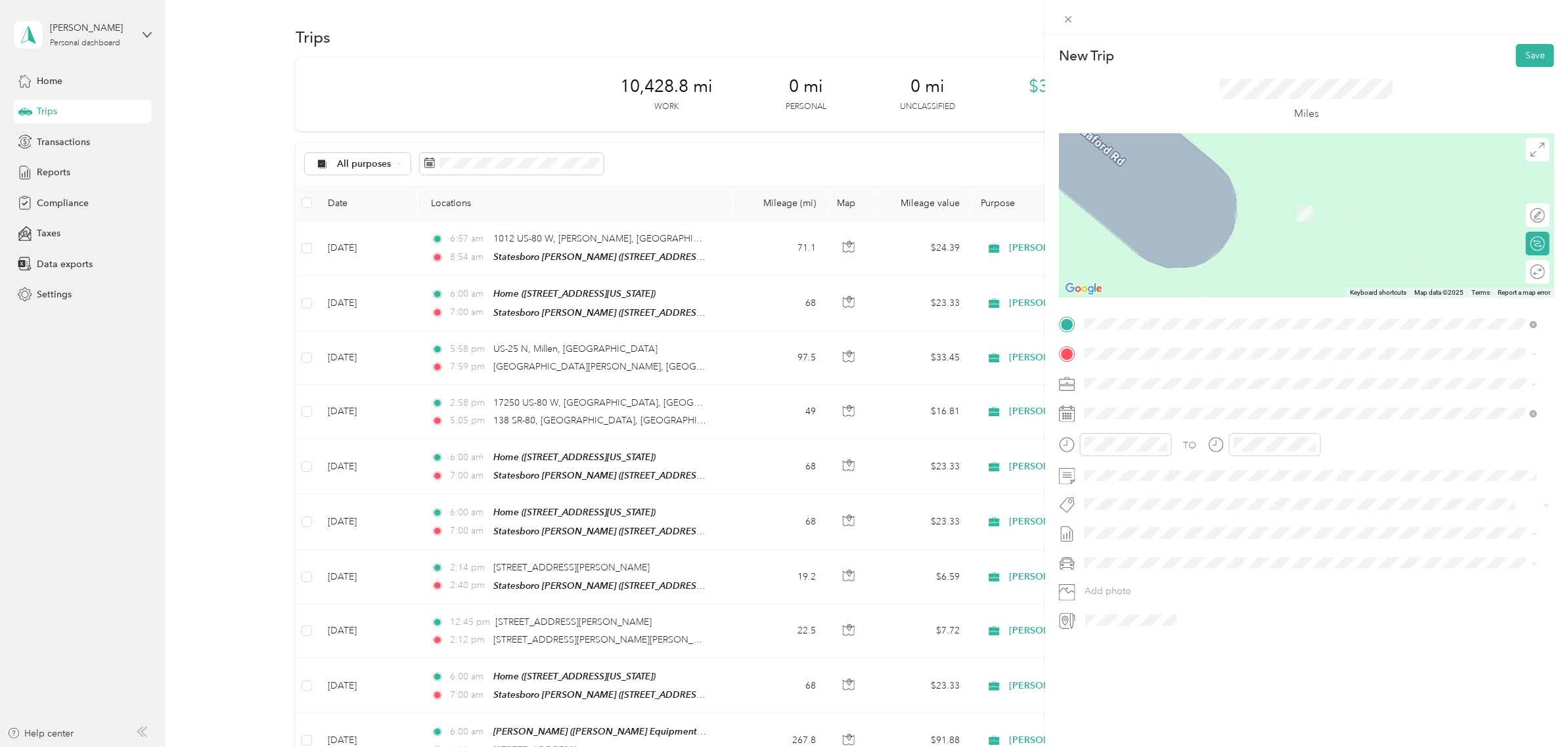
click at [1150, 411] on div "Statesboro [PERSON_NAME] [STREET_ADDRESS][US_STATE]" at bounding box center [1175, 414] width 131 height 28
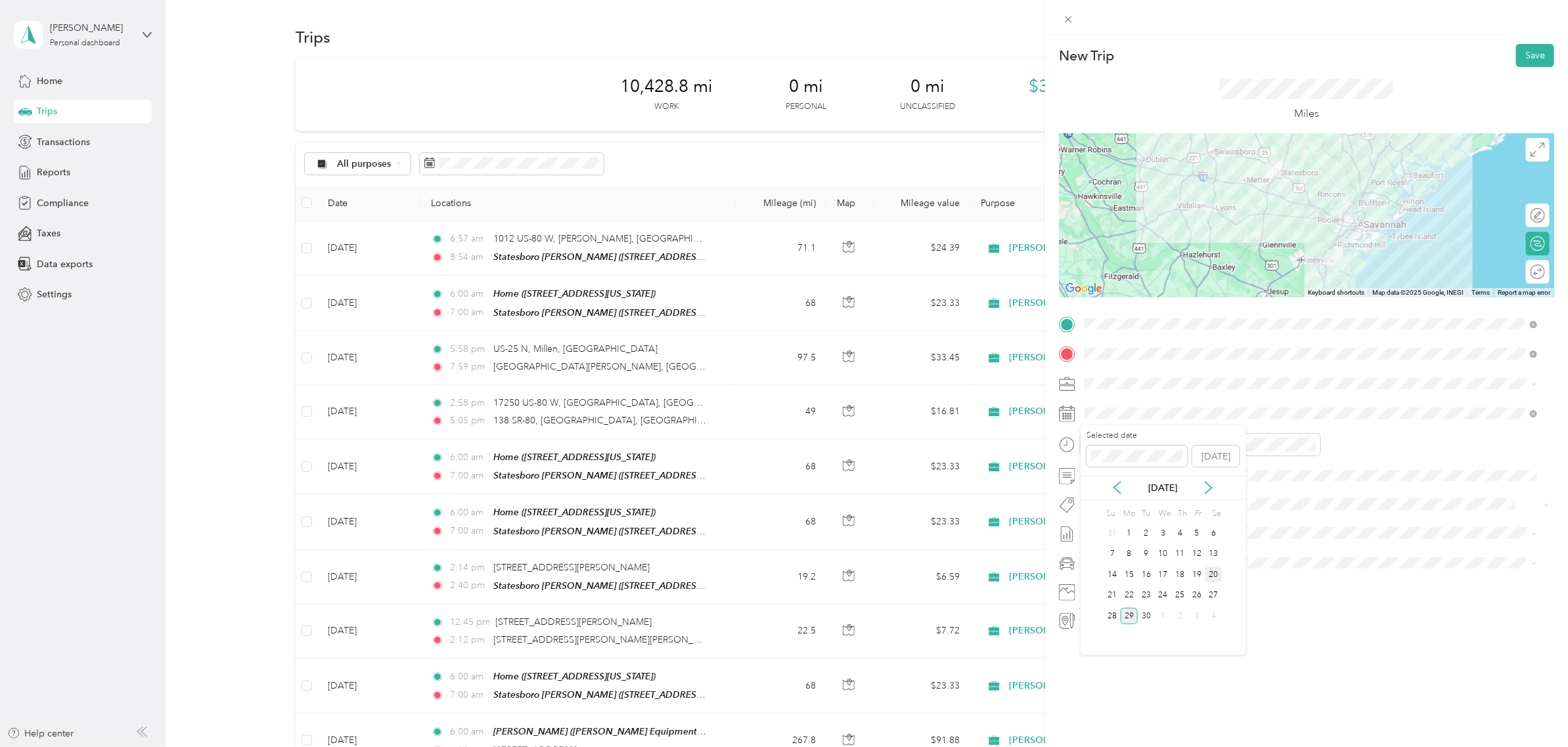
click at [1208, 580] on div "20" at bounding box center [1213, 575] width 17 height 16
click at [1100, 524] on div "07" at bounding box center [1099, 523] width 31 height 18
click at [1132, 479] on div "00" at bounding box center [1136, 473] width 31 height 18
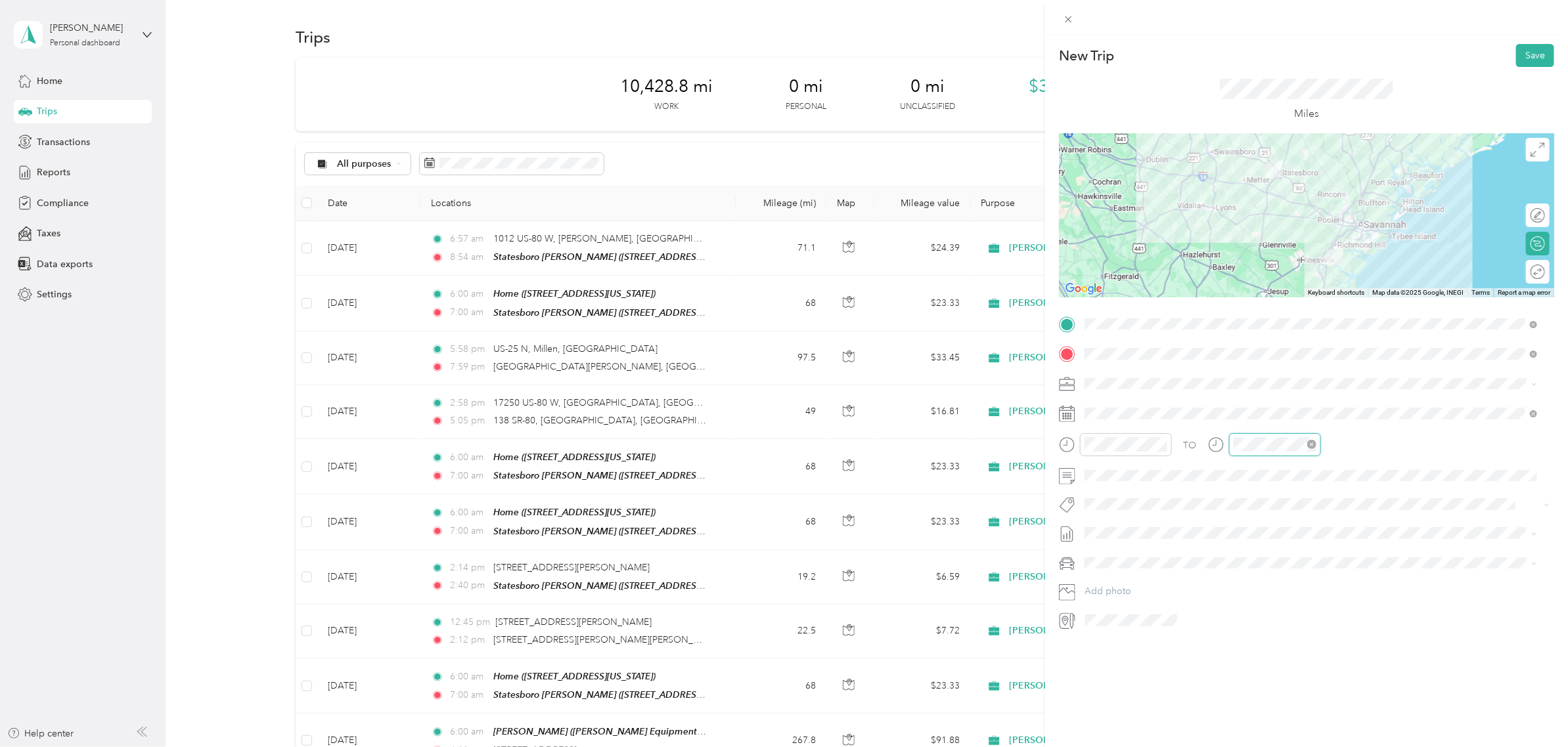
scroll to position [960, 0]
click at [1248, 538] on div "08" at bounding box center [1247, 541] width 31 height 18
click at [1253, 470] on div "00" at bounding box center [1285, 473] width 31 height 18
click at [1253, 57] on button "Save" at bounding box center [1534, 56] width 38 height 23
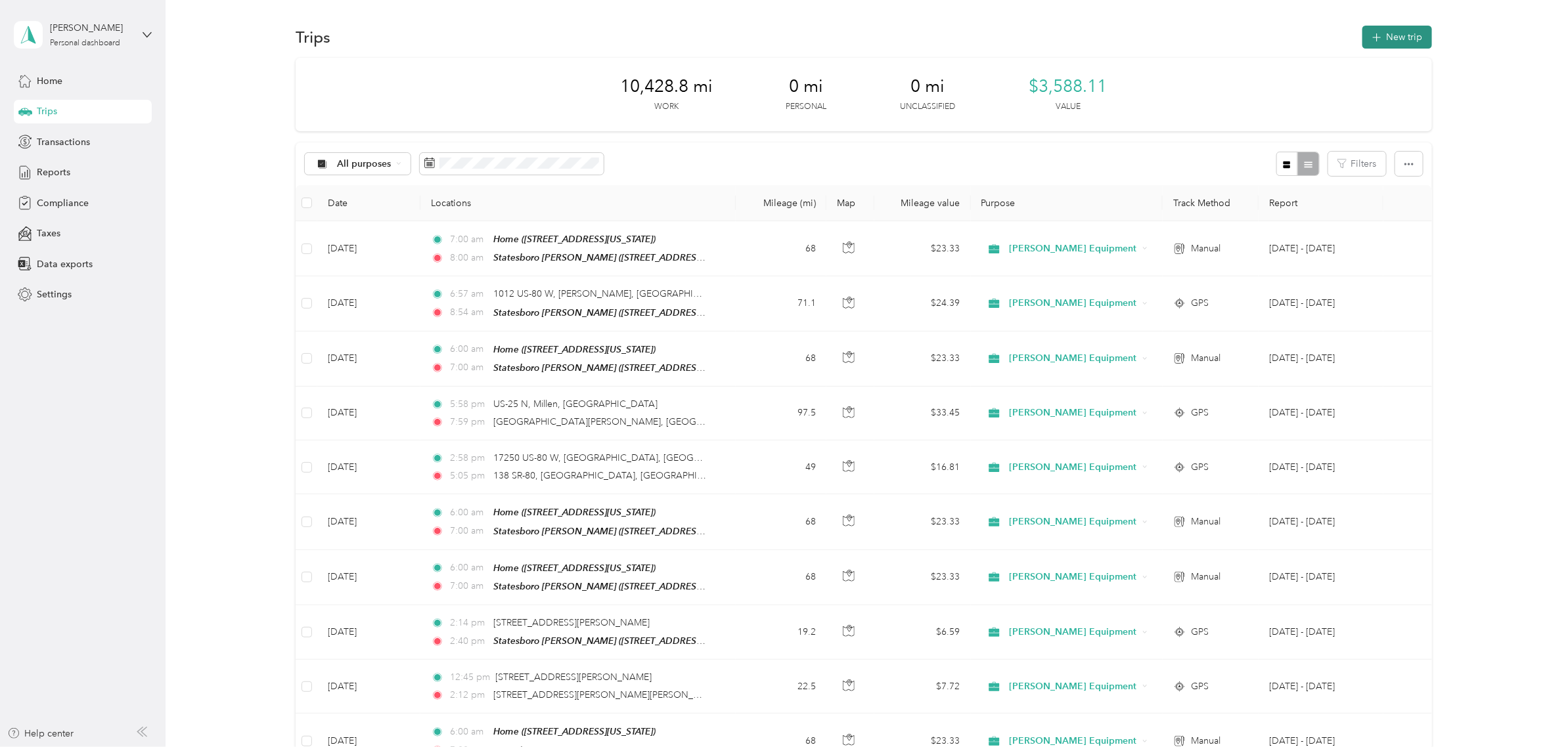
click at [1253, 34] on button "New trip" at bounding box center [1396, 37] width 70 height 23
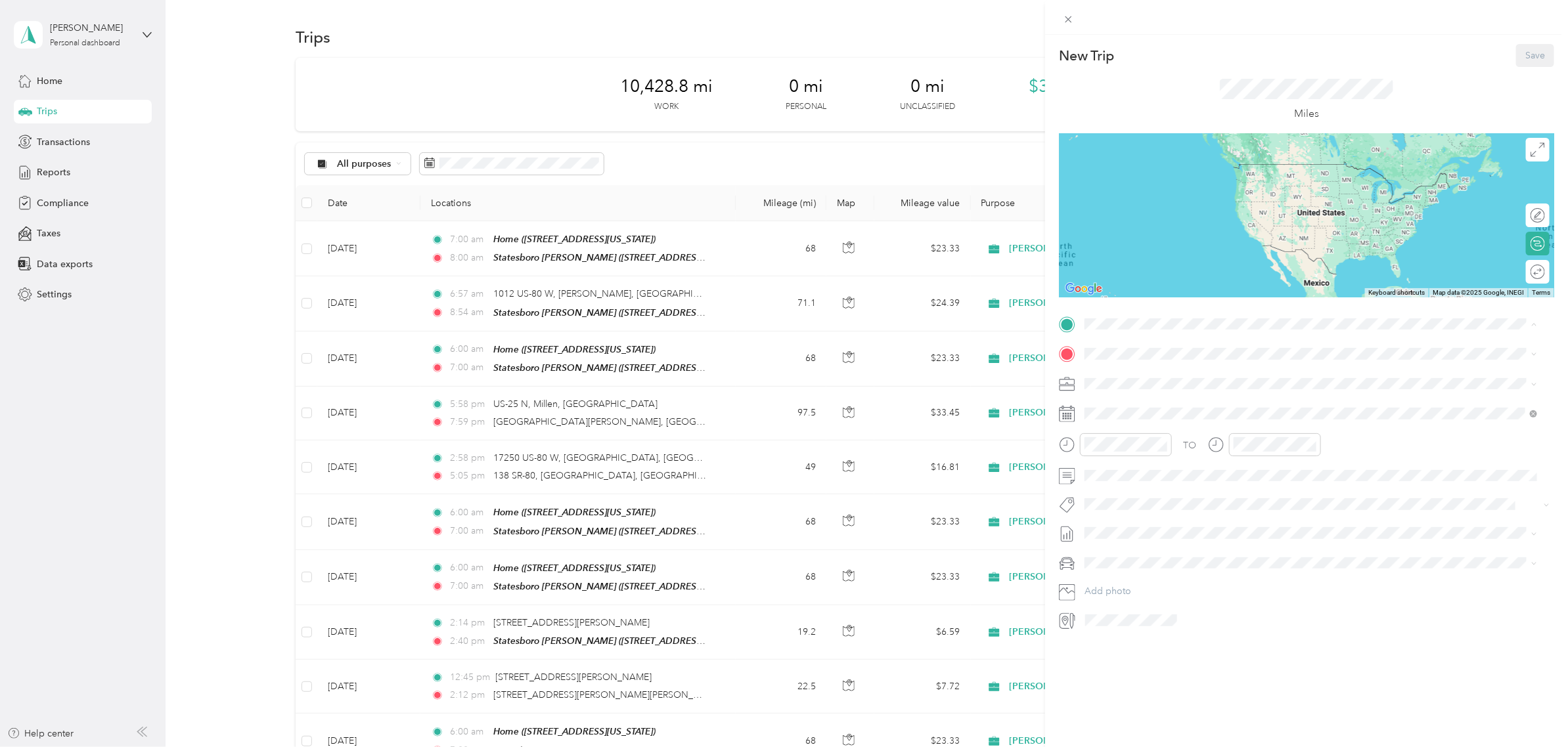
click at [1140, 478] on div "Home [STREET_ADDRESS][US_STATE]" at bounding box center [1175, 481] width 131 height 28
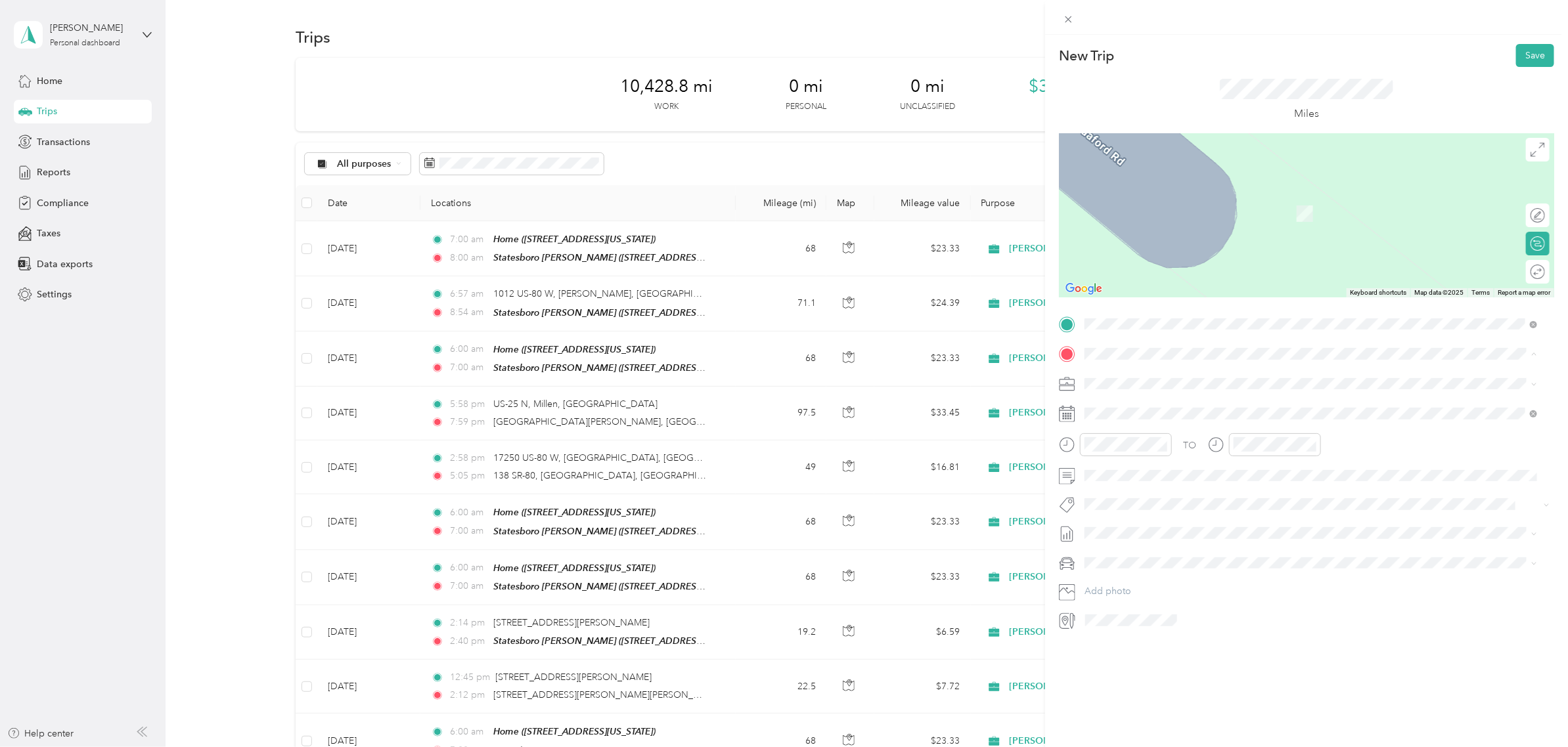
click at [1157, 409] on strong "Statesboro [PERSON_NAME]" at bounding box center [1172, 406] width 127 height 11
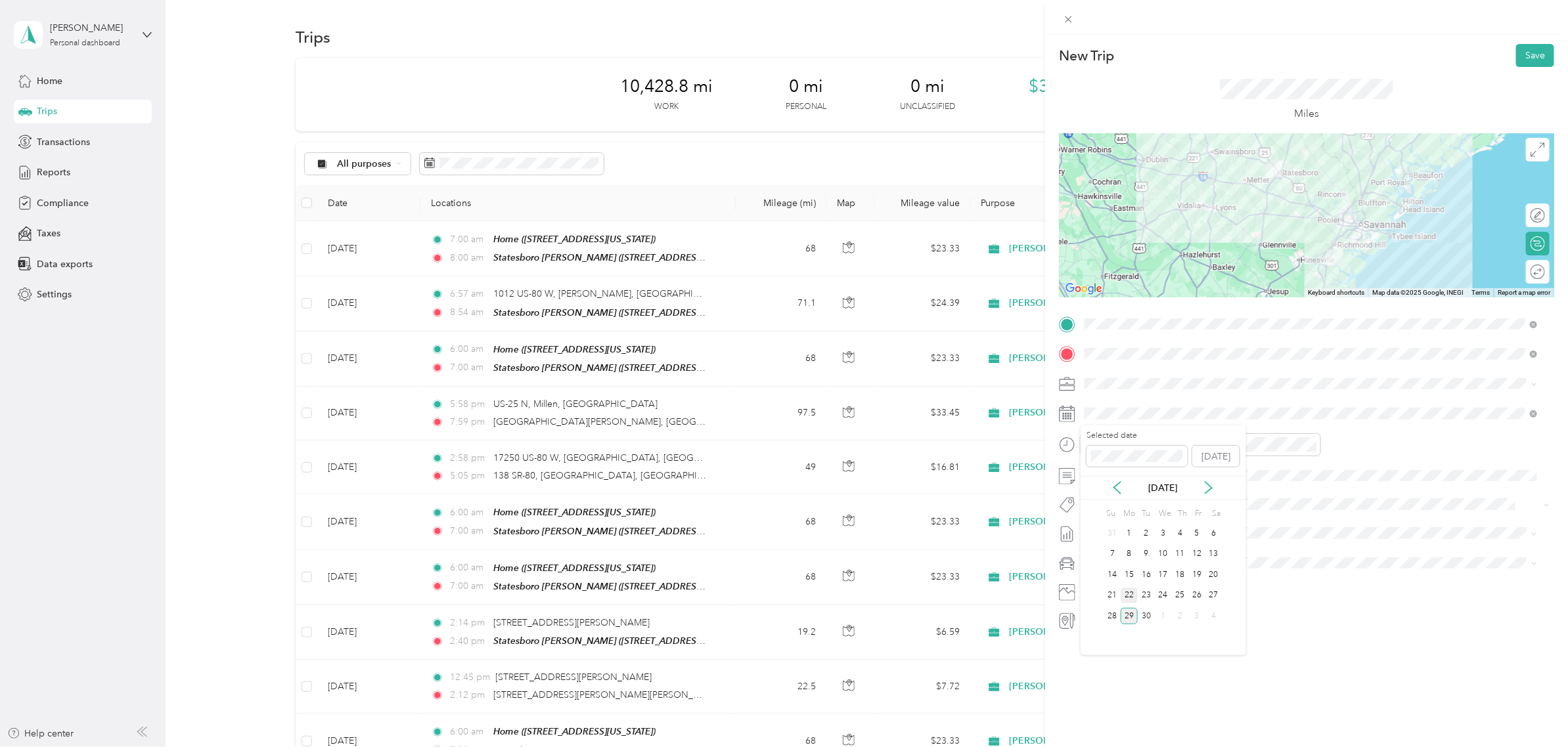
click at [1129, 593] on div "22" at bounding box center [1129, 596] width 17 height 16
click at [1088, 507] on div "06" at bounding box center [1099, 505] width 31 height 18
click at [1135, 470] on div "00" at bounding box center [1136, 473] width 31 height 18
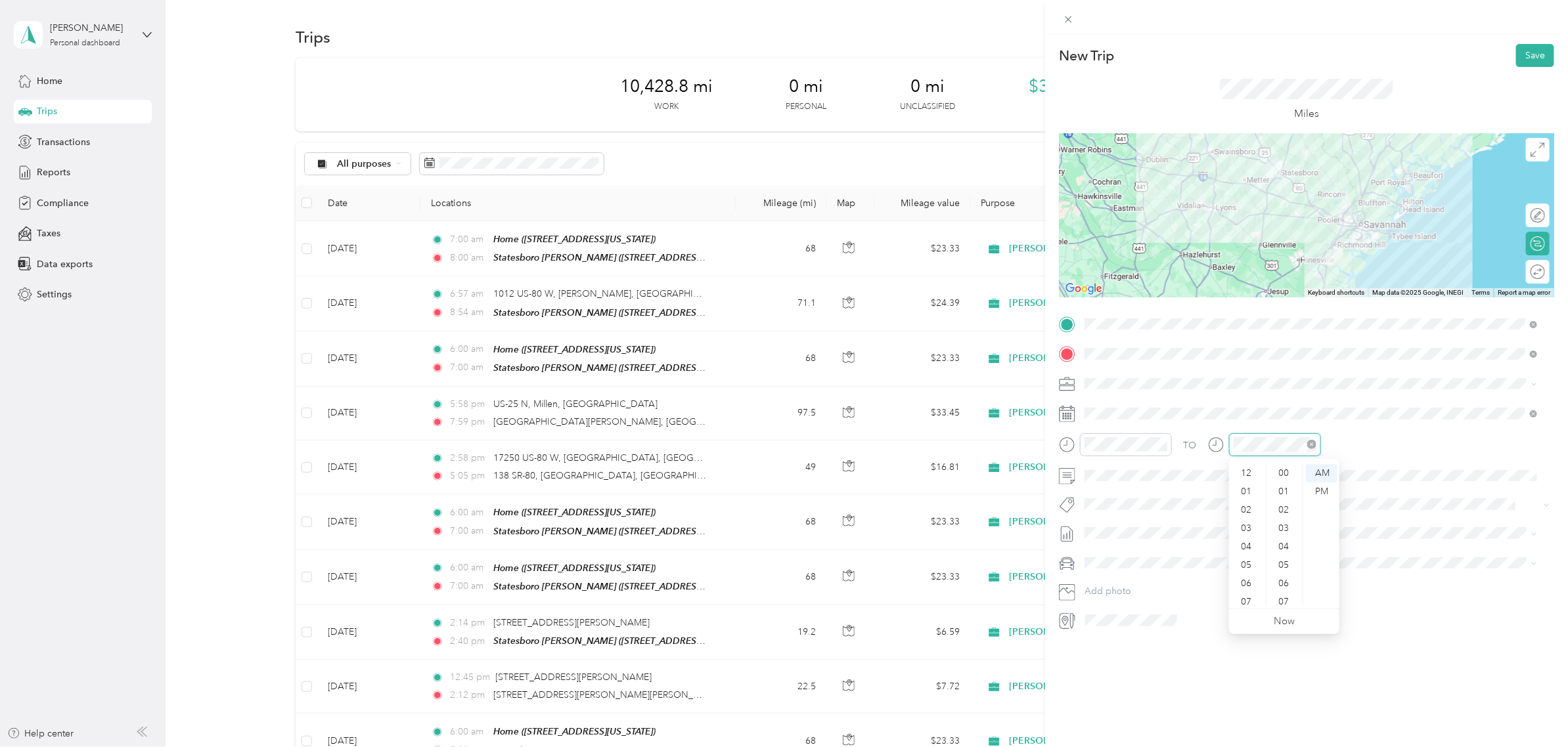
scroll to position [960, 0]
click at [1250, 522] on div "07" at bounding box center [1247, 523] width 31 height 18
click at [1253, 474] on div "00" at bounding box center [1285, 473] width 31 height 18
click at [1253, 470] on div "AM" at bounding box center [1322, 473] width 31 height 18
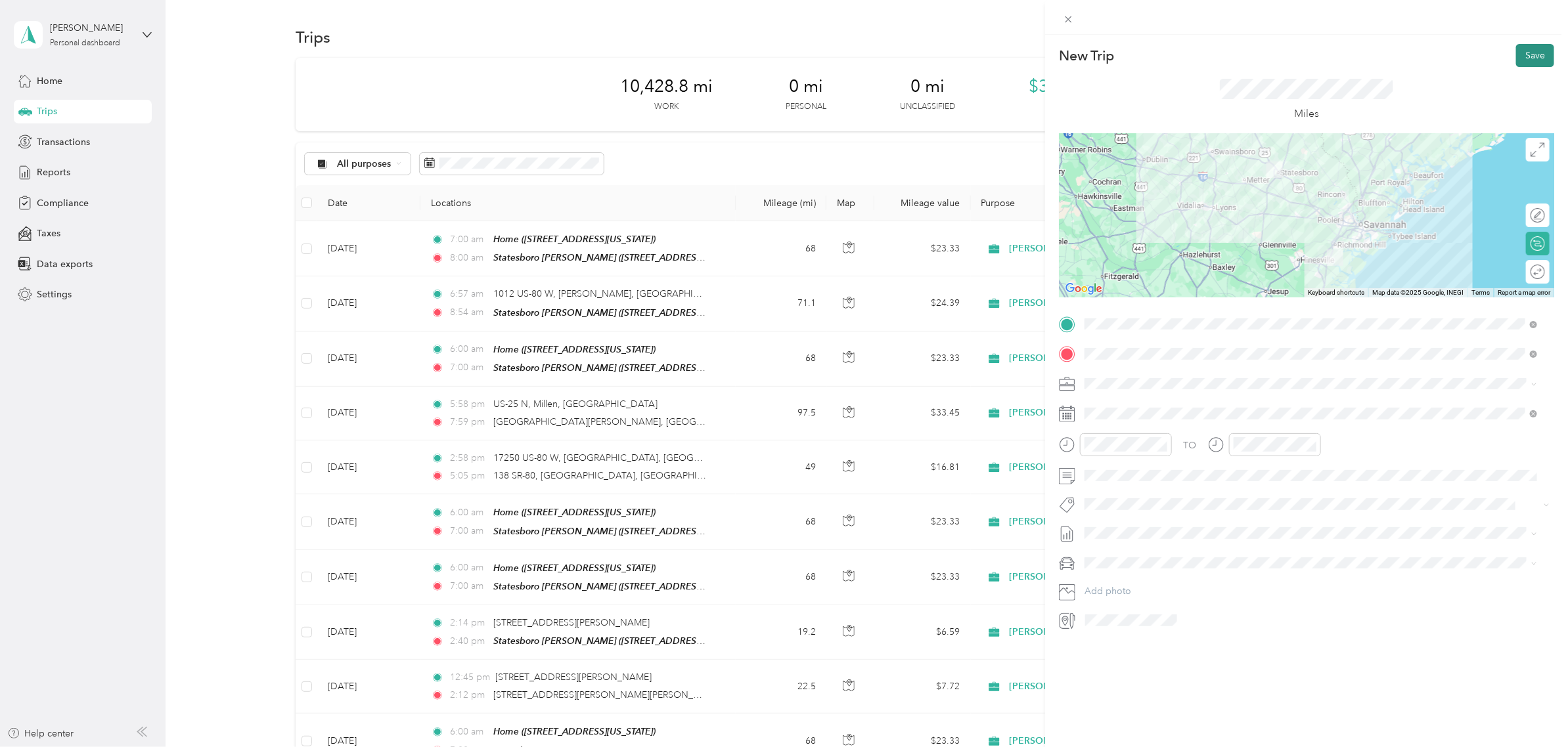
click at [1253, 53] on button "Save" at bounding box center [1534, 56] width 38 height 23
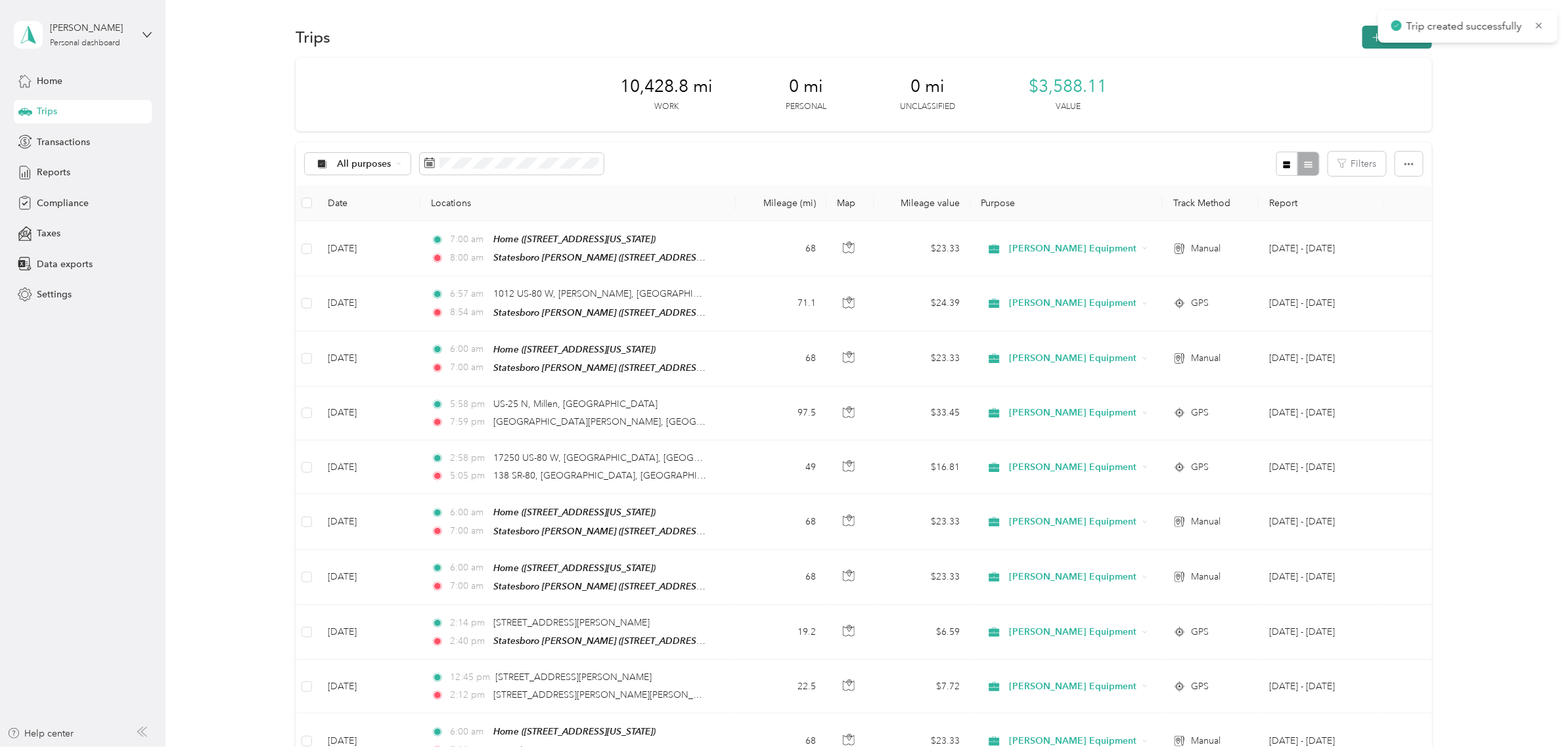
click at [1253, 41] on icon "button" at bounding box center [1376, 38] width 15 height 15
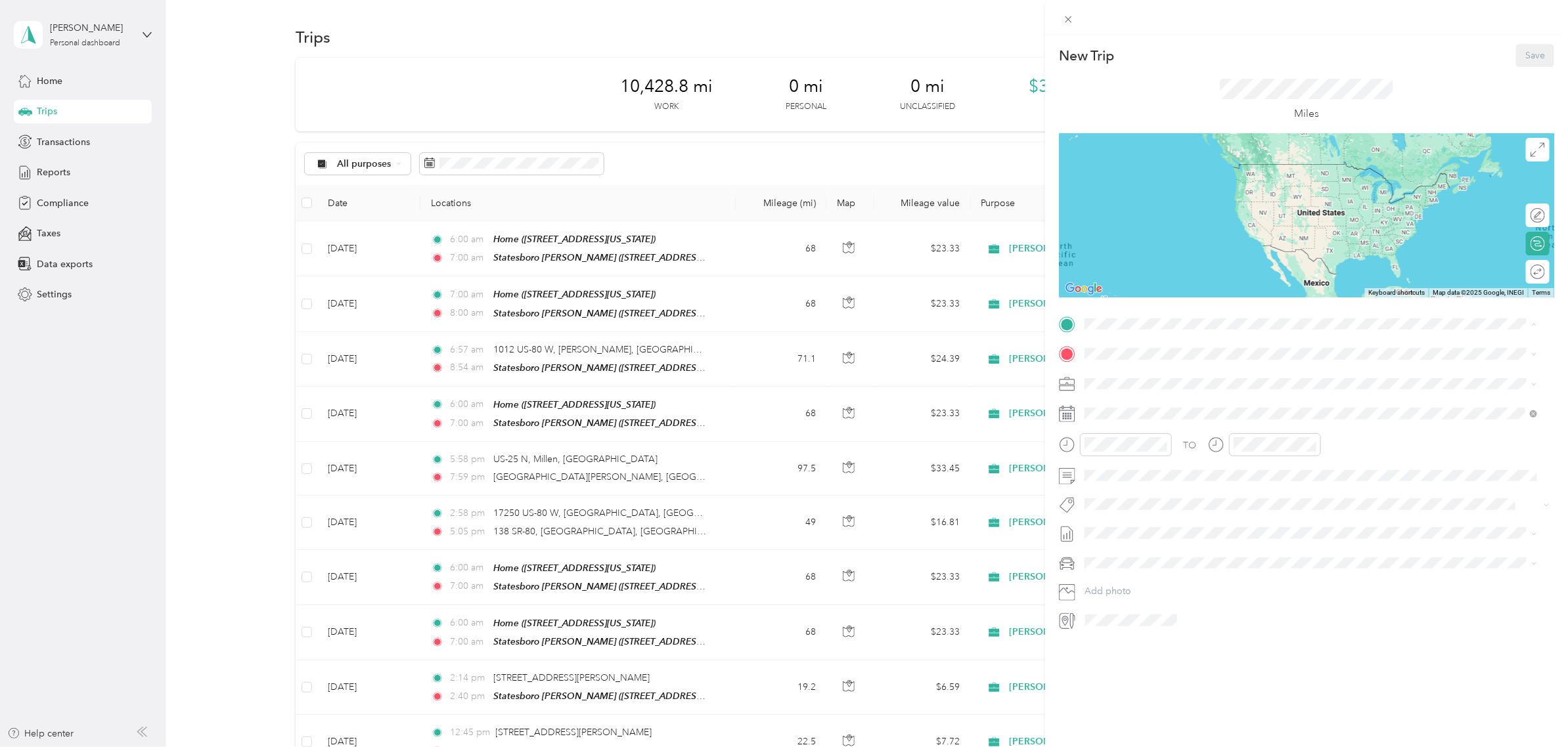
click at [1138, 483] on span "[STREET_ADDRESS][US_STATE]" at bounding box center [1175, 488] width 131 height 11
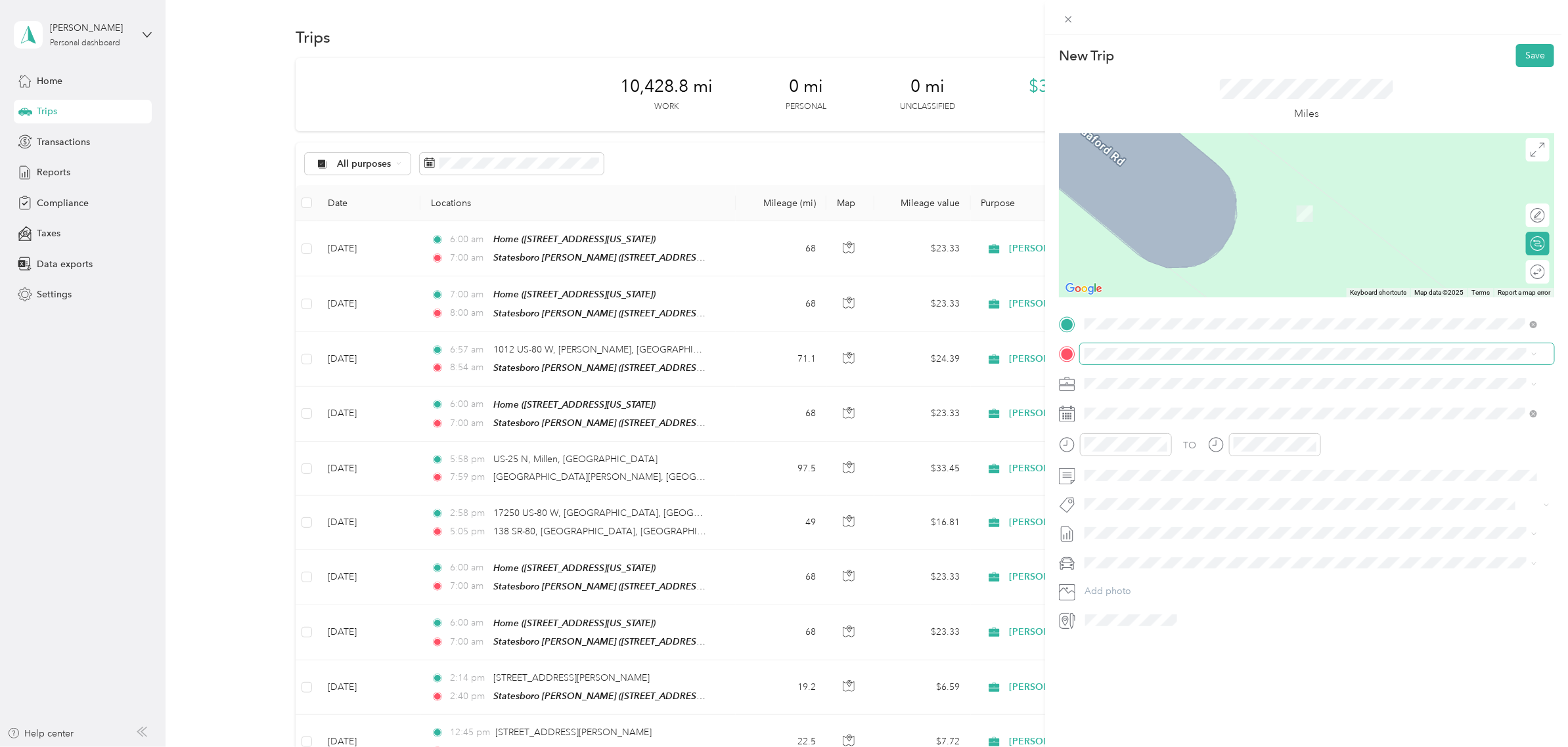
click at [1131, 362] on span at bounding box center [1317, 354] width 474 height 21
click at [1152, 417] on span "[STREET_ADDRESS][US_STATE]" at bounding box center [1175, 420] width 131 height 11
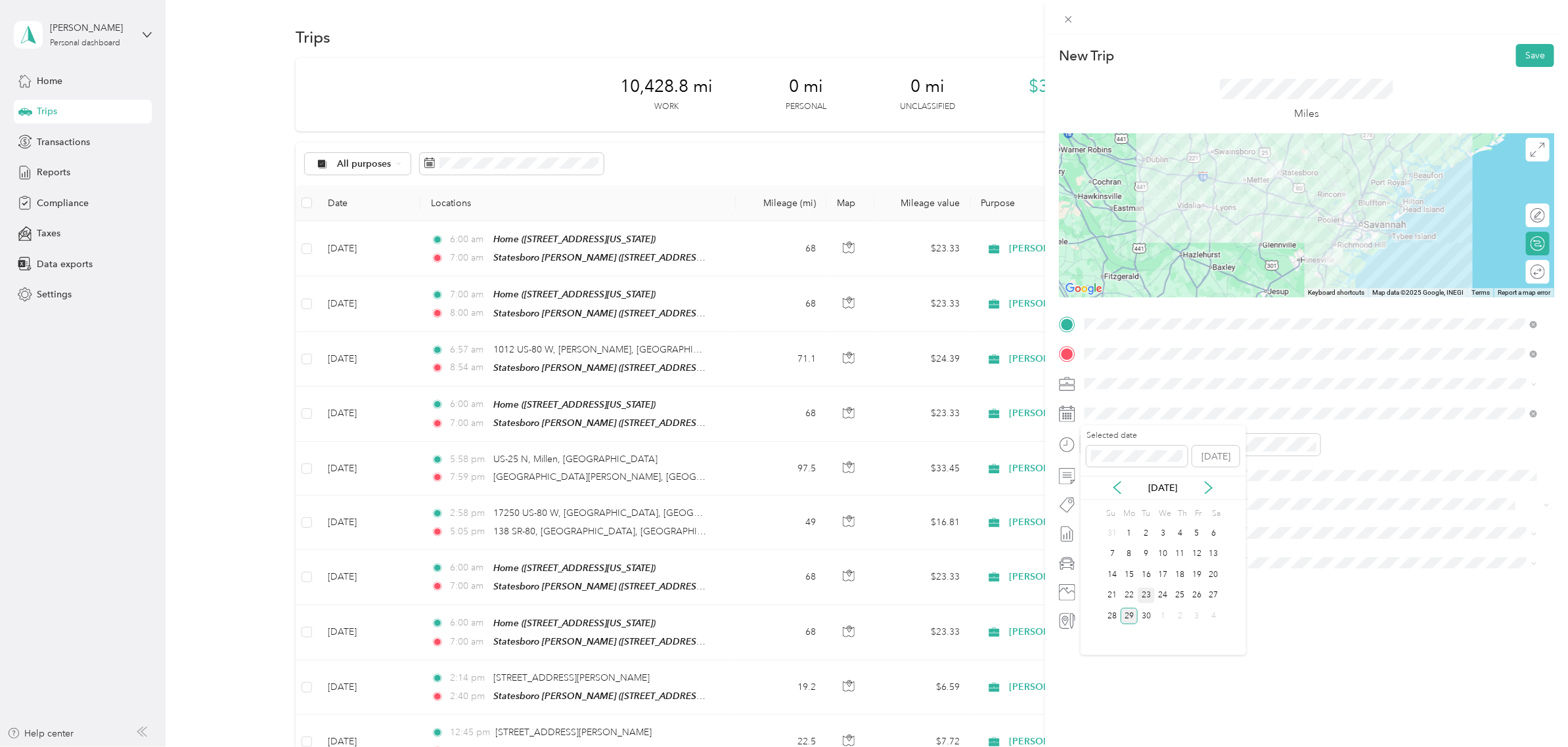
click at [1147, 591] on div "23" at bounding box center [1146, 596] width 17 height 16
click at [1093, 504] on div "06" at bounding box center [1099, 505] width 31 height 18
click at [1134, 468] on div "00" at bounding box center [1136, 473] width 31 height 18
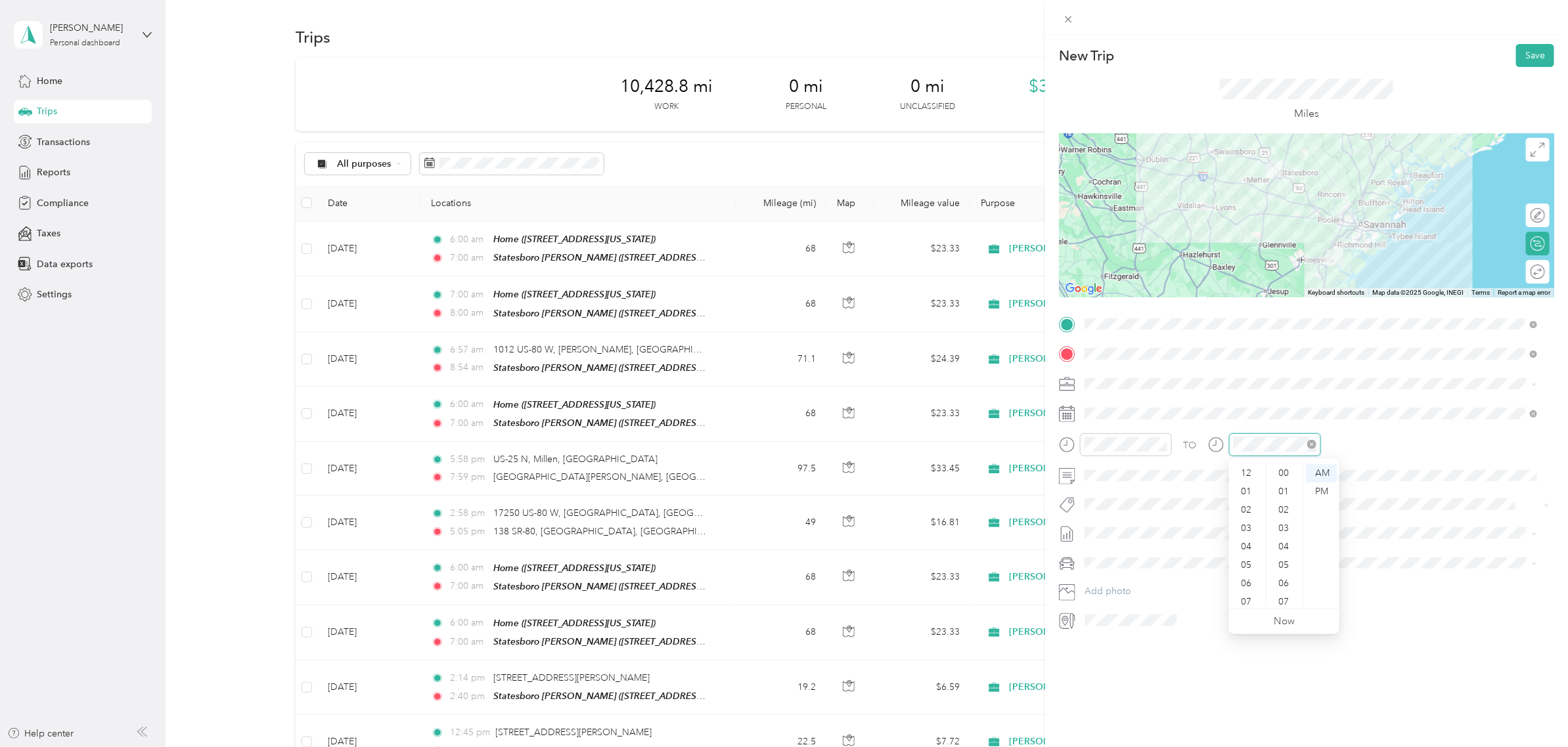
scroll to position [960, 0]
click at [1246, 524] on div "07" at bounding box center [1247, 523] width 31 height 18
click at [1253, 473] on div "00" at bounding box center [1285, 473] width 31 height 18
click at [1253, 57] on button "Save" at bounding box center [1534, 56] width 38 height 23
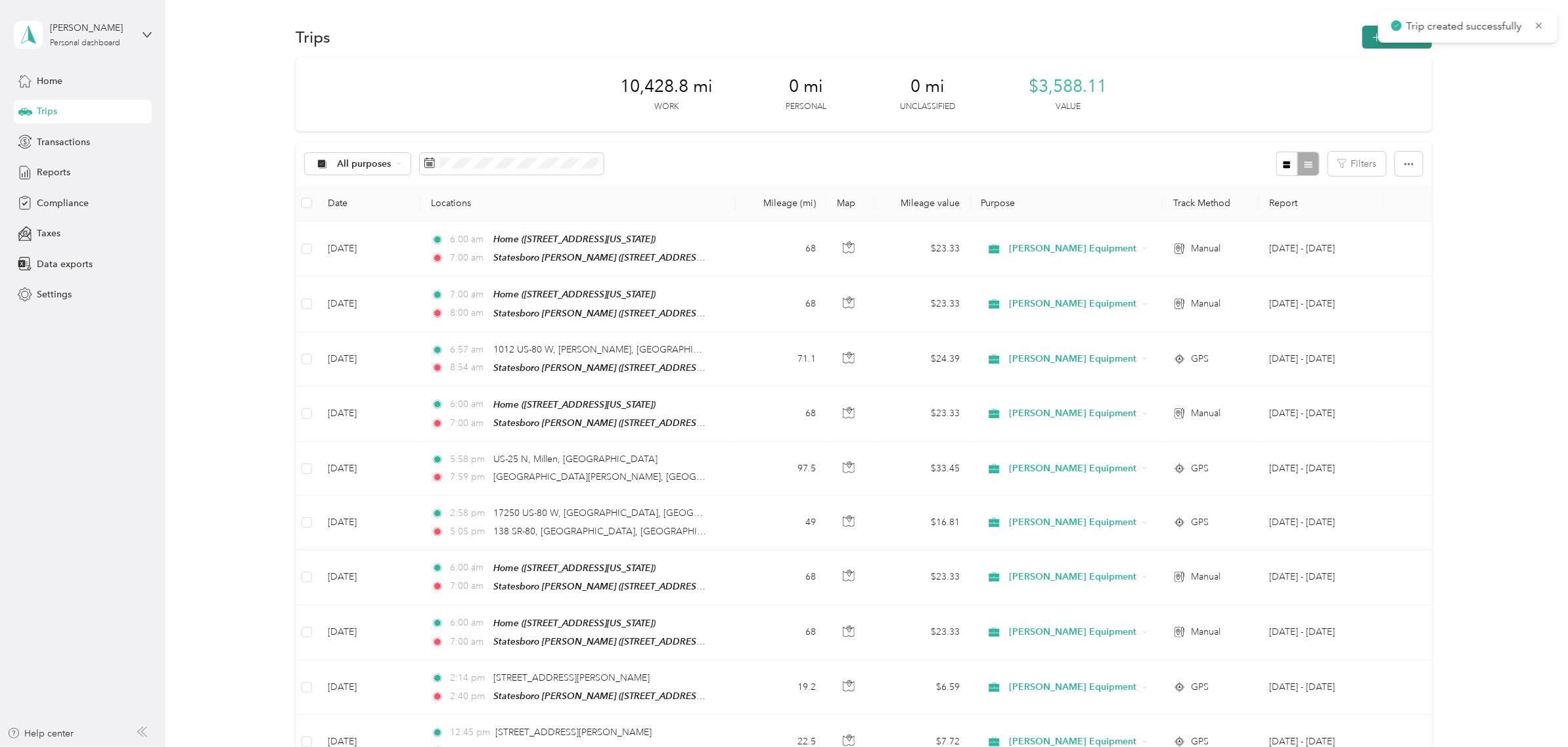
click at [1253, 41] on button "New trip" at bounding box center [1396, 37] width 70 height 23
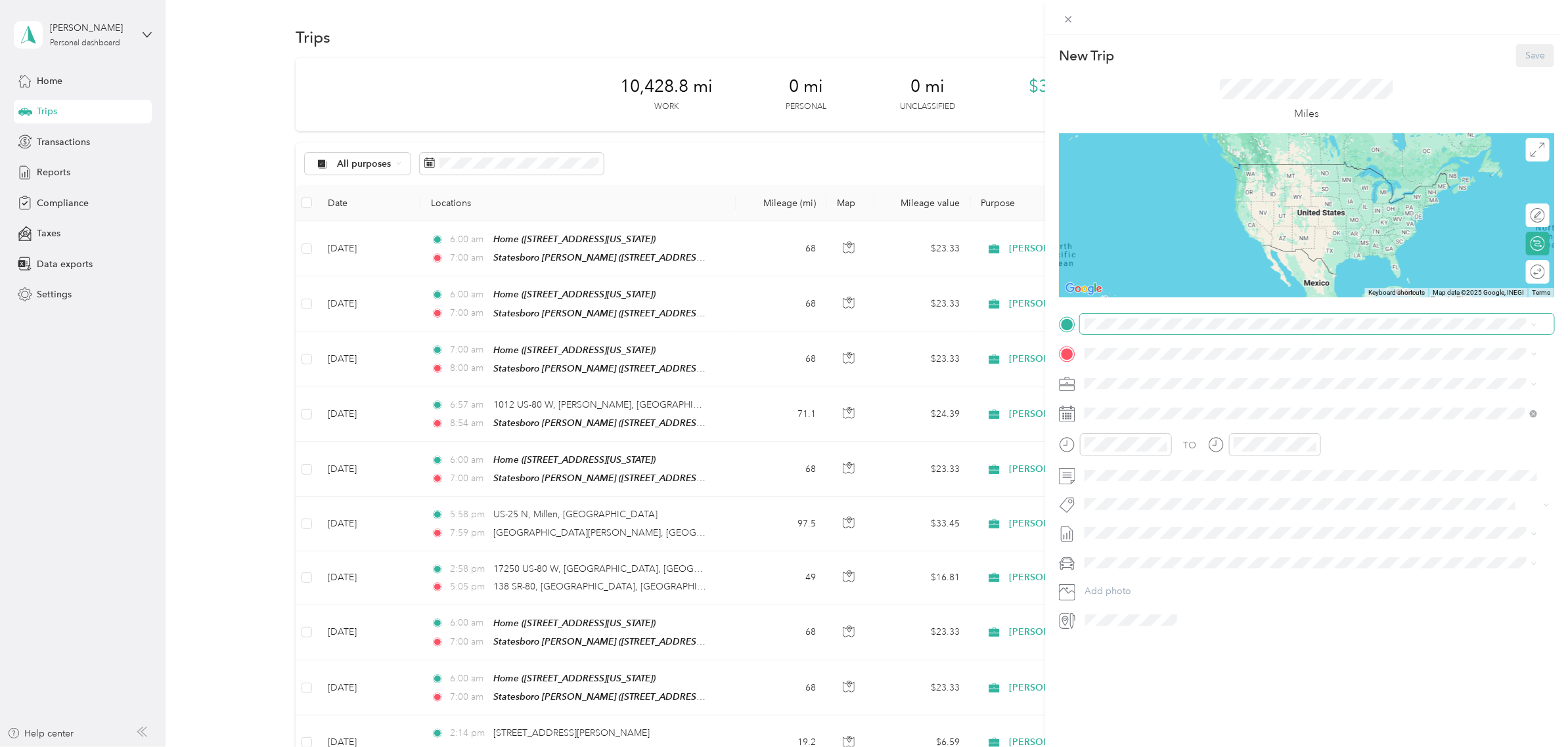
click at [1115, 315] on span at bounding box center [1317, 324] width 474 height 21
click at [1124, 476] on div "Home [STREET_ADDRESS][US_STATE]" at bounding box center [1175, 479] width 131 height 28
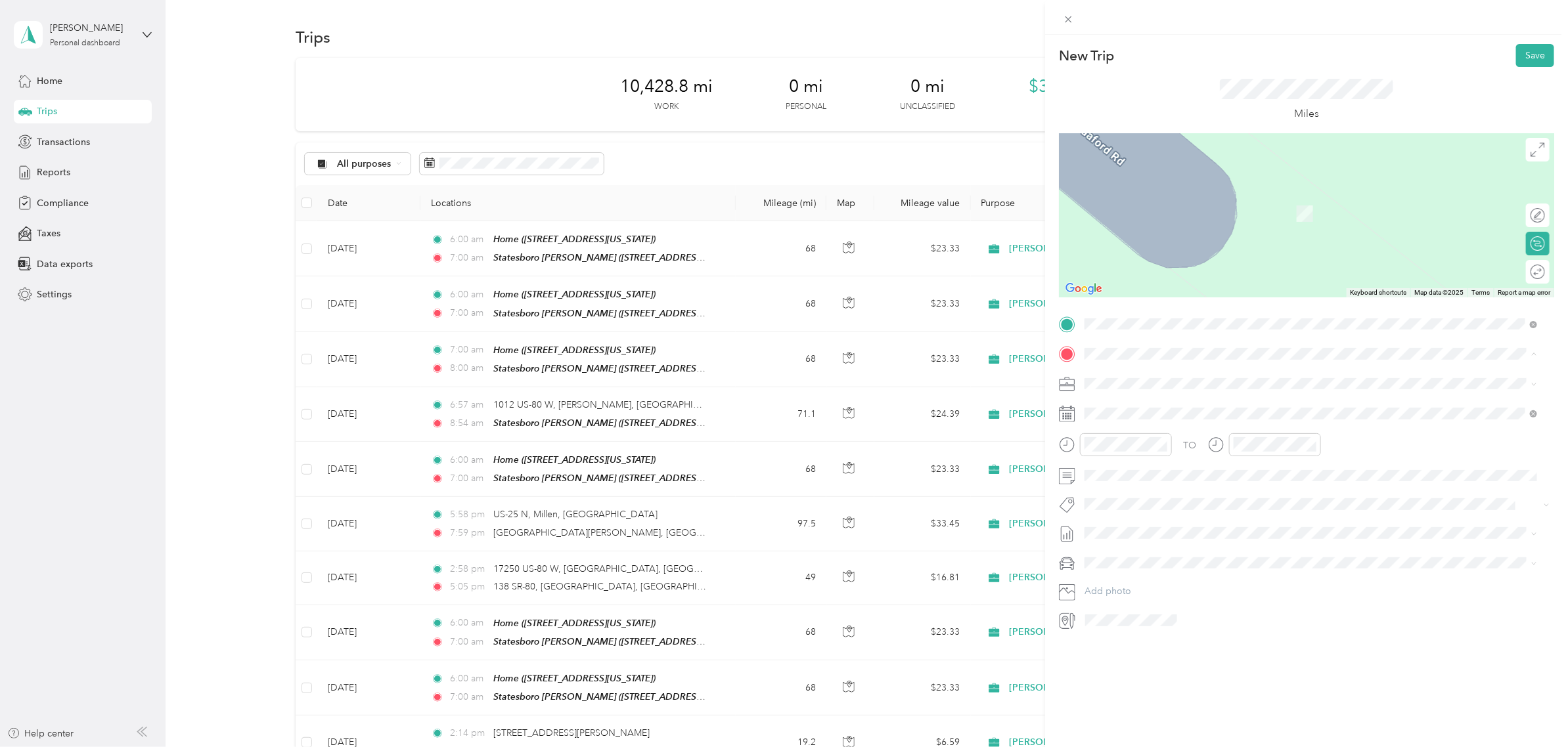
click at [1135, 414] on div "Statesboro [PERSON_NAME] [STREET_ADDRESS][US_STATE]" at bounding box center [1175, 414] width 131 height 28
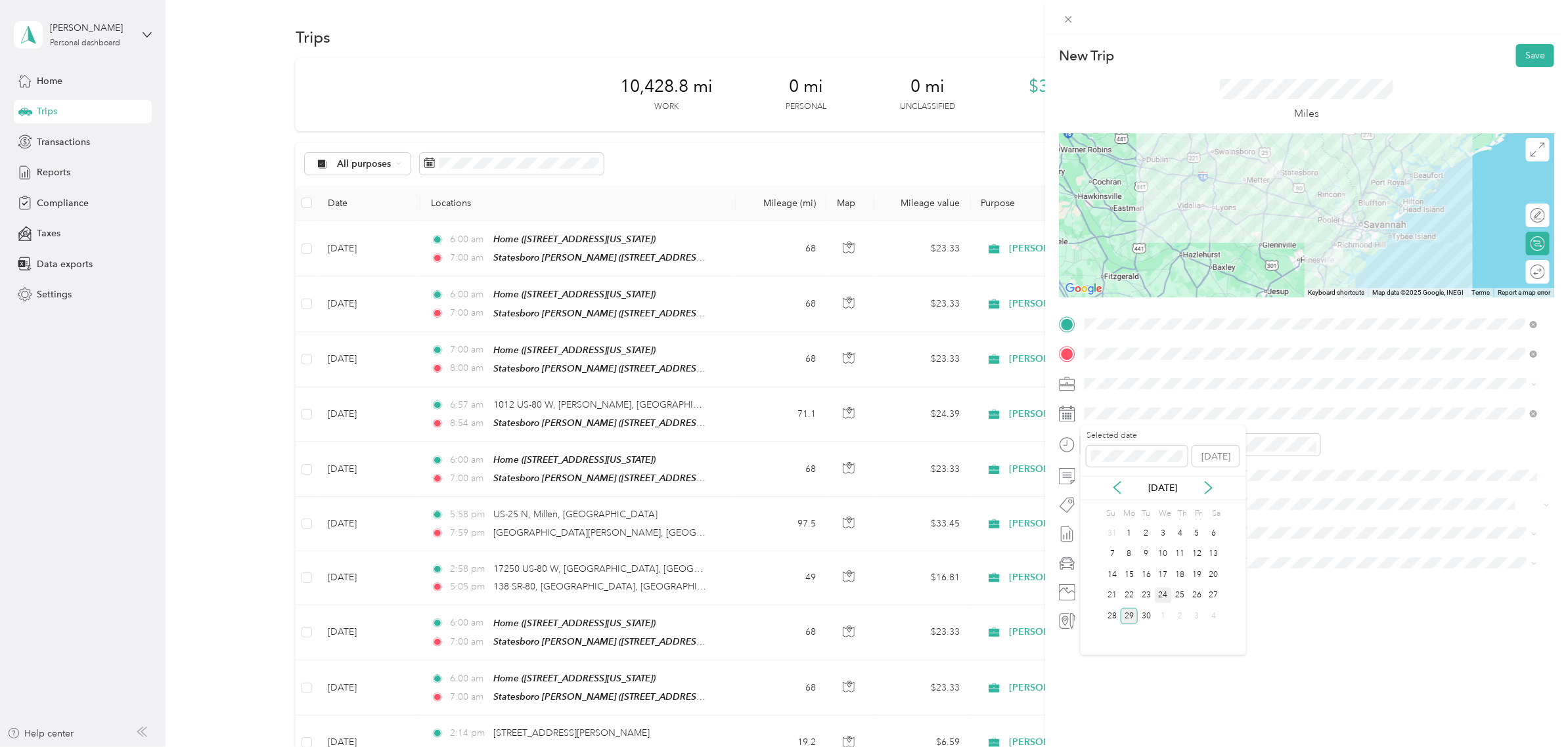
click at [1159, 595] on div "24" at bounding box center [1163, 596] width 17 height 16
click at [1099, 496] on div "06" at bounding box center [1099, 505] width 31 height 18
click at [1248, 526] on div "07" at bounding box center [1247, 523] width 31 height 18
click at [1253, 54] on button "Save" at bounding box center [1534, 56] width 38 height 23
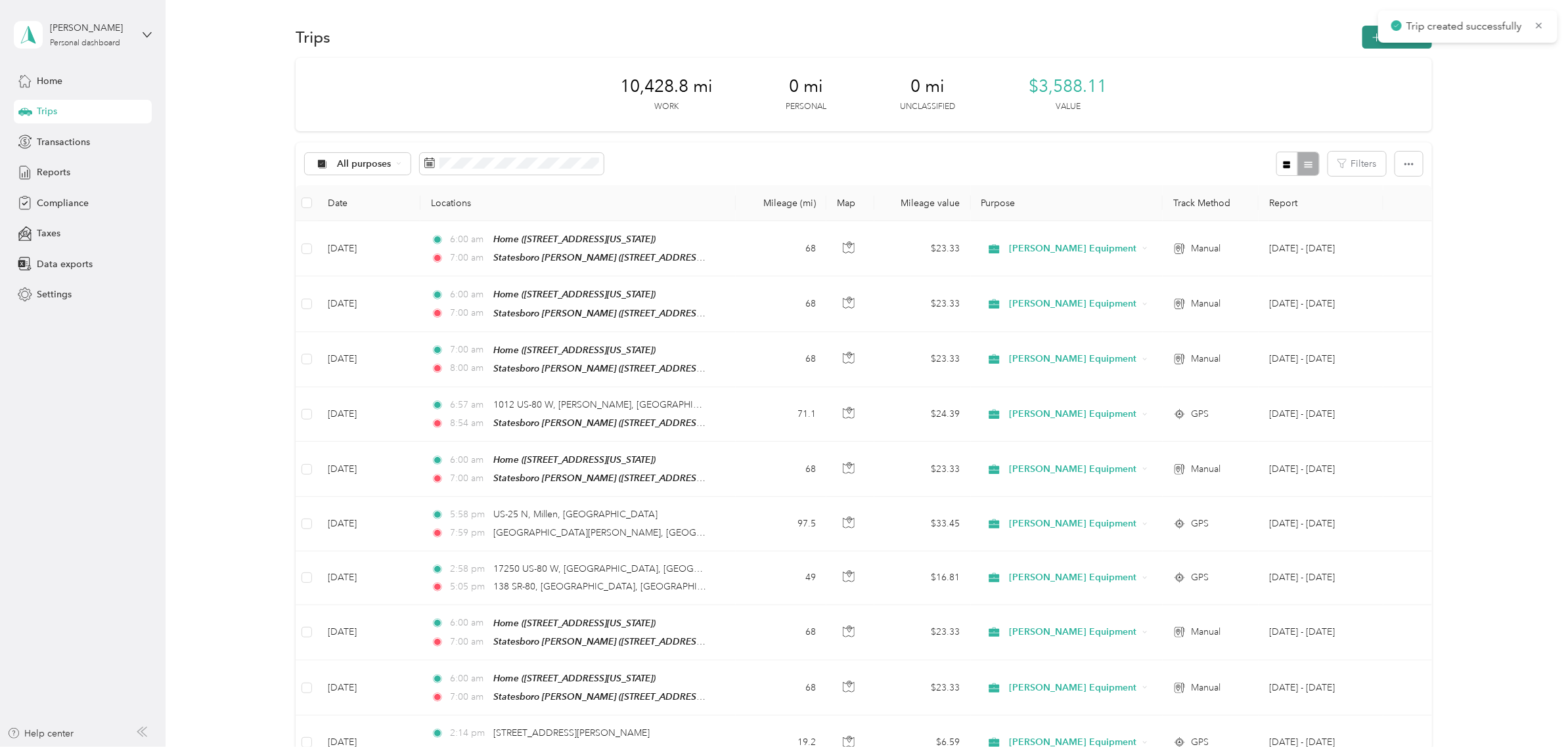
click at [1253, 36] on button "New trip" at bounding box center [1396, 37] width 70 height 23
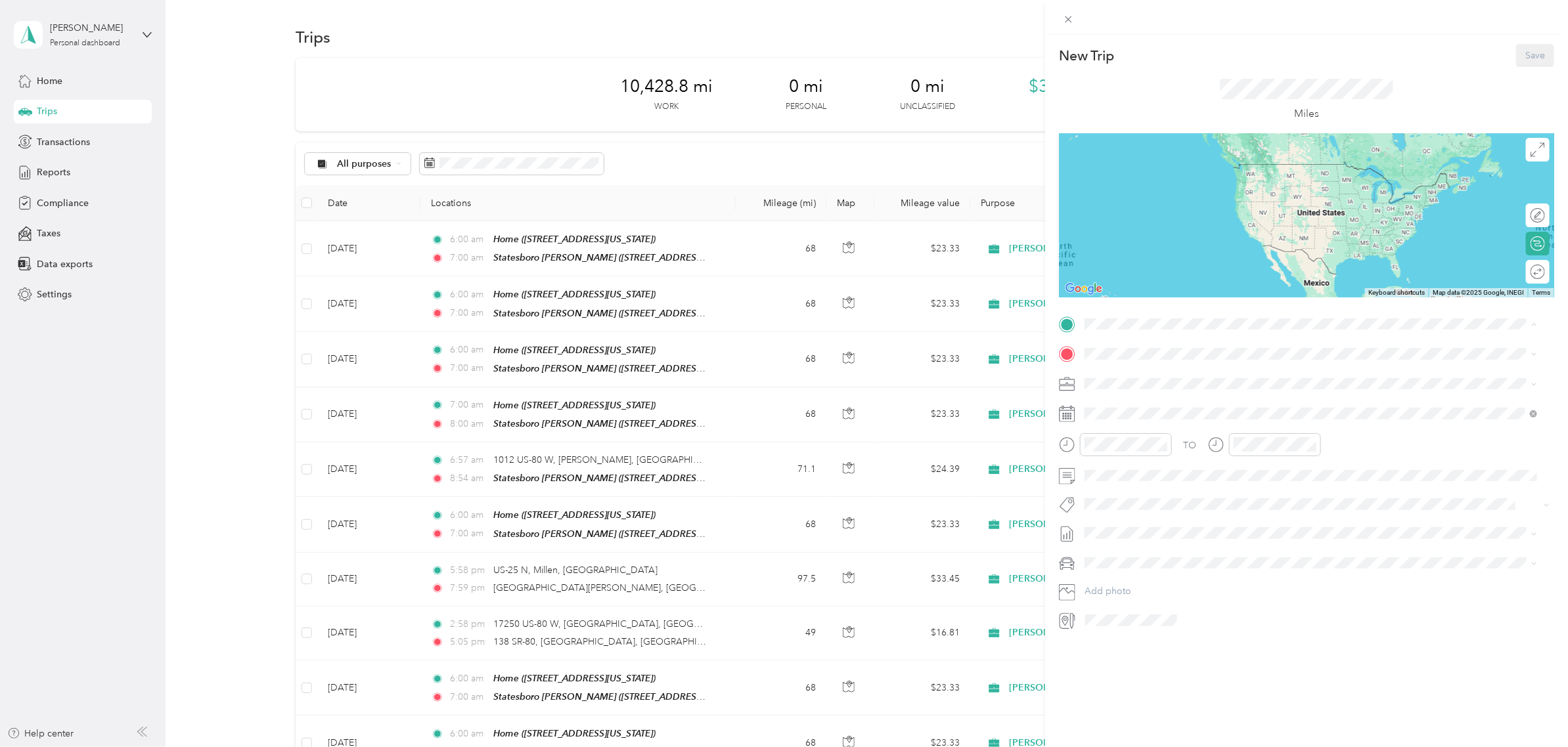
click at [1140, 483] on span "[STREET_ADDRESS][US_STATE]" at bounding box center [1175, 488] width 131 height 11
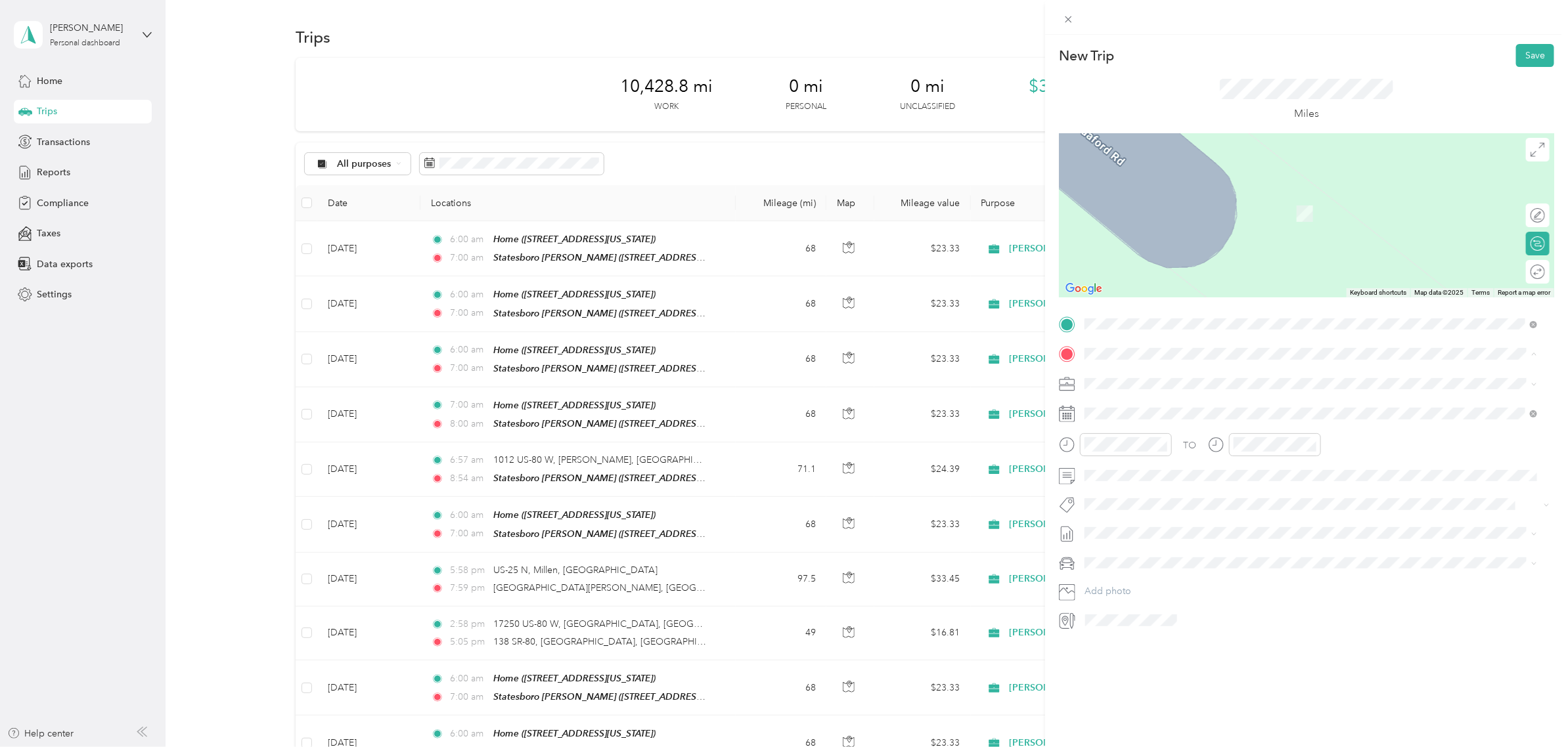
click at [1133, 414] on div "Statesboro [PERSON_NAME] [STREET_ADDRESS][US_STATE]" at bounding box center [1175, 414] width 131 height 28
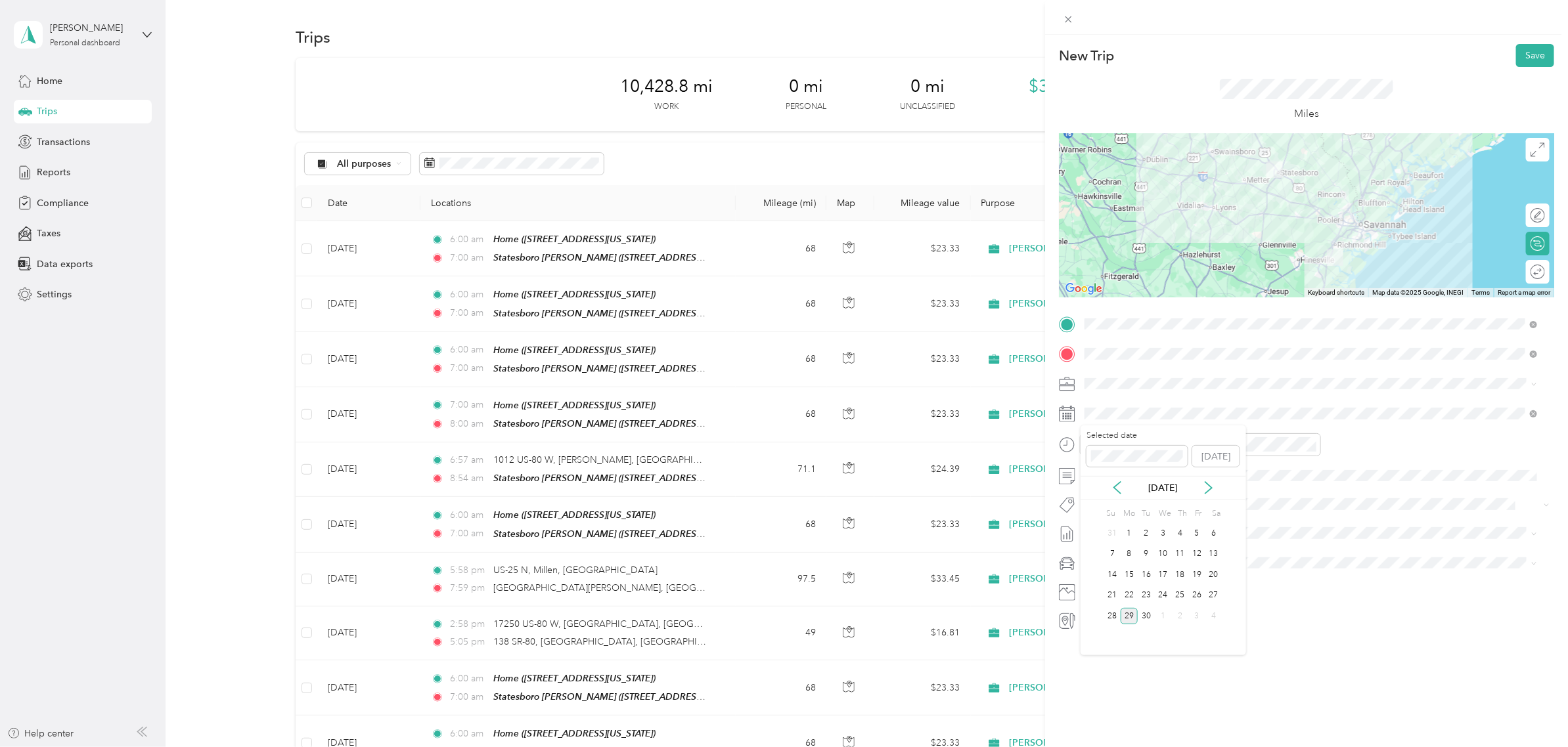
click at [1123, 598] on div "29" at bounding box center [1129, 616] width 17 height 16
click at [1099, 506] on div "06" at bounding box center [1099, 505] width 31 height 18
click at [1248, 519] on div "07" at bounding box center [1247, 523] width 31 height 18
click at [1253, 53] on button "Save" at bounding box center [1534, 56] width 38 height 23
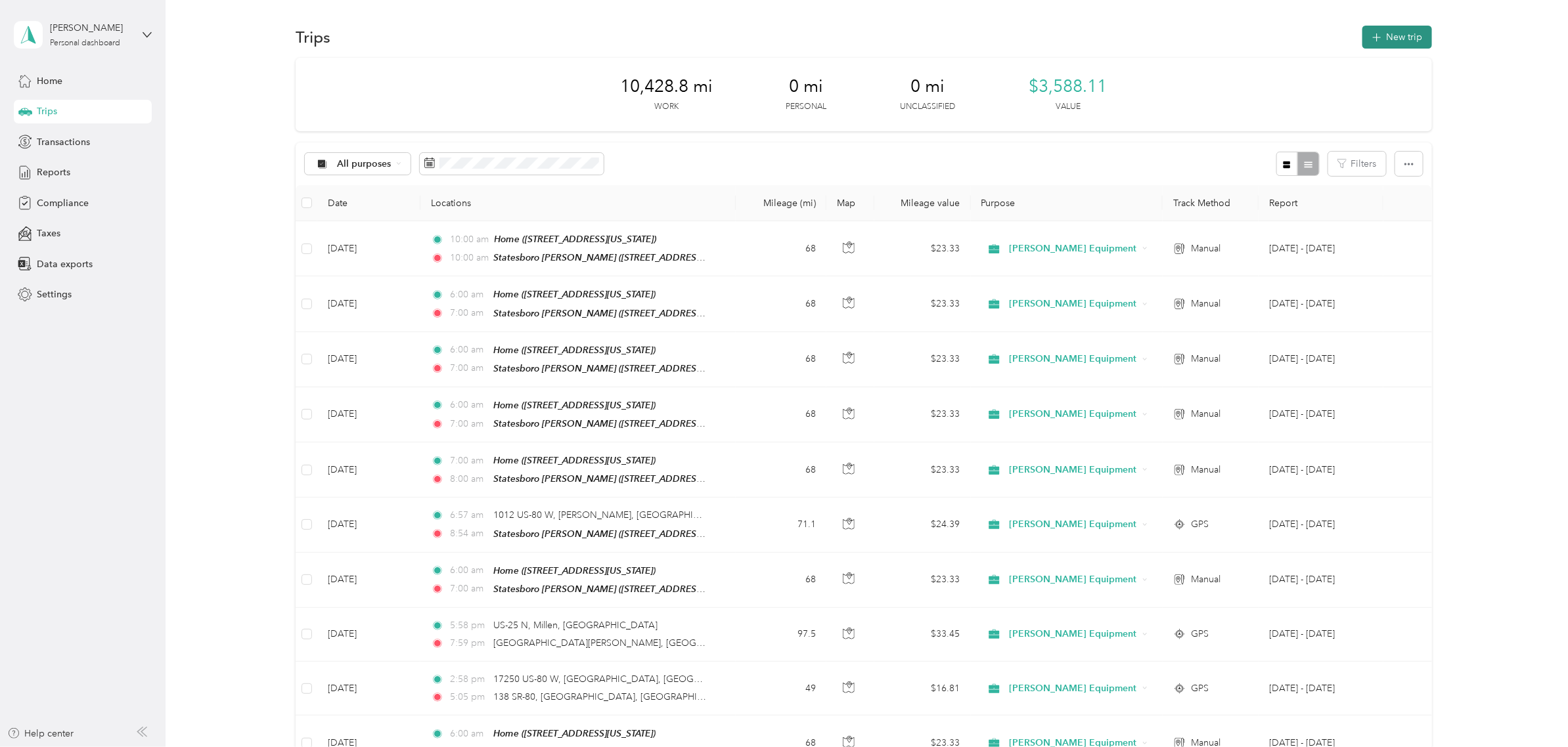
click at [1253, 41] on button "New trip" at bounding box center [1396, 37] width 70 height 23
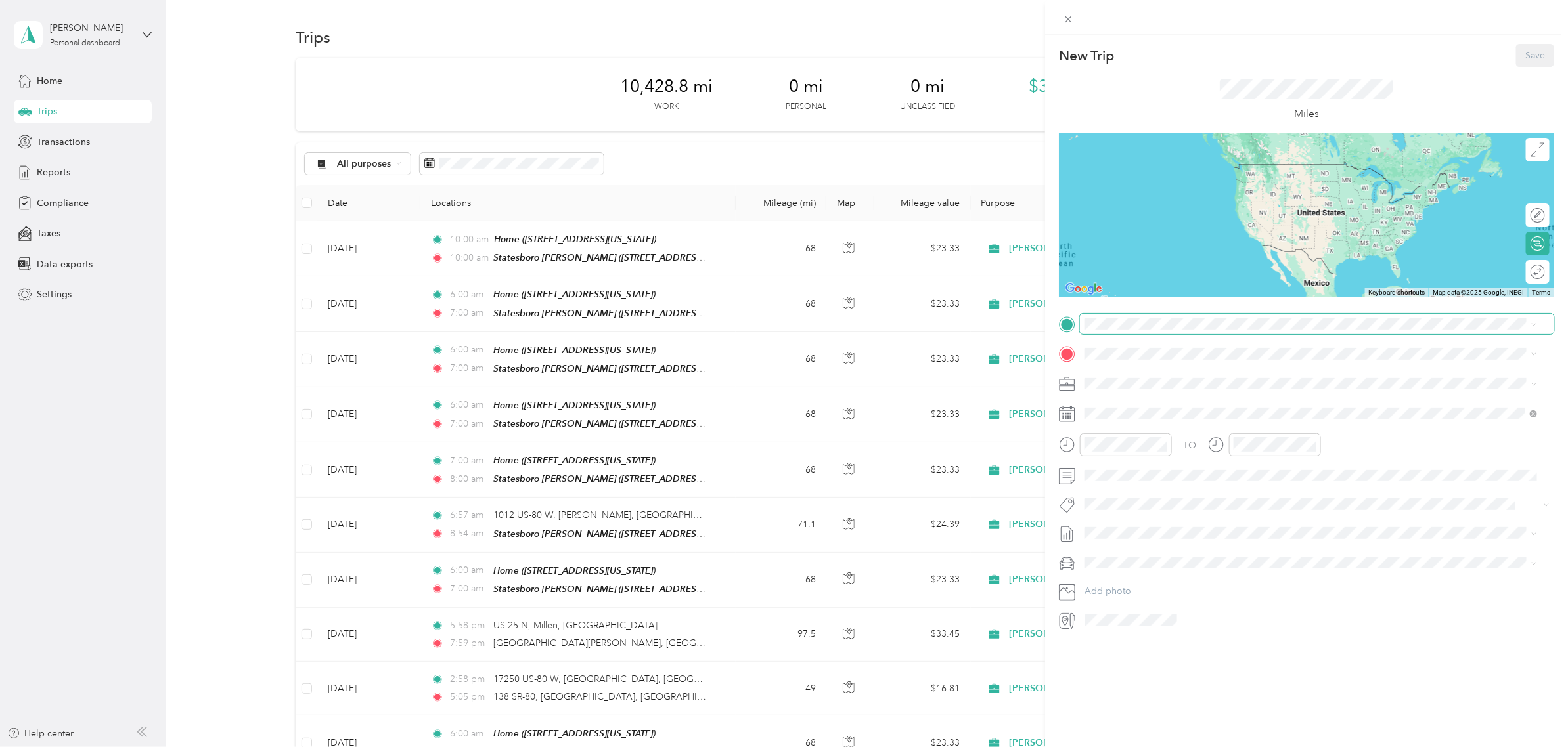
click at [1127, 329] on span at bounding box center [1317, 324] width 474 height 21
click at [1120, 479] on div "Home [STREET_ADDRESS][US_STATE]" at bounding box center [1175, 481] width 131 height 28
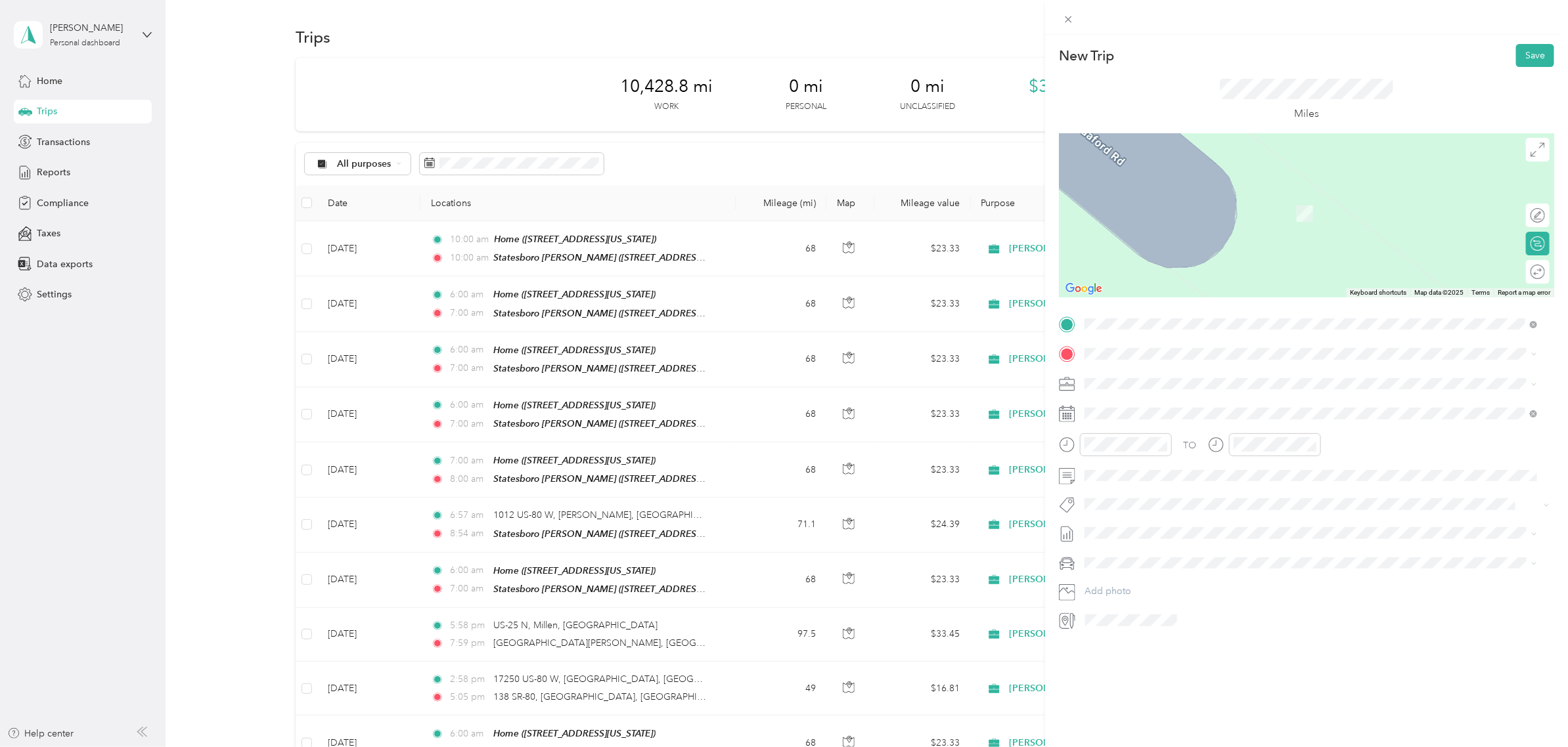
click at [1119, 419] on span "[STREET_ADDRESS][US_STATE]" at bounding box center [1175, 420] width 131 height 11
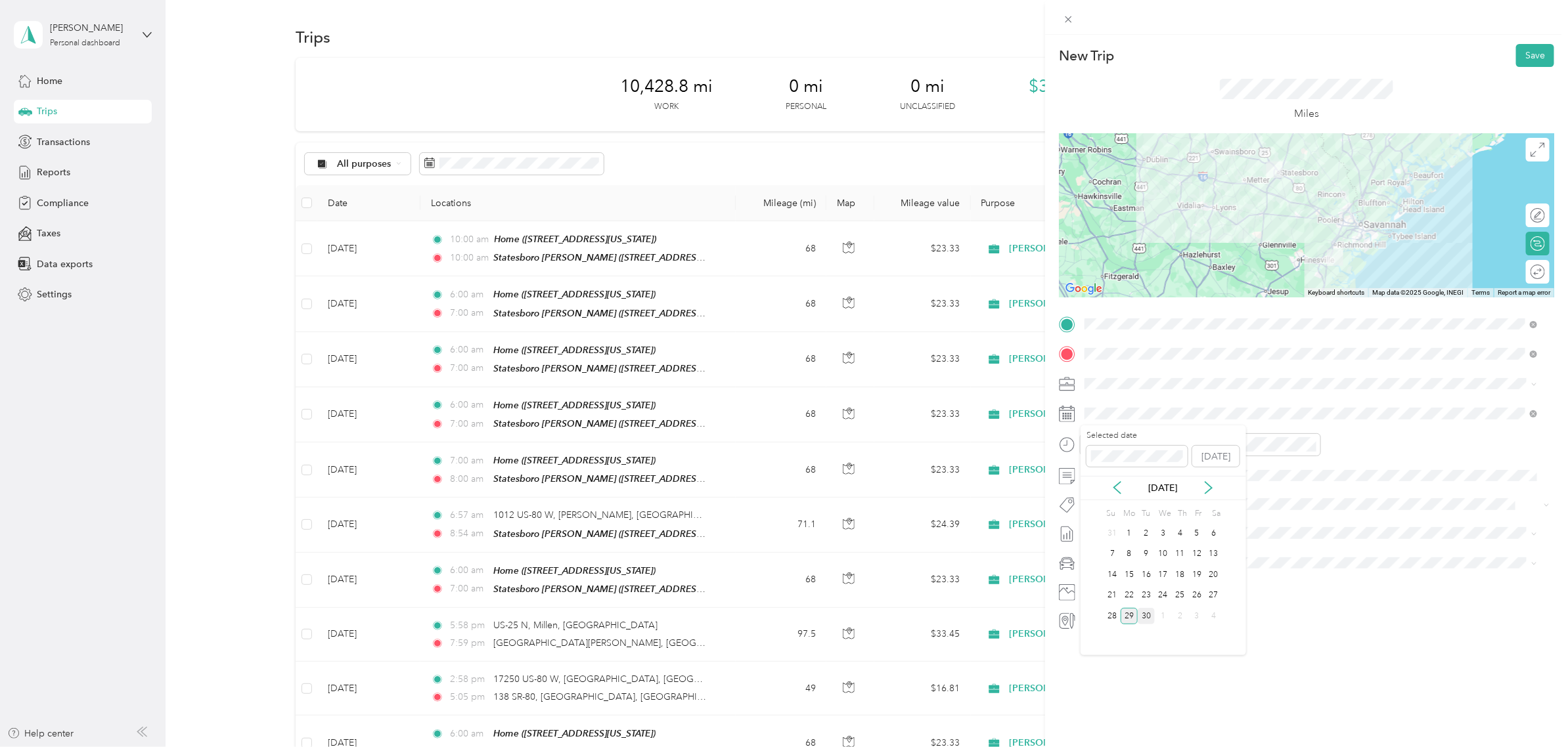
click at [1144, 598] on div "30" at bounding box center [1146, 616] width 17 height 16
click at [1095, 507] on div "06" at bounding box center [1099, 505] width 31 height 18
click at [1246, 529] on div "07" at bounding box center [1247, 523] width 31 height 18
click at [1253, 53] on button "Save" at bounding box center [1534, 56] width 38 height 23
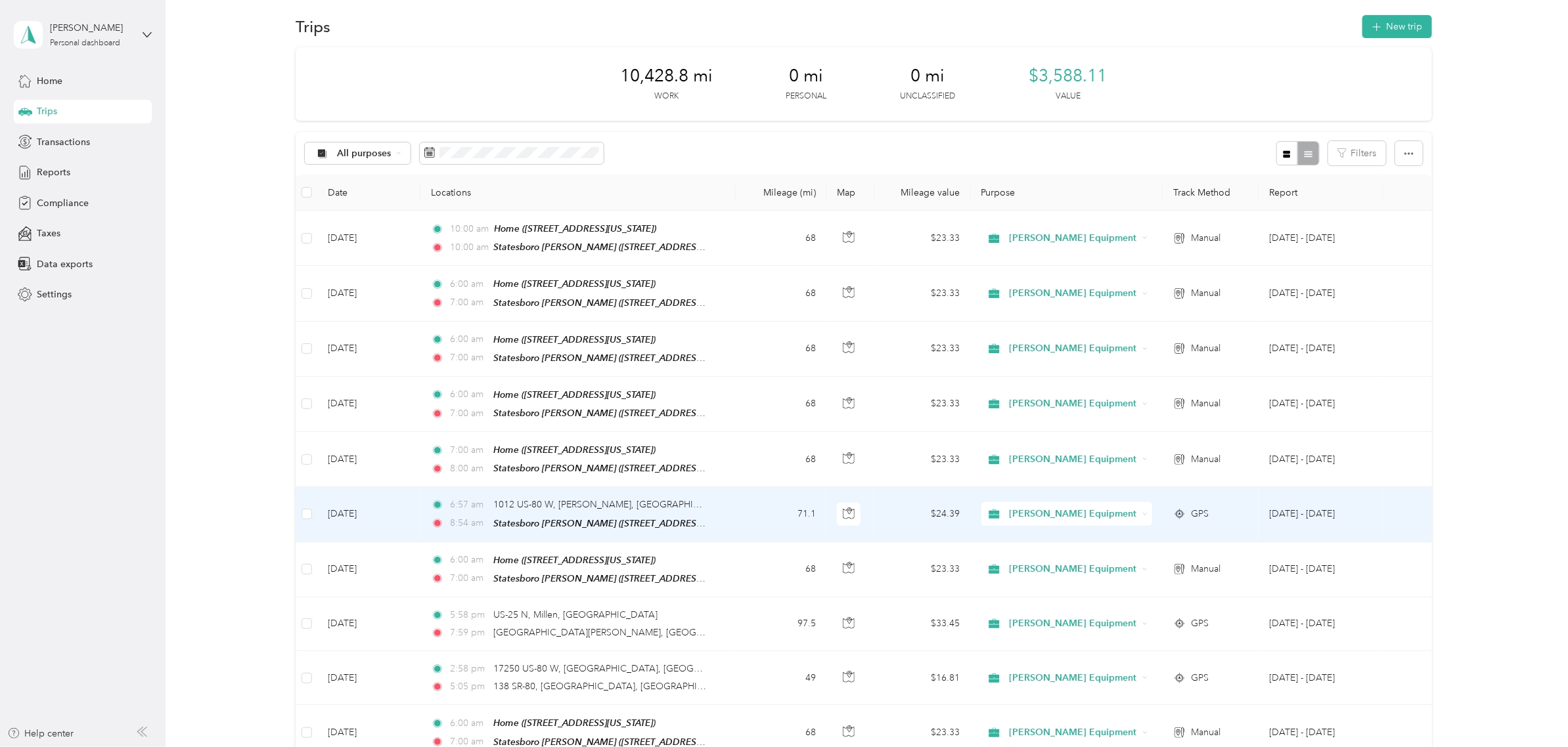
scroll to position [0, 0]
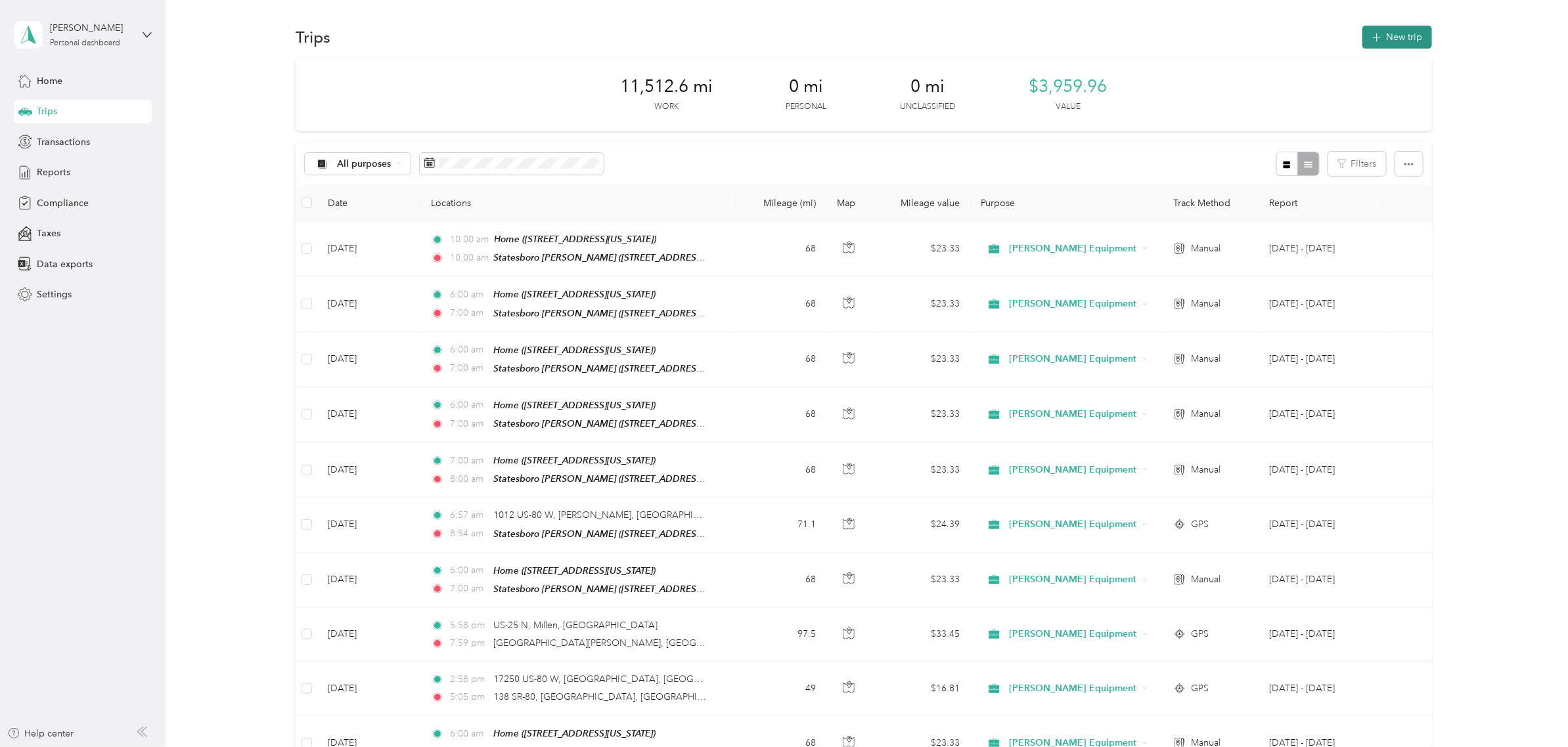
click at [1376, 38] on icon "button" at bounding box center [1376, 38] width 15 height 15
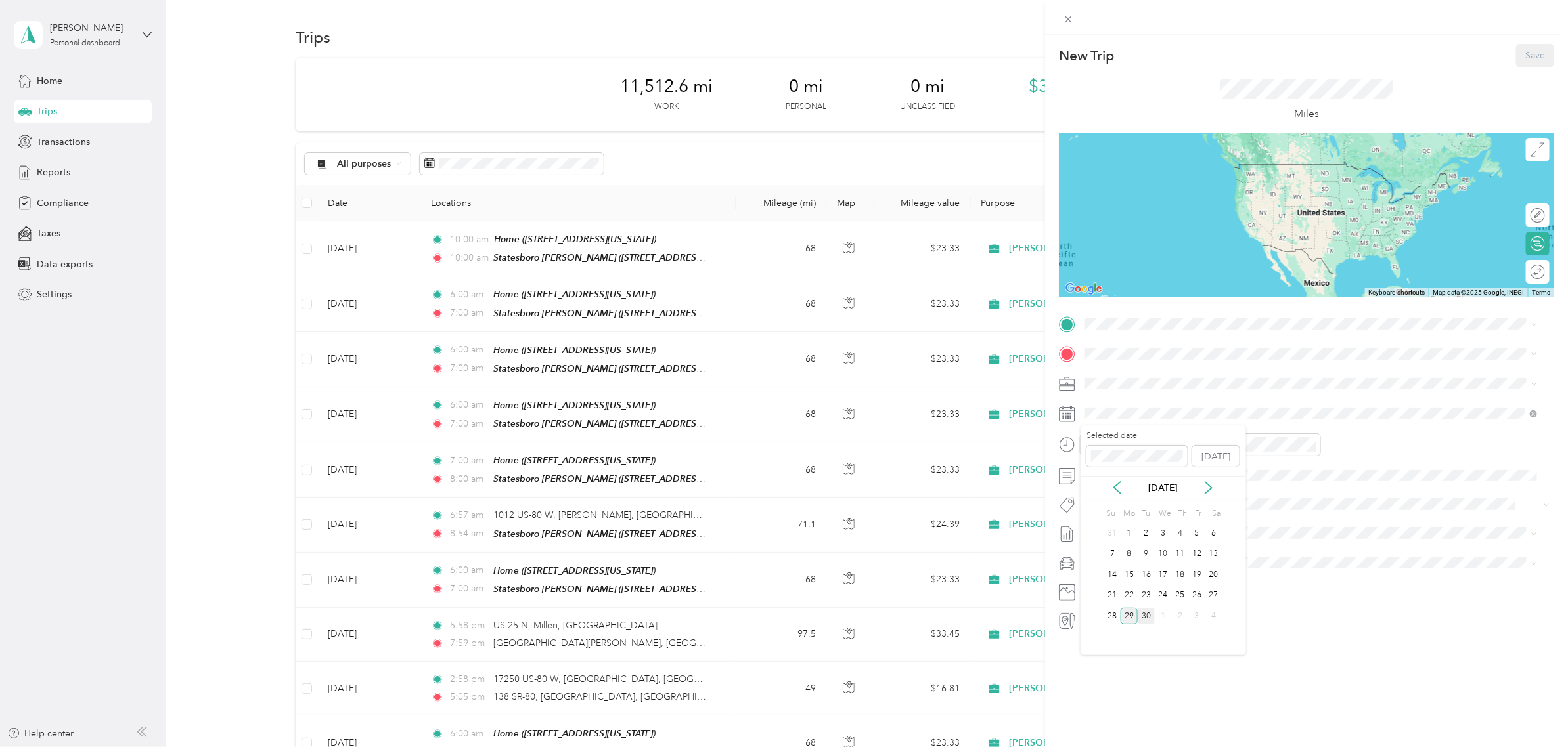
click at [1141, 621] on div "30" at bounding box center [1146, 616] width 17 height 16
click at [1104, 509] on div "06" at bounding box center [1099, 505] width 31 height 18
click at [1239, 519] on div "07" at bounding box center [1247, 523] width 31 height 18
click at [1143, 474] on div "Home" at bounding box center [1175, 473] width 131 height 11
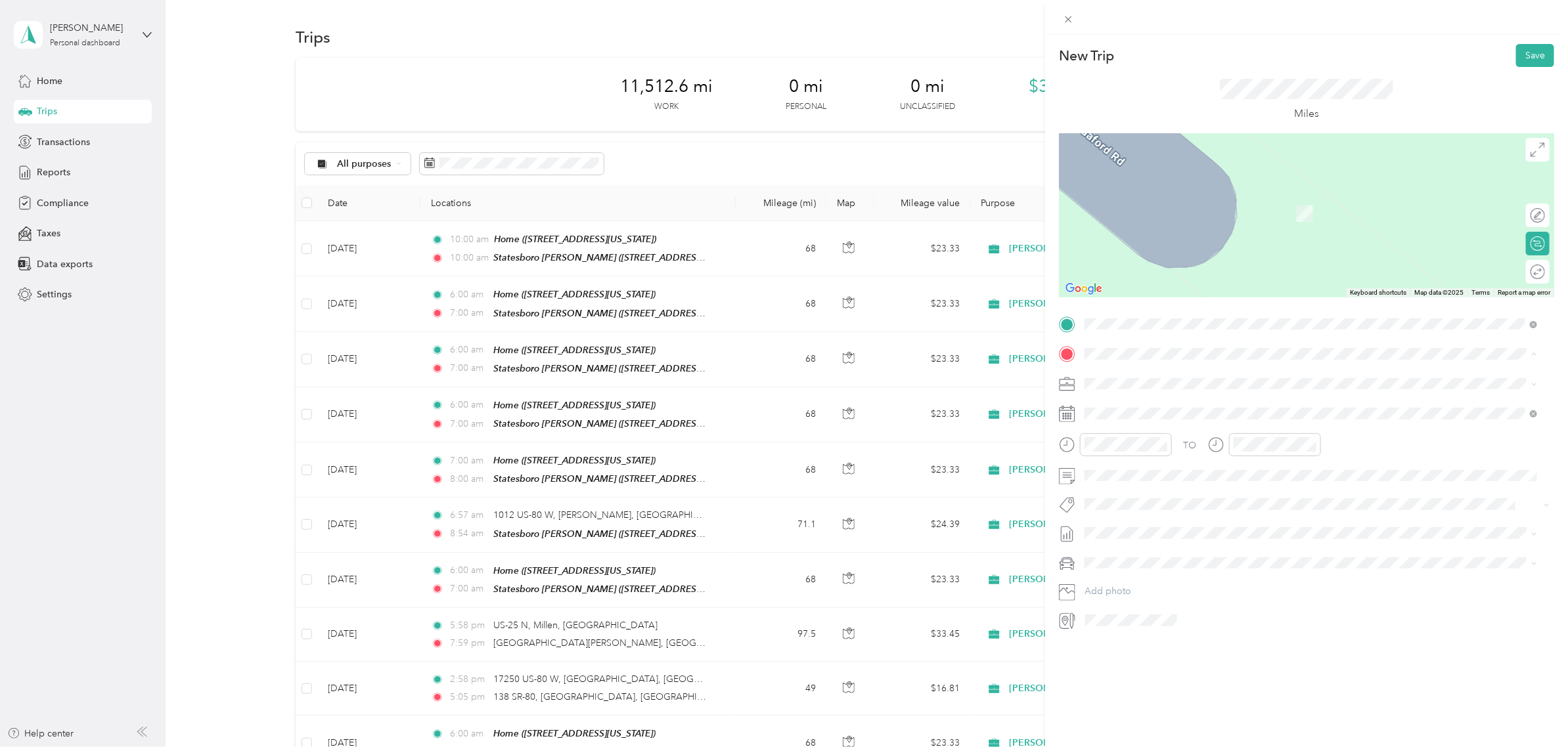
click at [1132, 410] on div "Statesboro [PERSON_NAME] [STREET_ADDRESS][US_STATE]" at bounding box center [1175, 414] width 131 height 28
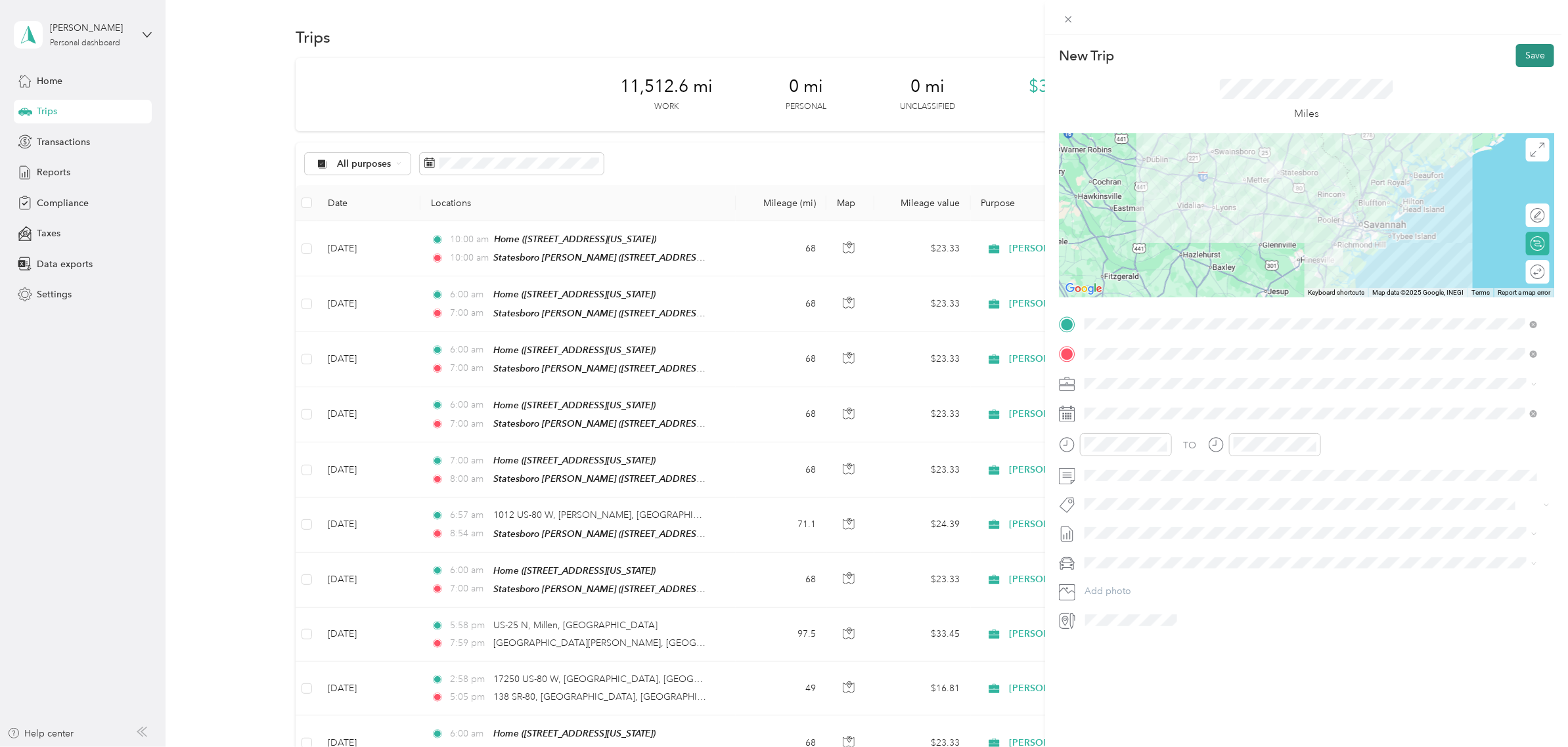
click at [1521, 56] on button "Save" at bounding box center [1534, 56] width 38 height 23
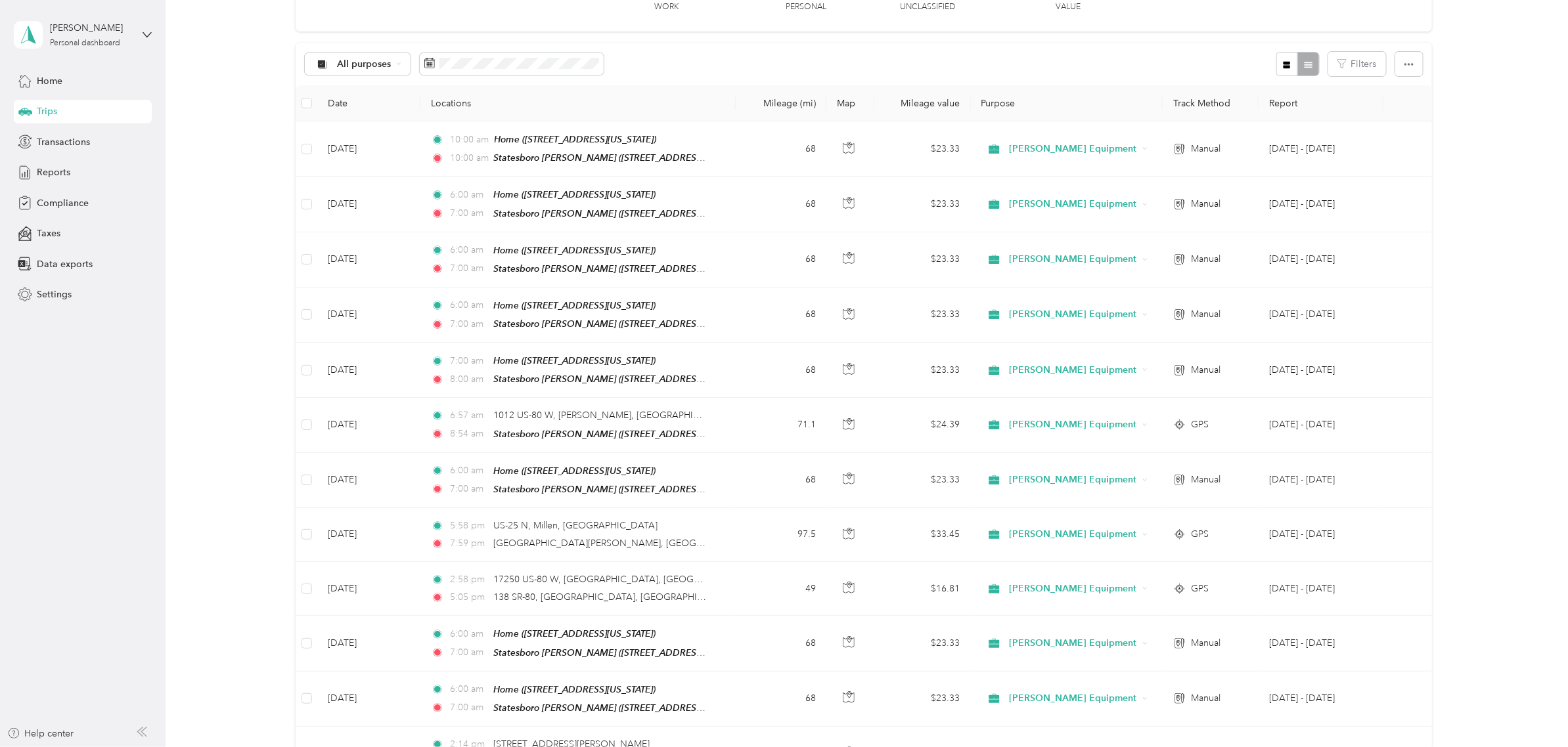
scroll to position [0, 0]
